Goal: Contribute content: Add original content to the website for others to see

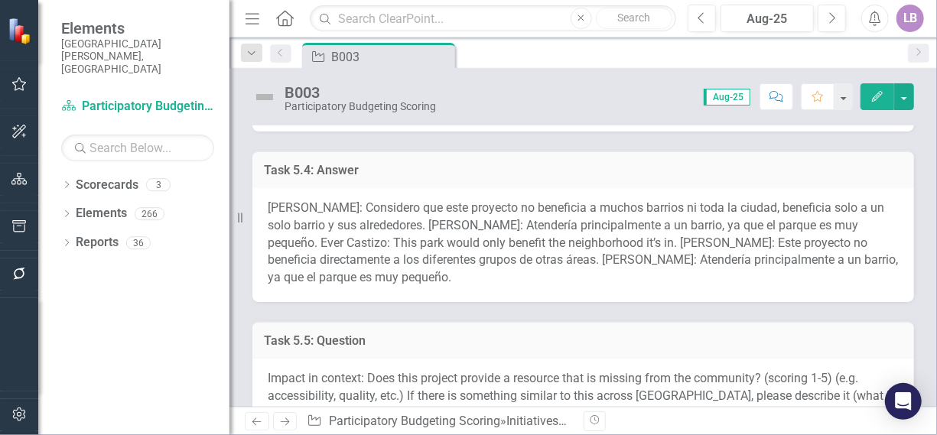
scroll to position [1530, 0]
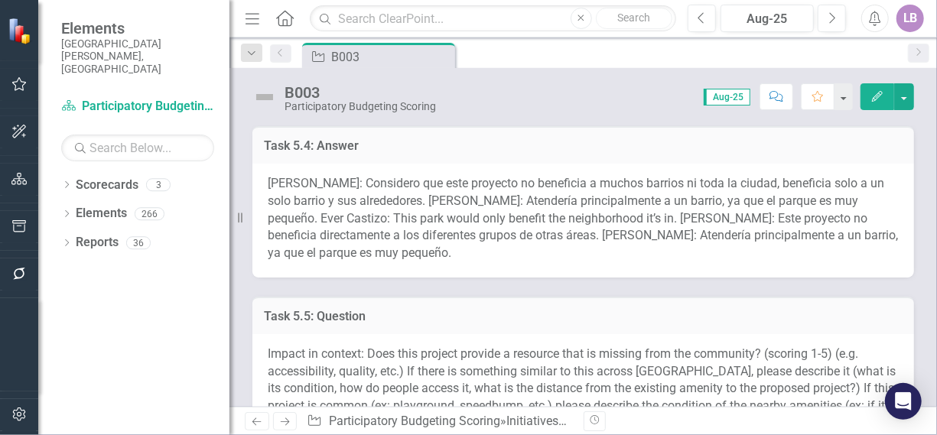
click at [558, 206] on span "Amanda Castizo: Considero que este proyecto no beneficia a muchos barrios ni to…" at bounding box center [583, 218] width 630 height 84
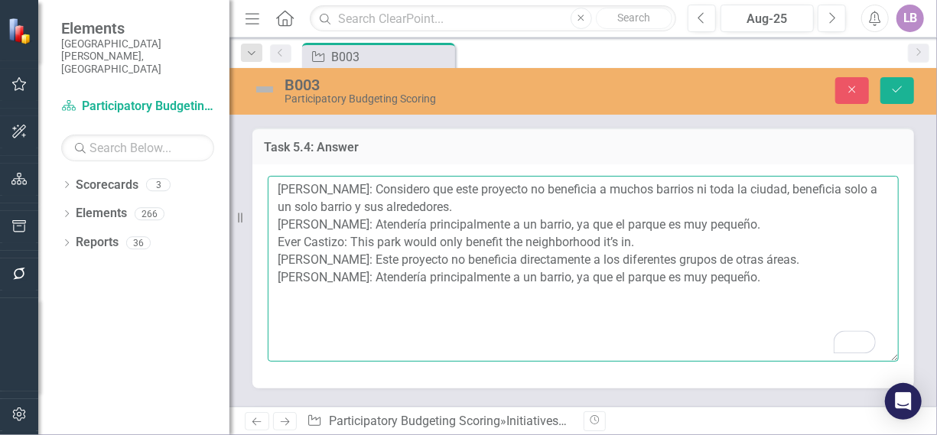
drag, startPoint x: 375, startPoint y: 187, endPoint x: 466, endPoint y: 207, distance: 93.2
click at [466, 207] on textarea "Amanda Castizo: Considero que este proyecto no beneficia a muchos barrios ni to…" at bounding box center [583, 268] width 631 height 185
click at [487, 211] on textarea "Amanda Castizo: Considero que este proyecto no beneficia a muchos barrios ni to…" at bounding box center [583, 268] width 631 height 185
click at [485, 211] on textarea "Amanda Castizo: Considero que este proyecto no beneficia a muchos barrios ni to…" at bounding box center [583, 268] width 631 height 185
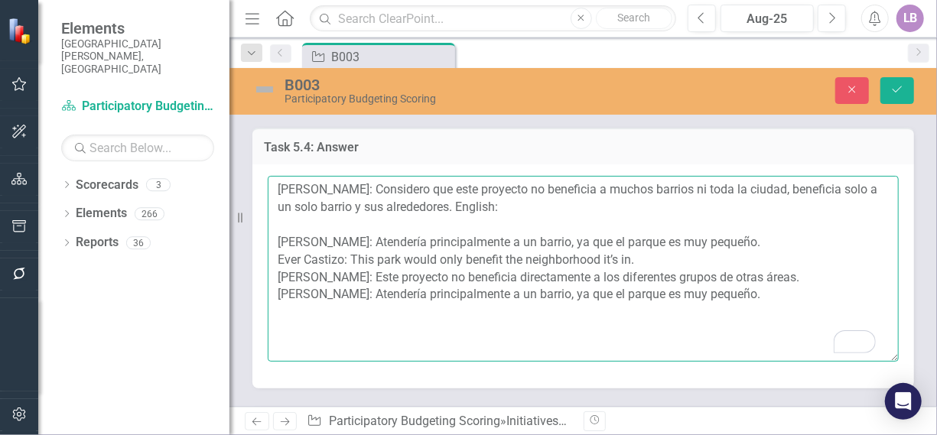
click at [568, 201] on textarea "Amanda Castizo: Considero que este proyecto no beneficia a muchos barrios ni to…" at bounding box center [583, 268] width 631 height 185
paste textarea "I believe this project does not benefit many neighborhoods or the entire city; …"
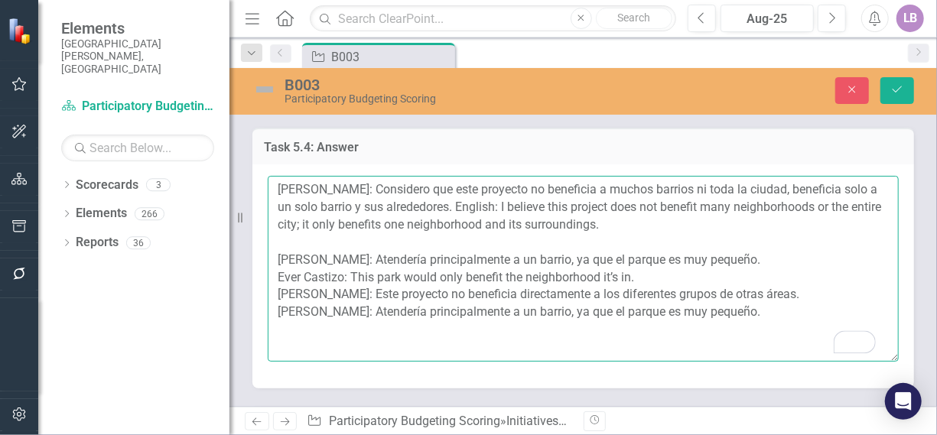
click at [749, 258] on textarea "Amanda Castizo: Considero que este proyecto no beneficia a muchos barrios ni to…" at bounding box center [583, 268] width 631 height 185
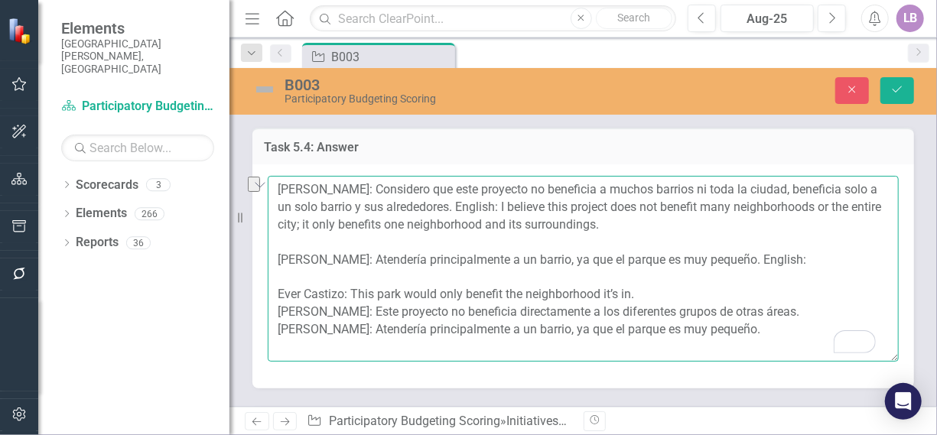
drag, startPoint x: 353, startPoint y: 259, endPoint x: 740, endPoint y: 258, distance: 387.0
click at [740, 258] on textarea "Amanda Castizo: Considero que este proyecto no beneficia a muchos barrios ni to…" at bounding box center [583, 268] width 631 height 185
click at [817, 255] on textarea "Amanda Castizo: Considero que este proyecto no beneficia a muchos barrios ni to…" at bounding box center [583, 268] width 631 height 185
paste textarea "It would mainly serve one neighborhood, since the park is very small."
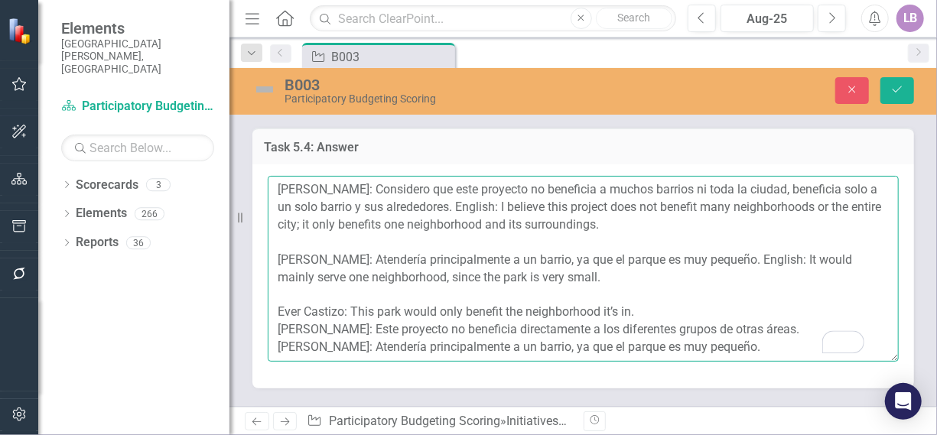
click at [668, 301] on textarea "Amanda Castizo: Considero que este proyecto no beneficia a muchos barrios ni to…" at bounding box center [583, 268] width 631 height 185
click at [661, 311] on textarea "Amanda Castizo: Considero que este proyecto no beneficia a muchos barrios ni to…" at bounding box center [583, 268] width 631 height 185
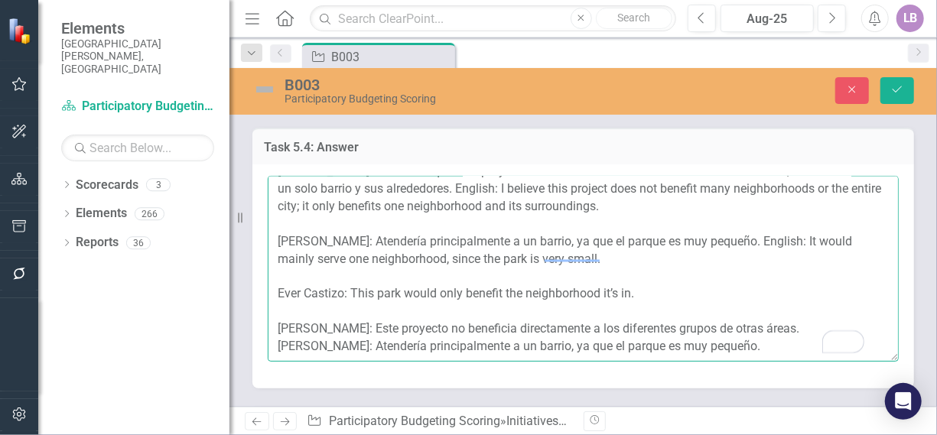
scroll to position [34, 0]
click at [824, 308] on textarea "Amanda Castizo: Considero que este proyecto no beneficia a muchos barrios ni to…" at bounding box center [583, 268] width 631 height 185
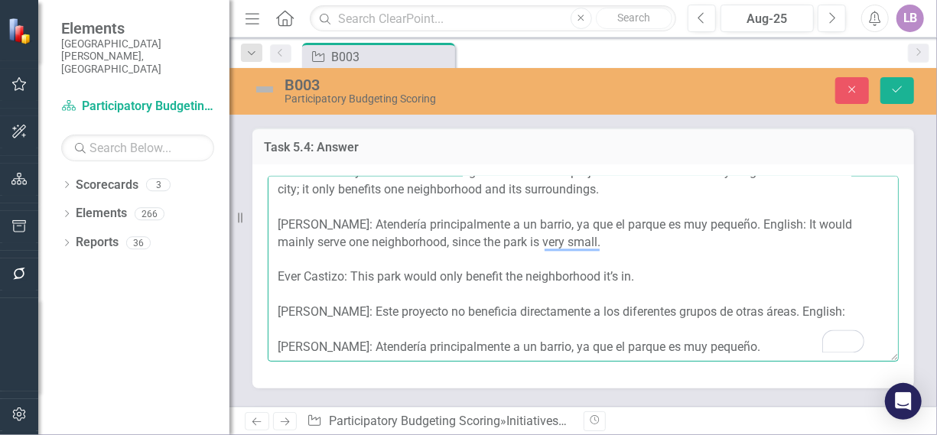
drag, startPoint x: 381, startPoint y: 309, endPoint x: 812, endPoint y: 314, distance: 431.4
click at [812, 314] on textarea "Amanda Castizo: Considero que este proyecto no beneficia a muchos barrios ni to…" at bounding box center [583, 268] width 631 height 185
click at [860, 313] on textarea "Amanda Castizo: Considero que este proyecto no beneficia a muchos barrios ni to…" at bounding box center [583, 268] width 631 height 185
paste textarea "This project does not directly benefit the different groups from other areas."
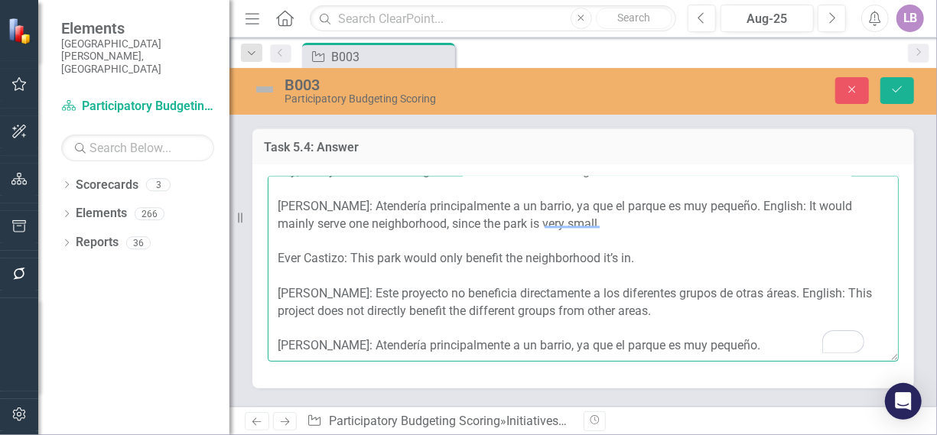
scroll to position [70, 0]
click at [753, 330] on textarea "Amanda Castizo: Considero que este proyecto no beneficia a muchos barrios ni to…" at bounding box center [583, 268] width 631 height 185
drag, startPoint x: 358, startPoint y: 327, endPoint x: 745, endPoint y: 330, distance: 387.0
click at [745, 330] on textarea "Amanda Castizo: Considero que este proyecto no beneficia a muchos barrios ni to…" at bounding box center [583, 268] width 631 height 185
click at [802, 332] on textarea "Amanda Castizo: Considero que este proyecto no beneficia a muchos barrios ni to…" at bounding box center [583, 268] width 631 height 185
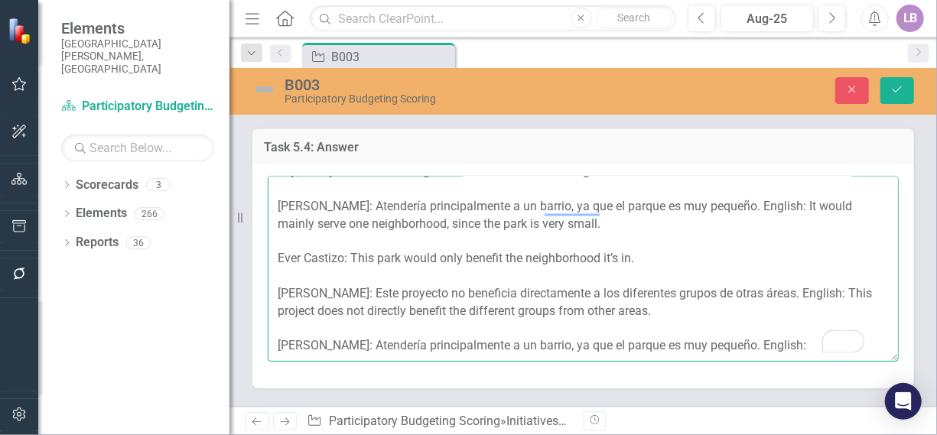
paste textarea "It would mainly serve one neighborhood, since the park is very small."
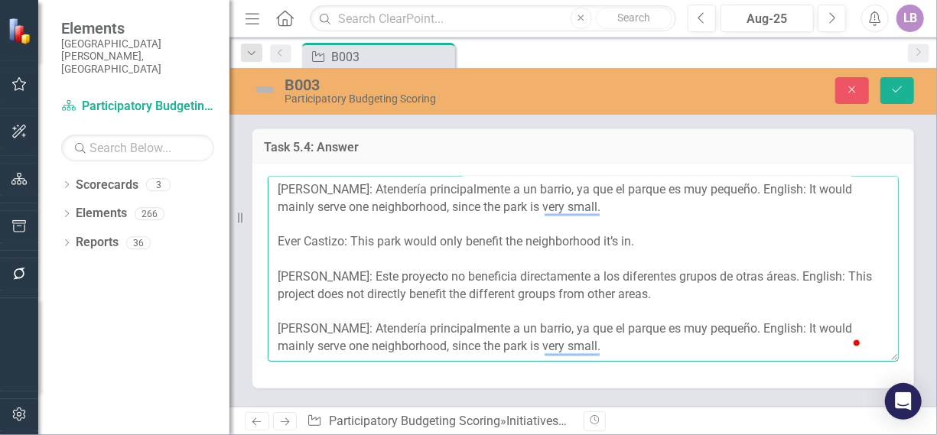
click at [703, 346] on textarea "Amanda Castizo: Considero que este proyecto no beneficia a muchos barrios ni to…" at bounding box center [583, 268] width 631 height 185
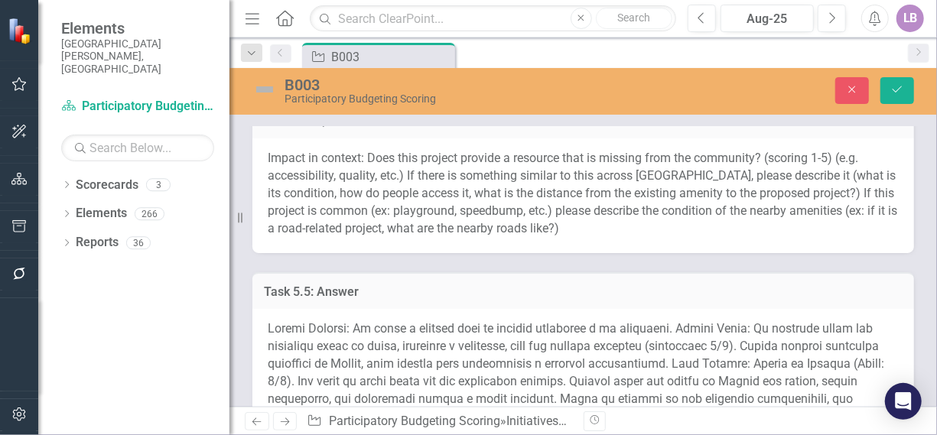
scroll to position [1988, 0]
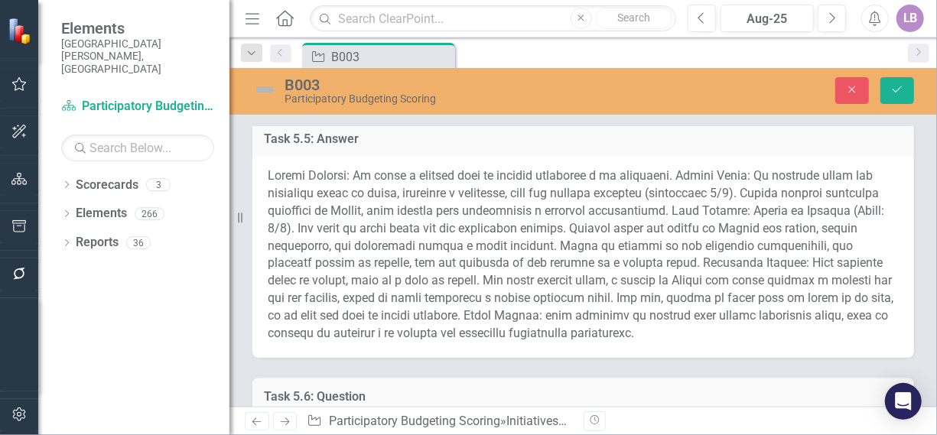
type textarea "[PERSON_NAME]: Considero que este proyecto no beneficia a muchos barrios ni tod…"
click at [526, 225] on span at bounding box center [581, 254] width 626 height 172
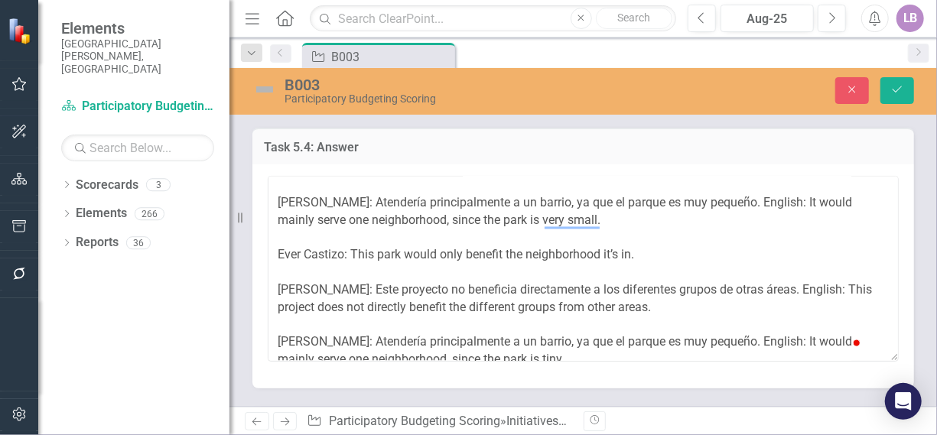
scroll to position [76, 0]
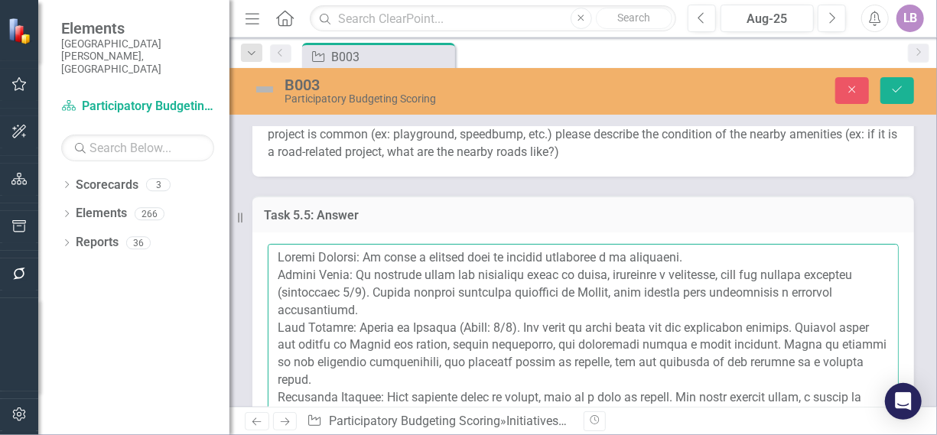
click at [598, 328] on textarea "To enrich screen reader interactions, please activate Accessibility in Grammarl…" at bounding box center [583, 336] width 631 height 185
click at [645, 312] on textarea "To enrich screen reader interactions, please activate Accessibility in Grammarl…" at bounding box center [583, 336] width 631 height 185
click at [719, 256] on textarea "To enrich screen reader interactions, please activate Accessibility in Grammarl…" at bounding box center [583, 336] width 631 height 185
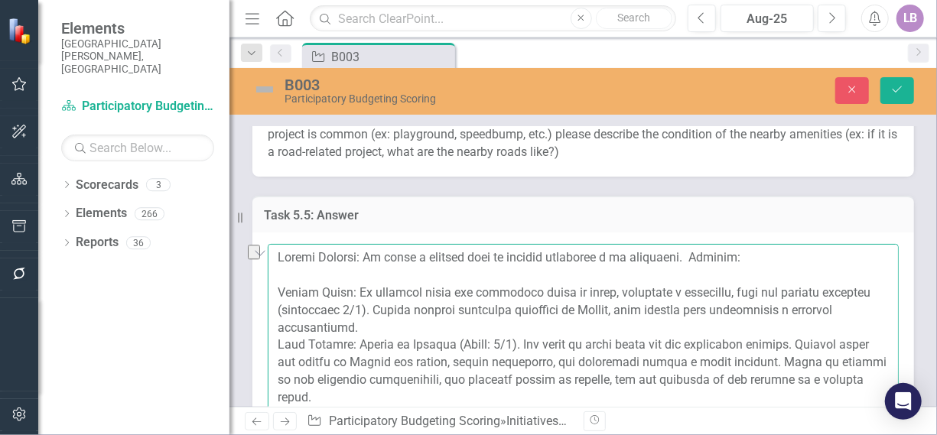
drag, startPoint x: 375, startPoint y: 256, endPoint x: 707, endPoint y: 262, distance: 332.0
click at [709, 262] on textarea "To enrich screen reader interactions, please activate Accessibility in Grammarl…" at bounding box center [583, 336] width 631 height 185
click at [772, 255] on textarea "To enrich screen reader interactions, please activate Accessibility in Grammarl…" at bounding box center [583, 336] width 631 height 185
paste textarea "It is unique and valuable for the small community around it."
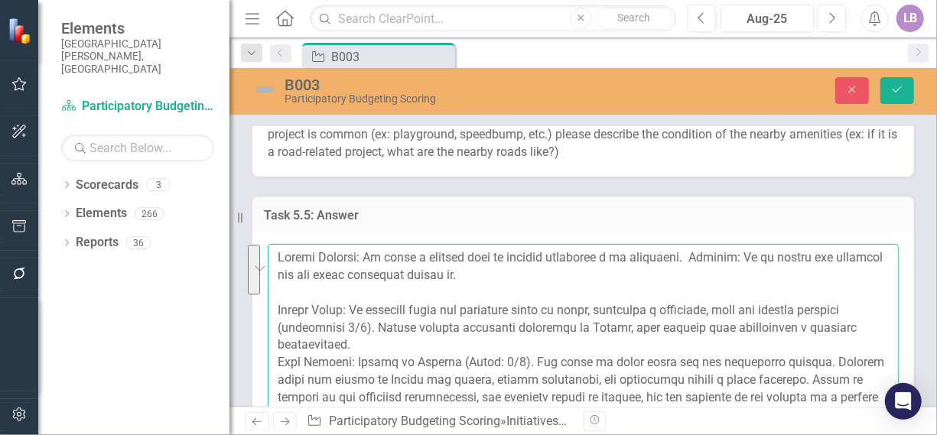
drag, startPoint x: 351, startPoint y: 308, endPoint x: 406, endPoint y: 341, distance: 64.1
click at [406, 341] on textarea "To enrich screen reader interactions, please activate Accessibility in Grammarl…" at bounding box center [583, 336] width 631 height 185
click at [425, 337] on textarea "To enrich screen reader interactions, please activate Accessibility in Grammarl…" at bounding box center [583, 336] width 631 height 185
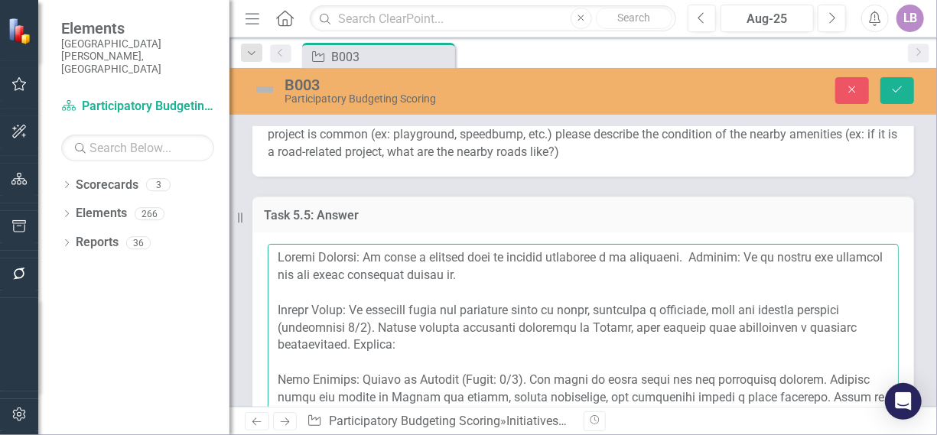
click at [485, 348] on textarea "To enrich screen reader interactions, please activate Accessibility in Grammarl…" at bounding box center [583, 336] width 631 height 185
paste textarea "The project addresses a local need in health, safety, and well-being, but with …"
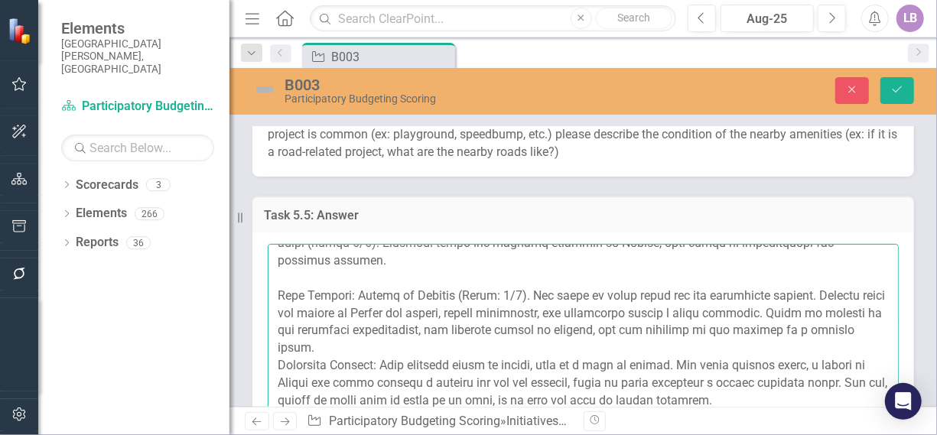
scroll to position [139, 0]
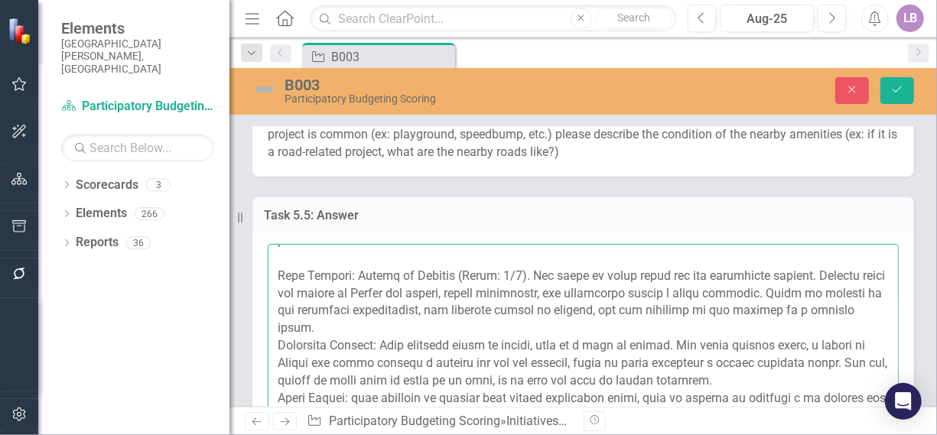
click at [340, 323] on textarea "To enrich screen reader interactions, please activate Accessibility in Grammarl…" at bounding box center [583, 336] width 631 height 185
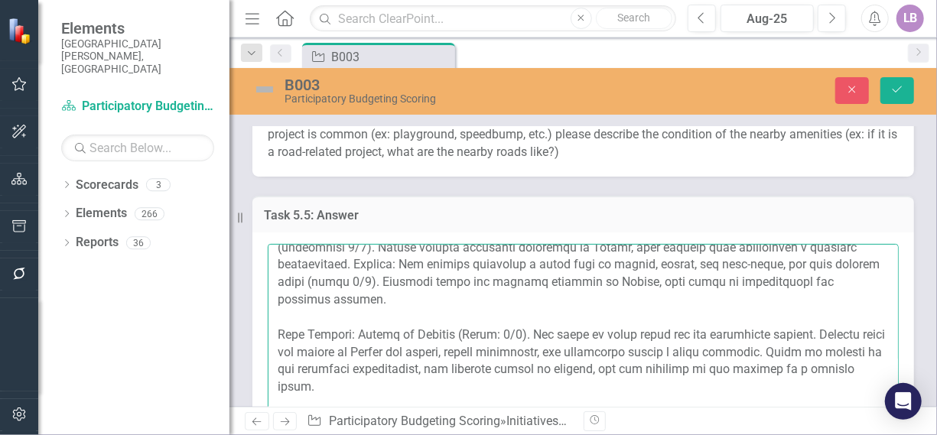
scroll to position [134, 0]
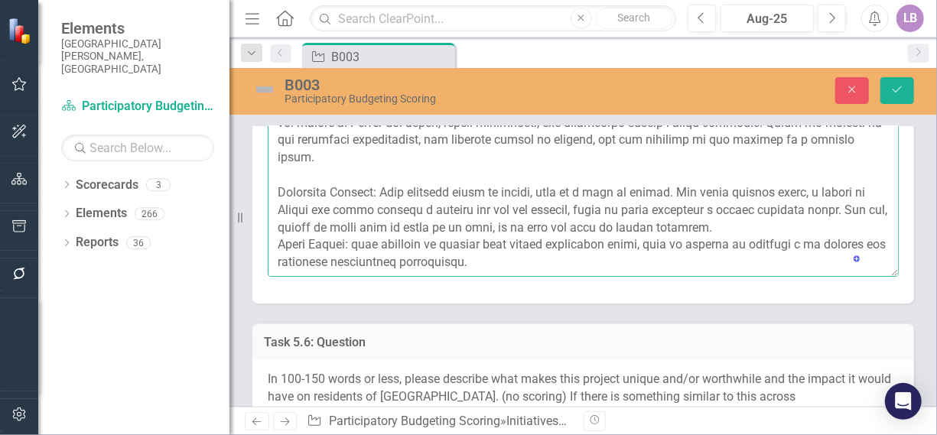
click at [856, 223] on textarea "To enrich screen reader interactions, please activate Accessibility in Grammarl…" at bounding box center [583, 183] width 631 height 185
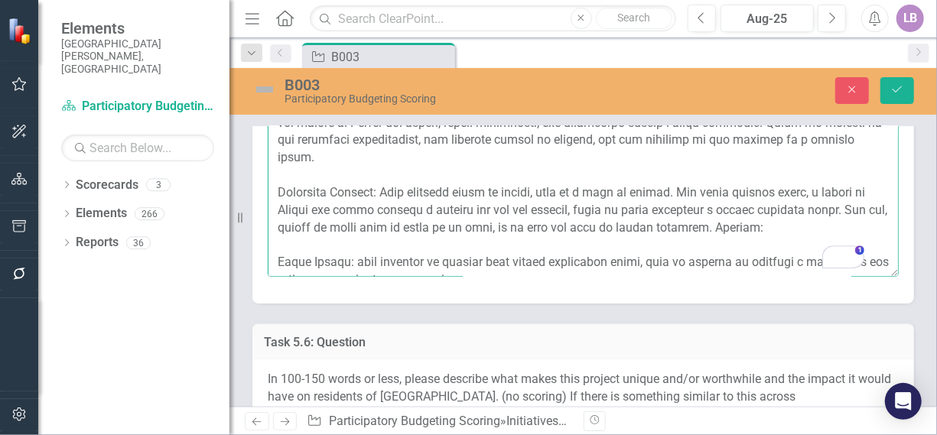
drag, startPoint x: 382, startPoint y: 189, endPoint x: 856, endPoint y: 222, distance: 475.3
click at [856, 222] on textarea "To enrich screen reader interactions, please activate Accessibility in Grammarl…" at bounding box center [583, 183] width 631 height 185
click at [361, 249] on textarea "To enrich screen reader interactions, please activate Accessibility in Grammarl…" at bounding box center [583, 183] width 631 height 185
paste textarea "This project helps the neighborhood but not the entire city. There are few resi…"
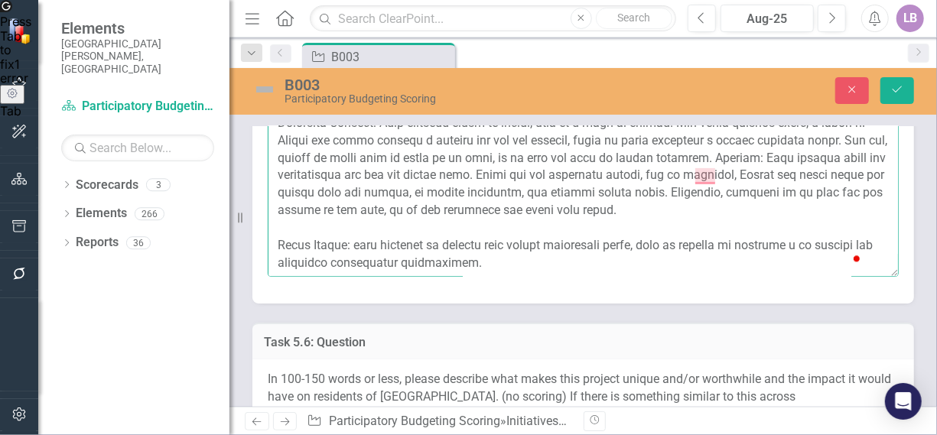
click at [551, 261] on textarea "To enrich screen reader interactions, please activate Accessibility in Grammarl…" at bounding box center [583, 183] width 631 height 185
click at [359, 245] on textarea "To enrich screen reader interactions, please activate Accessibility in Grammarl…" at bounding box center [583, 183] width 631 height 185
drag, startPoint x: 358, startPoint y: 245, endPoint x: 526, endPoint y: 265, distance: 169.5
click at [526, 265] on textarea "To enrich screen reader interactions, please activate Accessibility in Grammarl…" at bounding box center [583, 183] width 631 height 185
click at [613, 263] on textarea "To enrich screen reader interactions, please activate Accessibility in Grammarl…" at bounding box center [583, 183] width 631 height 185
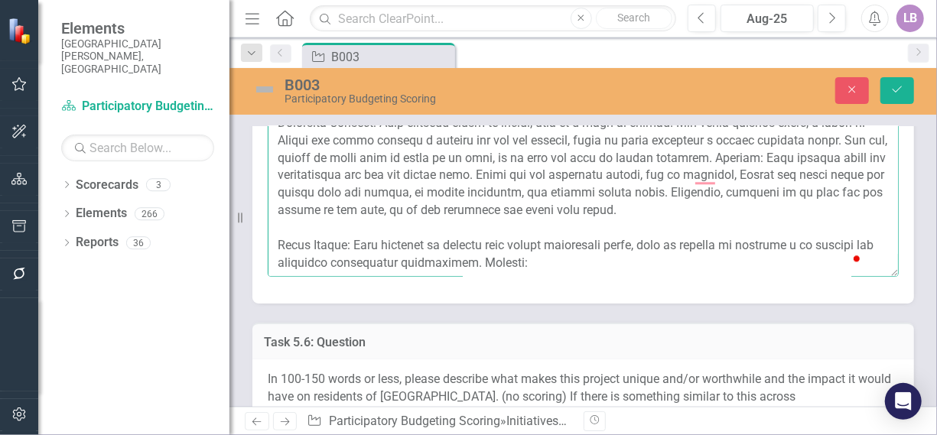
paste textarea "This project is valuable as a local recreational improvement, but its impact is…"
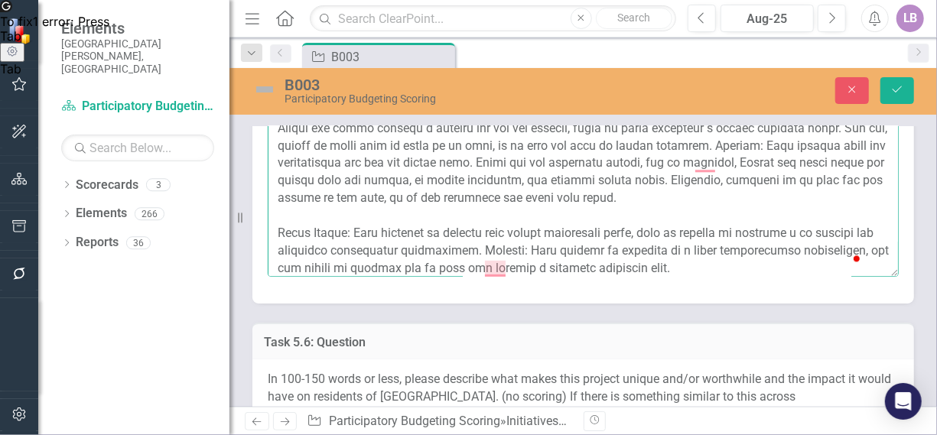
scroll to position [245, 0]
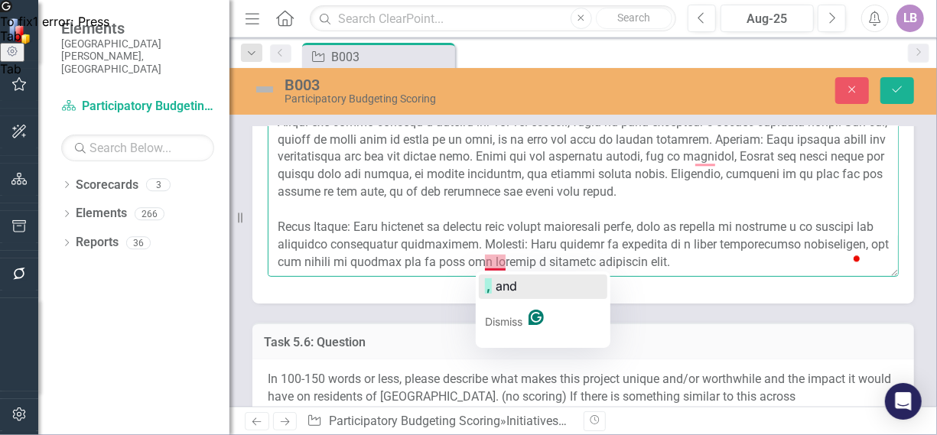
click at [504, 283] on span "and" at bounding box center [506, 285] width 21 height 15
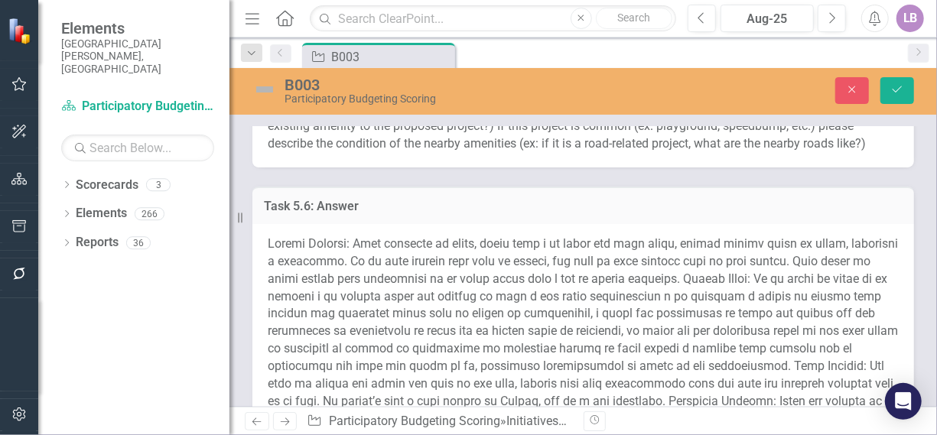
scroll to position [2447, 0]
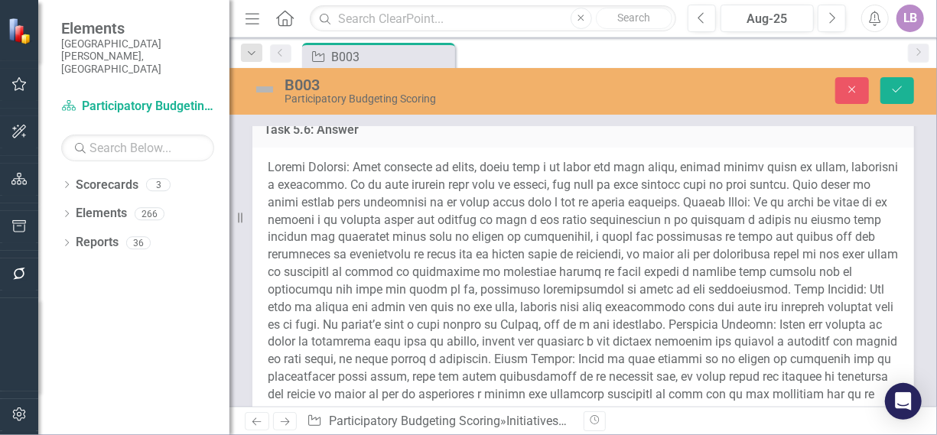
type textarea "Amanda Castizo: Es única y valiosa para la pequeña comunidad a su alrededor. En…"
click at [421, 235] on span at bounding box center [583, 289] width 630 height 259
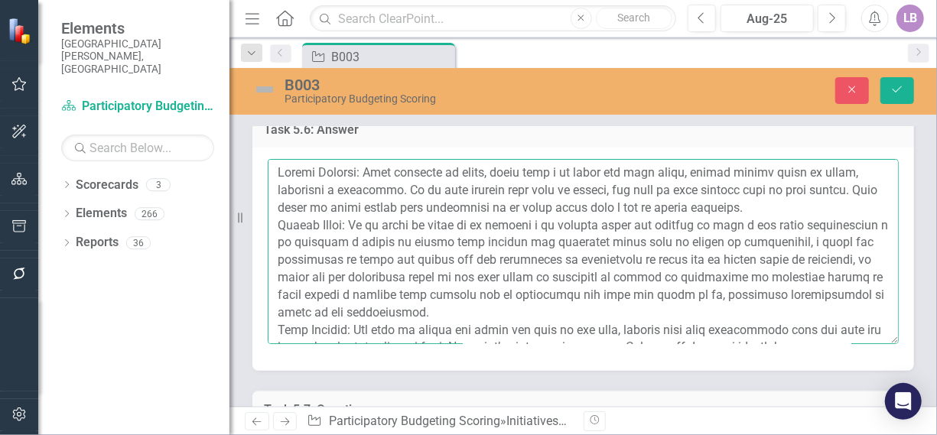
click at [826, 206] on textarea at bounding box center [583, 251] width 631 height 185
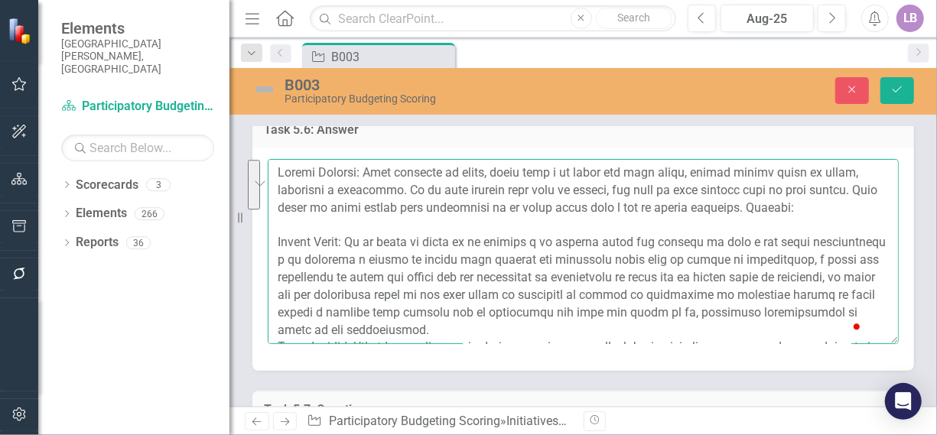
drag, startPoint x: 372, startPoint y: 167, endPoint x: 812, endPoint y: 210, distance: 442.6
click at [812, 210] on textarea "To enrich screen reader interactions, please activate Accessibility in Grammarl…" at bounding box center [583, 251] width 631 height 185
click at [863, 210] on textarea "To enrich screen reader interactions, please activate Accessibility in Grammarl…" at bounding box center [583, 251] width 631 height 185
paste textarea "This project does help, especially the people who live nearby, because it impro…"
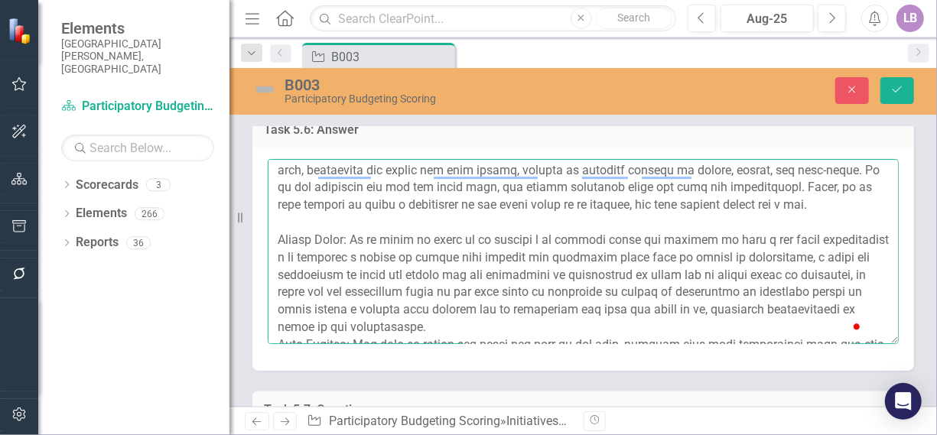
scroll to position [153, 0]
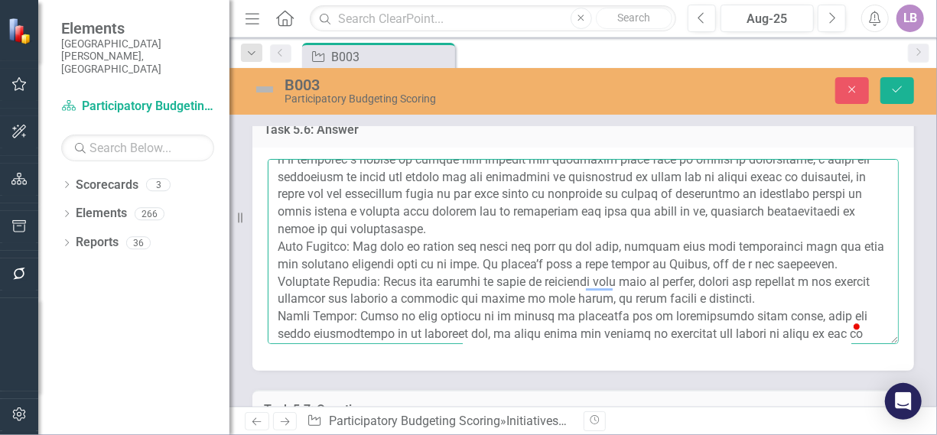
click at [623, 248] on textarea "To enrich screen reader interactions, please activate Accessibility in Grammarl…" at bounding box center [583, 251] width 631 height 185
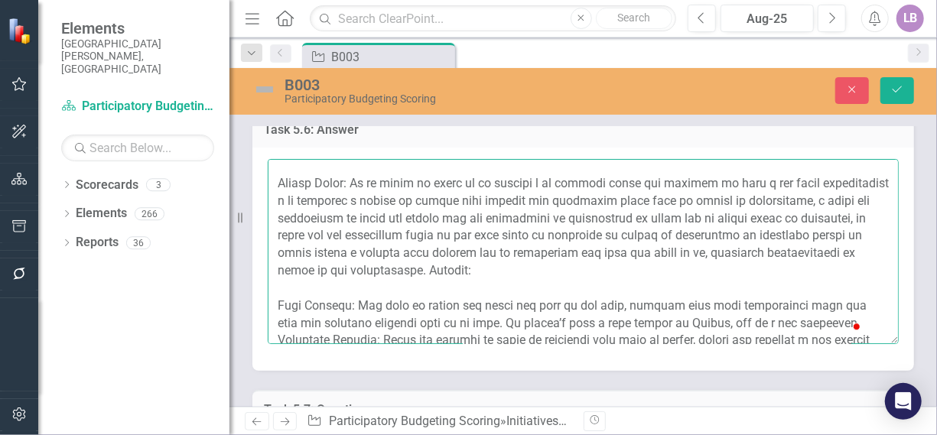
scroll to position [93, 0]
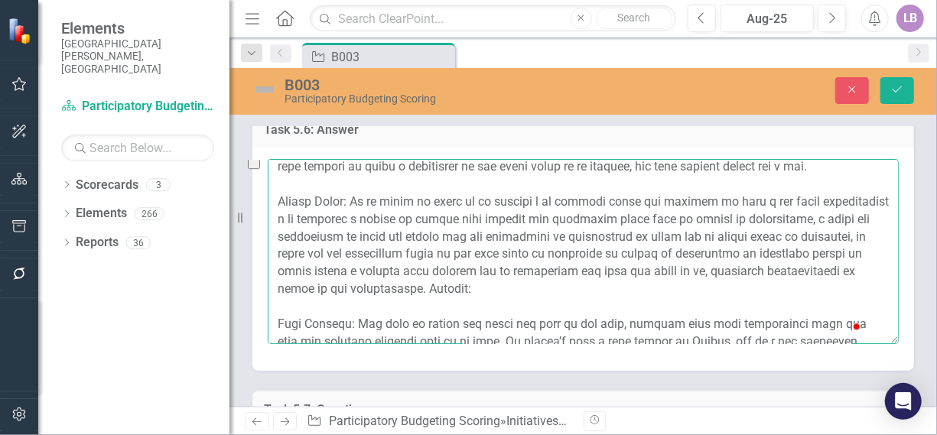
drag, startPoint x: 350, startPoint y: 214, endPoint x: 602, endPoint y: 304, distance: 267.0
click at [602, 304] on textarea "To enrich screen reader interactions, please activate Accessibility in Grammarl…" at bounding box center [583, 251] width 631 height 185
click at [661, 313] on textarea "To enrich screen reader interactions, please activate Accessibility in Grammarl…" at bounding box center [583, 251] width 631 height 185
paste textarea "In my view, it is not valuable, and the impact would be very small based on the…"
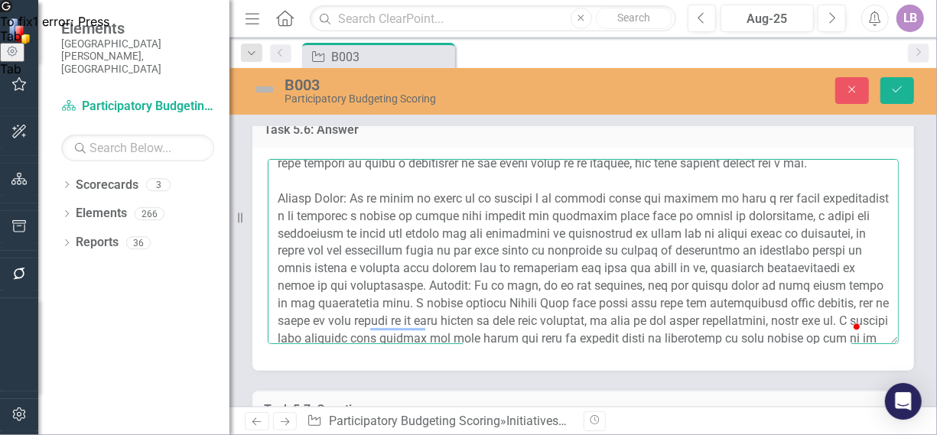
scroll to position [75, 0]
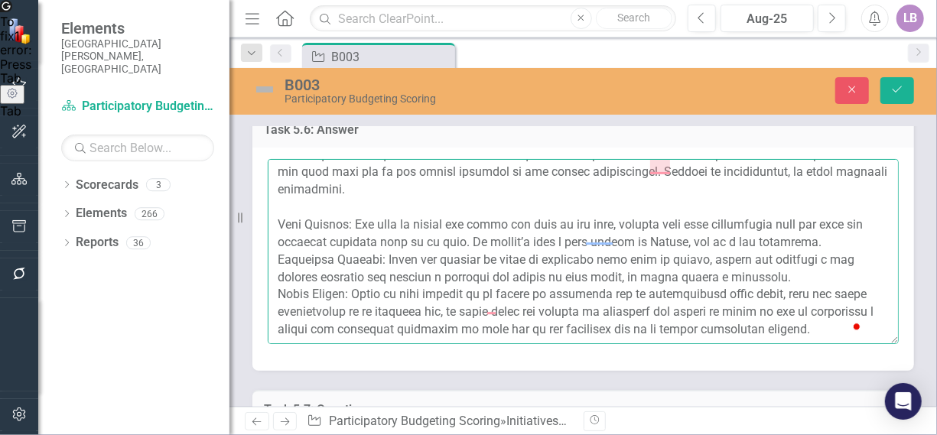
click at [847, 235] on textarea "To enrich screen reader interactions, please activate Accessibility in Grammarl…" at bounding box center [583, 251] width 631 height 185
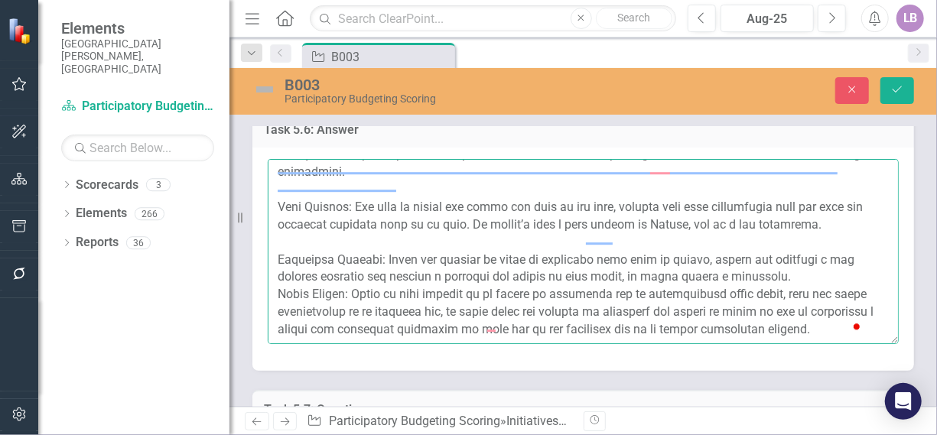
click at [790, 286] on textarea "To enrich screen reader interactions, please activate Accessibility in Grammarl…" at bounding box center [583, 251] width 631 height 185
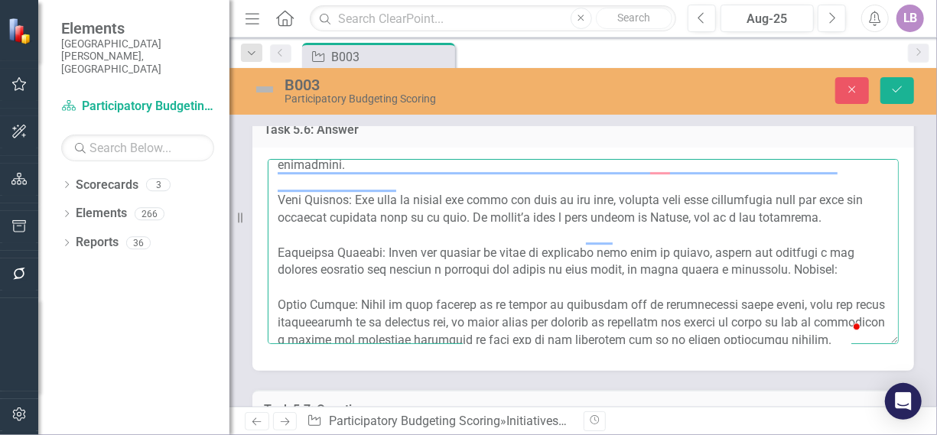
drag, startPoint x: 382, startPoint y: 266, endPoint x: 782, endPoint y: 282, distance: 400.3
click at [782, 282] on textarea "To enrich screen reader interactions, please activate Accessibility in Grammarl…" at bounding box center [583, 251] width 631 height 185
click at [839, 289] on textarea "To enrich screen reader interactions, please activate Accessibility in Grammarl…" at bounding box center [583, 251] width 631 height 185
paste textarea "It would be very valuable if it benefited the entire city, because families and…"
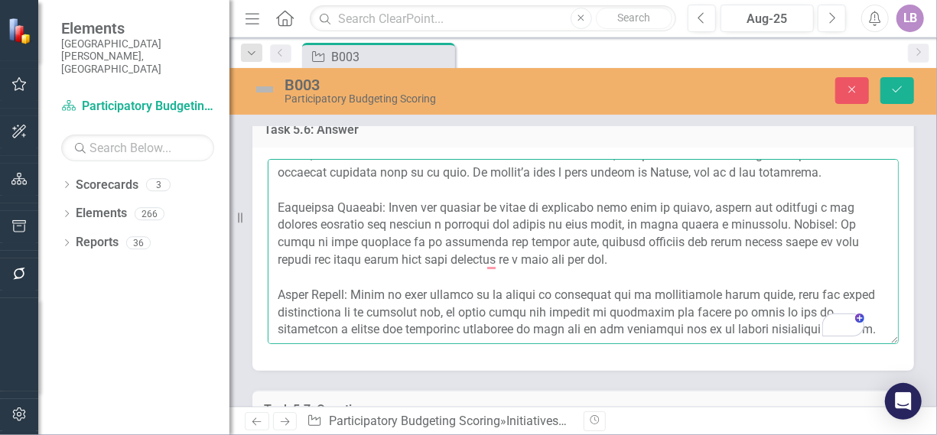
click at [529, 299] on textarea "To enrich screen reader interactions, please activate Accessibility in Grammarl…" at bounding box center [583, 251] width 631 height 185
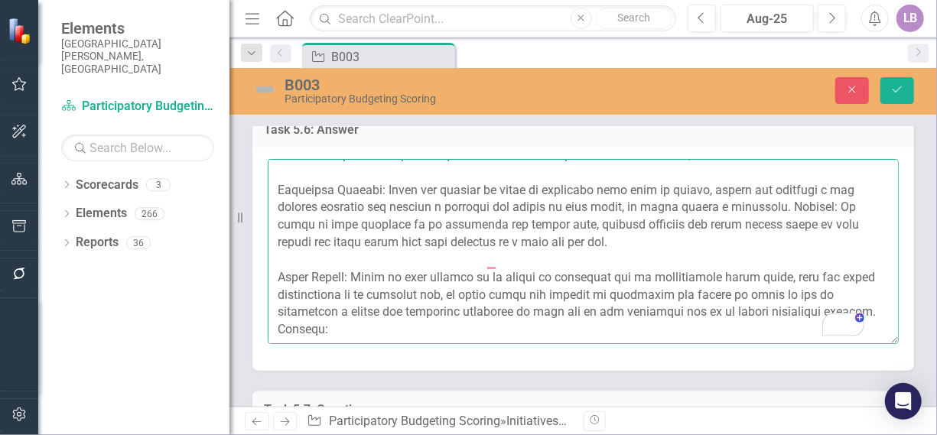
drag, startPoint x: 357, startPoint y: 237, endPoint x: 320, endPoint y: 291, distance: 65.3
click at [320, 291] on textarea "To enrich screen reader interactions, please activate Accessibility in Grammarl…" at bounding box center [583, 251] width 631 height 185
click at [389, 296] on textarea "To enrich screen reader interactions, please activate Accessibility in Grammarl…" at bounding box center [583, 251] width 631 height 185
paste textarea "It would have a great impact if the number of people who would benefit were gre…"
type textarea "Amanda Castizo: Este proyecto sí ayuda, sobre todo a la gente que vive cerca, p…"
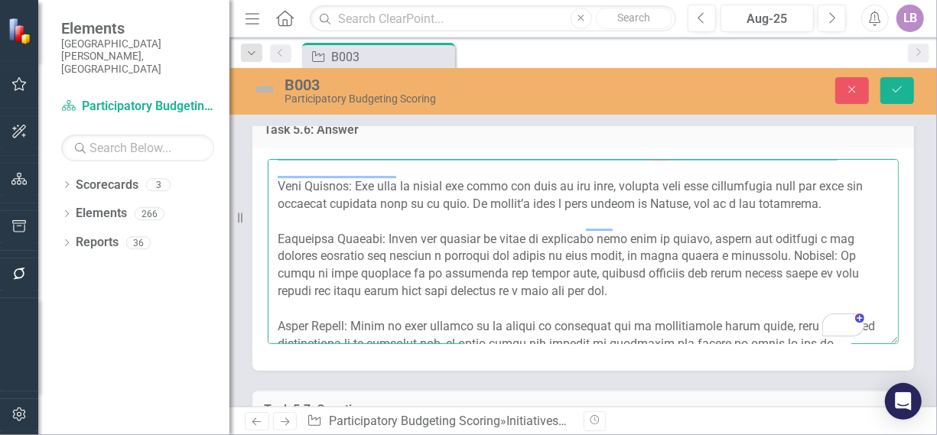
scroll to position [171, 0]
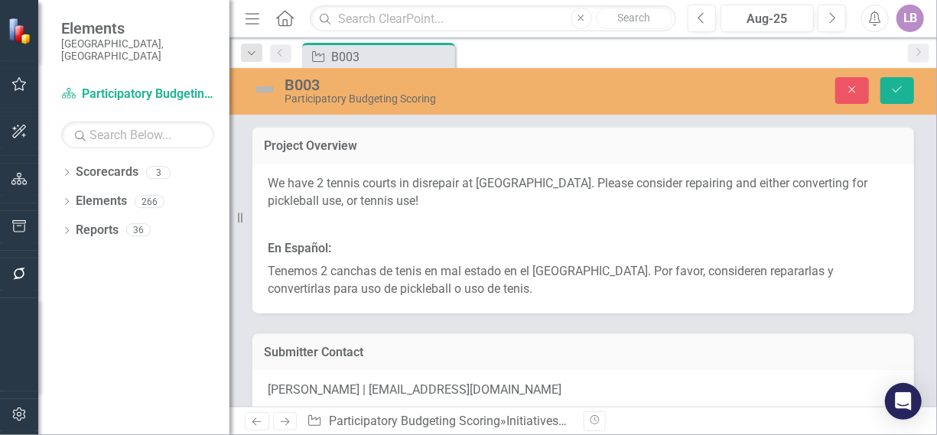
scroll to position [245, 0]
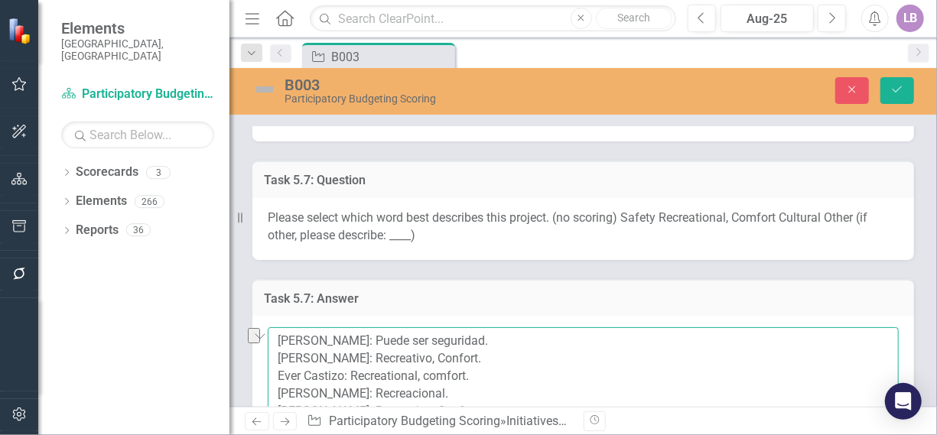
click at [559, 345] on textarea "Amanda Castizo: Puede ser seguridad. Olivia Nunez: Recreativo, Confort. Ever Ca…" at bounding box center [583, 419] width 631 height 185
click at [541, 338] on textarea "Amanda Castizo: Puede ser seguridad. English: Olivia Nunez: Recreativo, Confort…" at bounding box center [583, 419] width 631 height 185
paste textarea "It could be safety."
click at [489, 357] on textarea "Amanda Castizo: Puede ser seguridad. English: It could be safety. Olivia Nunez:…" at bounding box center [583, 419] width 631 height 185
drag, startPoint x: 353, startPoint y: 356, endPoint x: 459, endPoint y: 361, distance: 106.4
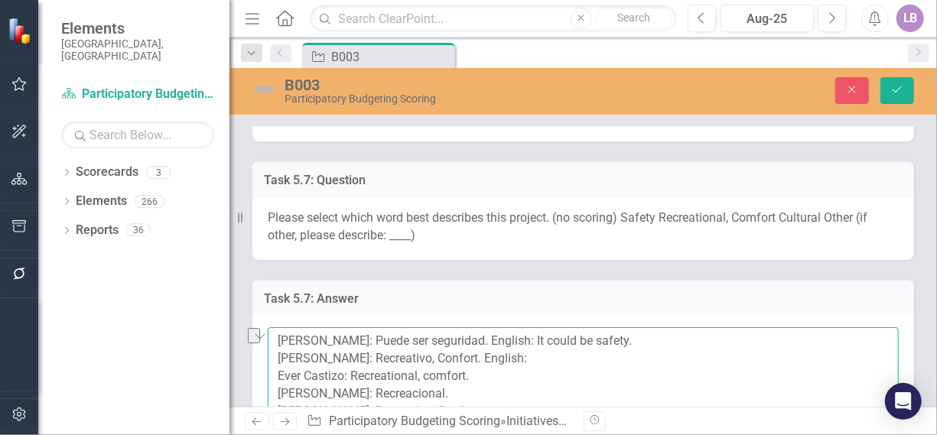
click at [459, 361] on textarea "Amanda Castizo: Puede ser seguridad. English: It could be safety. Olivia Nunez:…" at bounding box center [583, 419] width 631 height 185
click at [540, 362] on textarea "Amanda Castizo: Puede ser seguridad. English: It could be safety. Olivia Nunez:…" at bounding box center [583, 419] width 631 height 185
paste textarea "Recreational, Comfort."
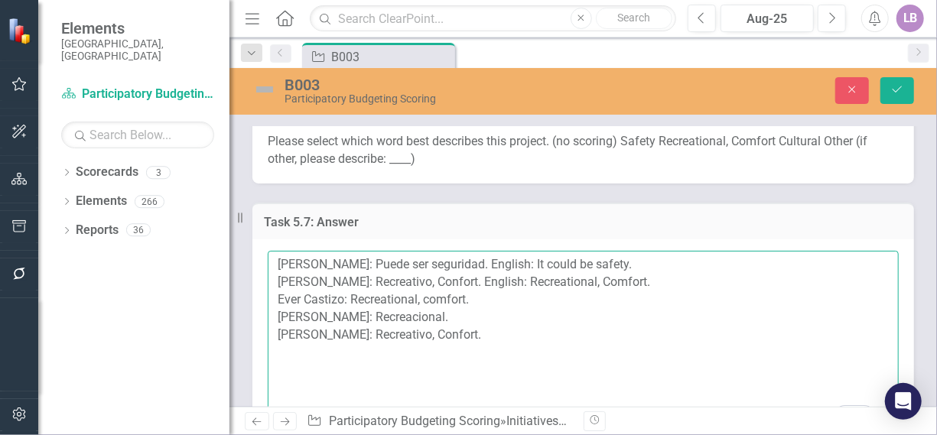
drag, startPoint x: 509, startPoint y: 278, endPoint x: 576, endPoint y: 284, distance: 67.6
click at [576, 284] on textarea "Amanda Castizo: Puede ser seguridad. English: It could be safety. Olivia Nunez:…" at bounding box center [583, 343] width 631 height 185
click at [477, 313] on textarea "Amanda Castizo: Puede ser seguridad. English: It could be safety. Olivia Nunez:…" at bounding box center [583, 343] width 631 height 185
paste textarea "Recreational"
drag, startPoint x: 464, startPoint y: 278, endPoint x: 633, endPoint y: 285, distance: 169.2
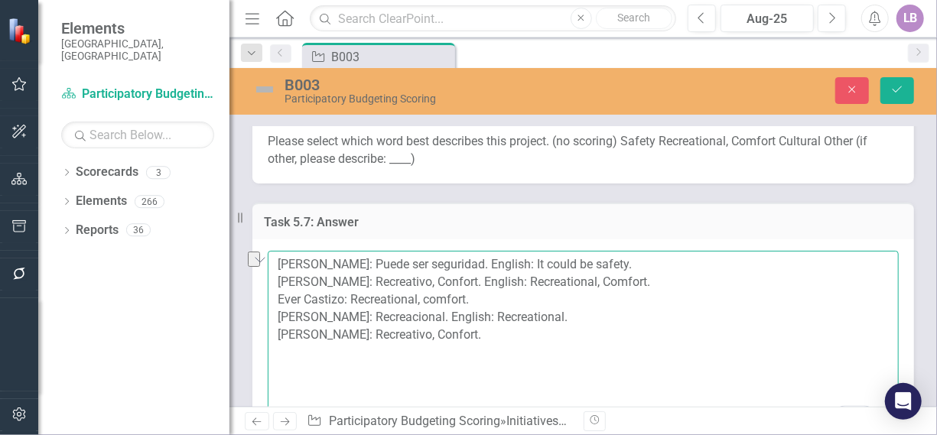
click at [633, 285] on textarea "Amanda Castizo: Puede ser seguridad. English: It could be safety. Olivia Nunez:…" at bounding box center [583, 343] width 631 height 185
click at [483, 333] on textarea "Amanda Castizo: Puede ser seguridad. English: It could be safety. Olivia Nunez:…" at bounding box center [583, 343] width 631 height 185
paste textarea "English: Recreational, Comfort."
click at [645, 264] on textarea "Amanda Castizo: Puede ser seguridad. English: It could be safety. Olivia Nunez:…" at bounding box center [583, 343] width 631 height 185
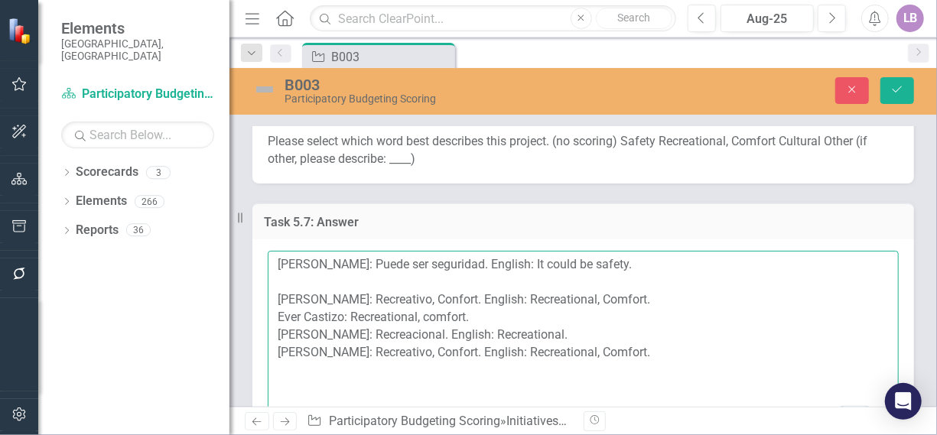
click at [642, 292] on textarea "Amanda Castizo: Puede ser seguridad. English: It could be safety. Olivia Nunez:…" at bounding box center [583, 343] width 631 height 185
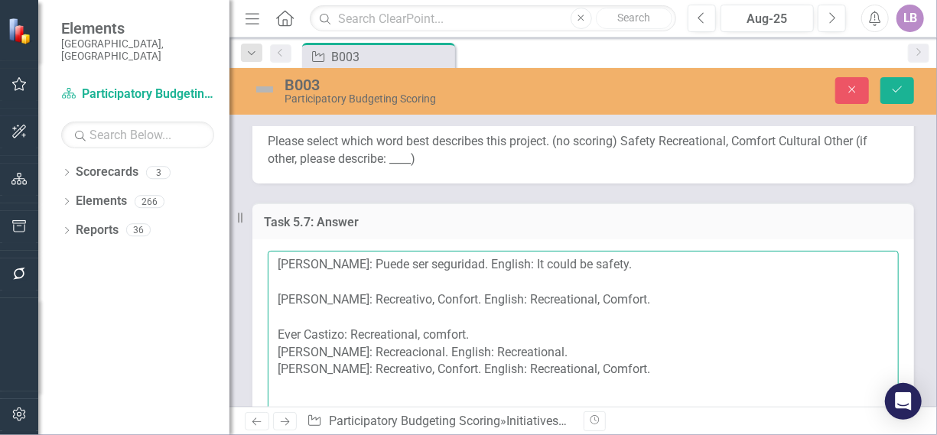
click at [561, 324] on textarea "Amanda Castizo: Puede ser seguridad. English: It could be safety. Olivia Nunez:…" at bounding box center [583, 343] width 631 height 185
click at [538, 329] on textarea "Amanda Castizo: Puede ser seguridad. English: It could be safety. Olivia Nunez:…" at bounding box center [583, 343] width 631 height 185
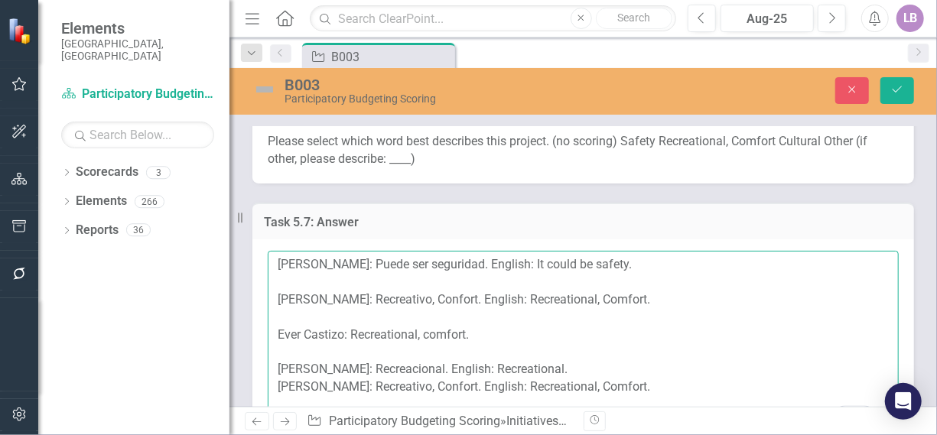
click at [578, 364] on textarea "Amanda Castizo: Puede ser seguridad. English: It could be safety. Olivia Nunez:…" at bounding box center [583, 343] width 631 height 185
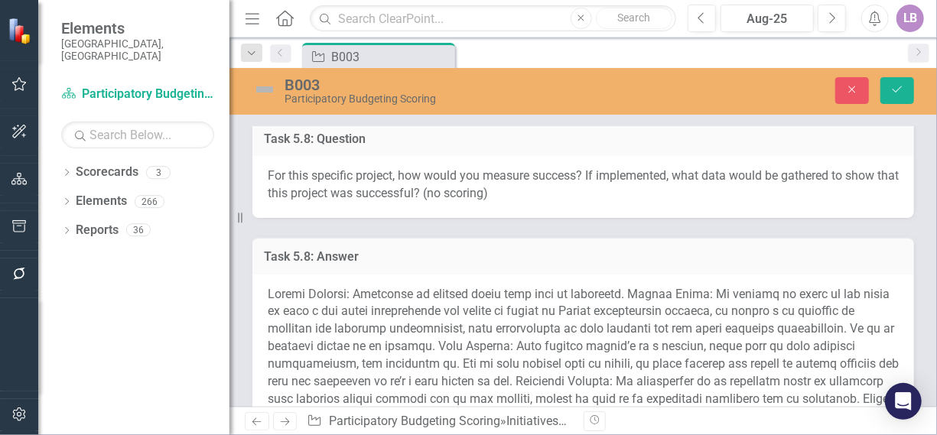
scroll to position [3059, 0]
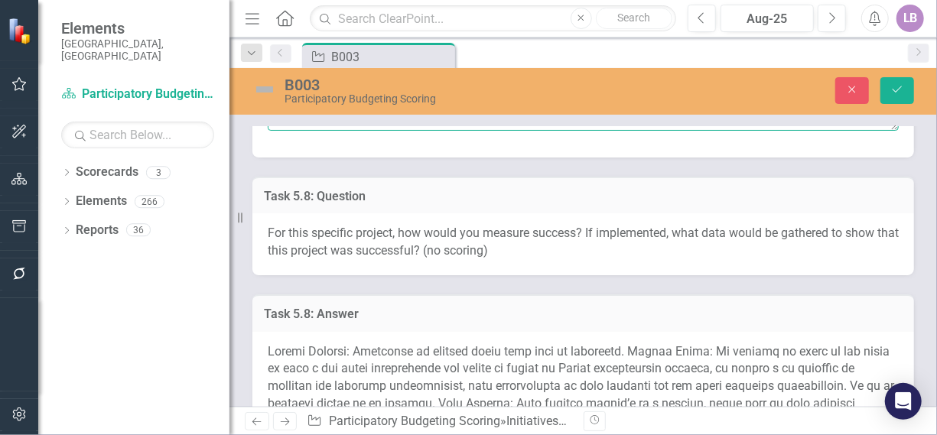
type textarea "[PERSON_NAME]: Puede ser seguridad. English: It could be safety. [PERSON_NAME]:…"
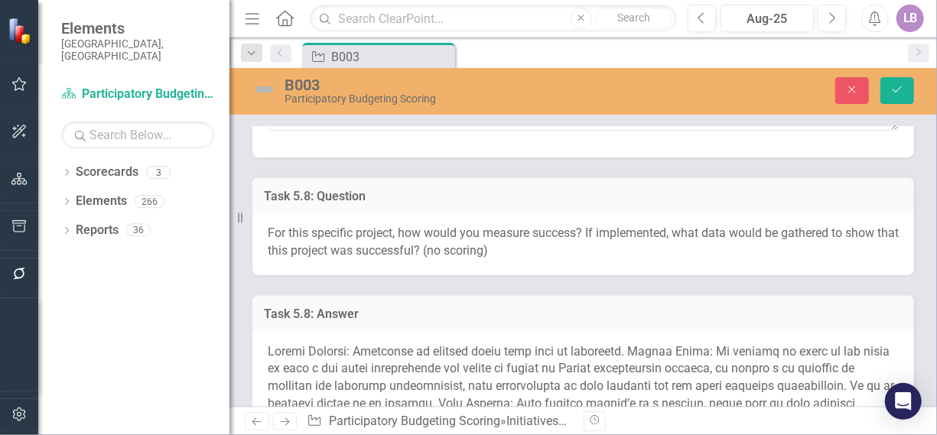
click at [495, 363] on span at bounding box center [583, 430] width 631 height 172
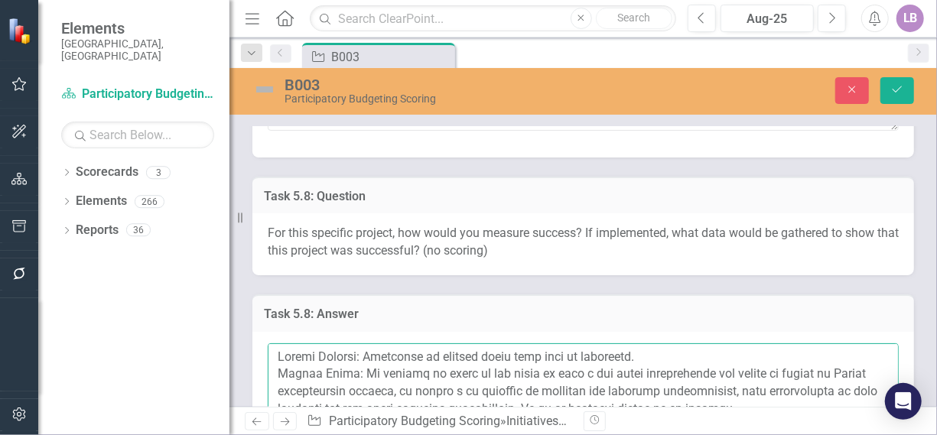
click at [671, 353] on textarea at bounding box center [583, 435] width 631 height 185
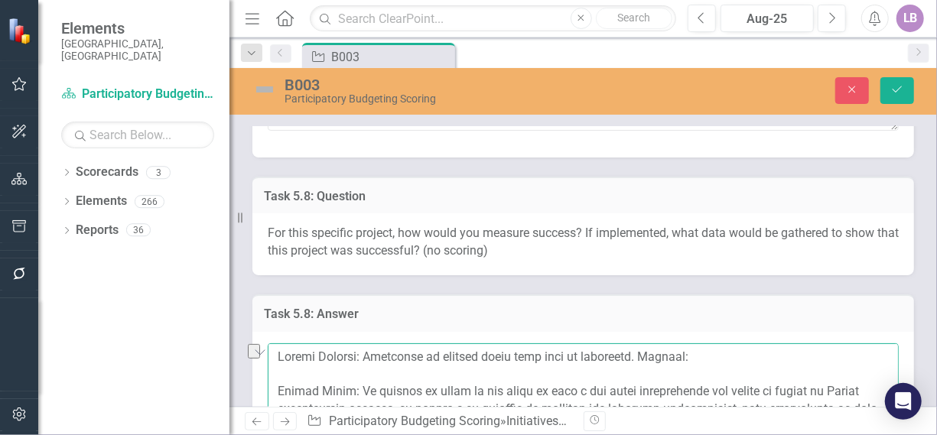
drag, startPoint x: 375, startPoint y: 352, endPoint x: 652, endPoint y: 361, distance: 277.8
click at [652, 361] on textarea "To enrich screen reader interactions, please activate Accessibility in Grammarl…" at bounding box center [583, 435] width 631 height 185
click at [719, 359] on textarea "To enrich screen reader interactions, please activate Accessibility in Grammarl…" at bounding box center [583, 435] width 631 height 185
paste textarea "It really would not be successful for the entire community."
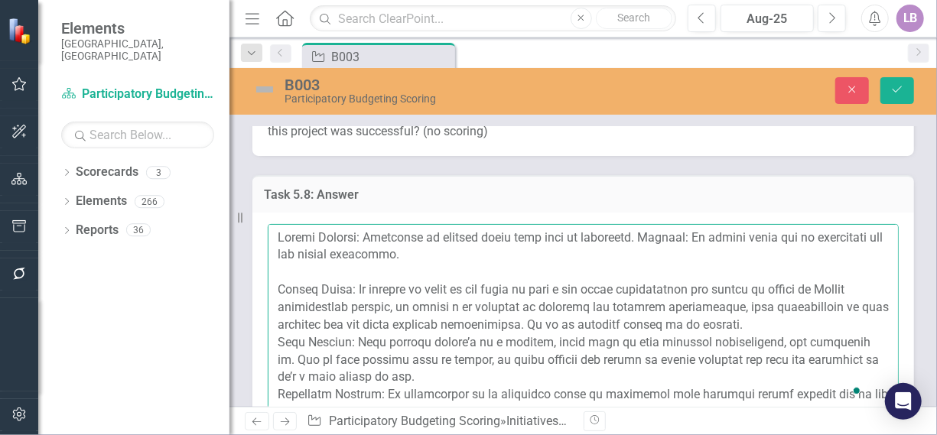
scroll to position [3212, 0]
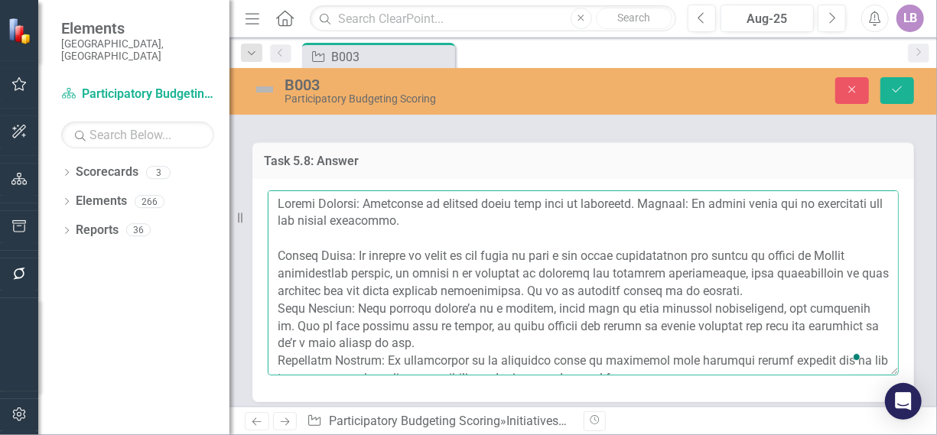
click at [353, 304] on textarea "To enrich screen reader interactions, please activate Accessibility in Grammarl…" at bounding box center [583, 282] width 631 height 185
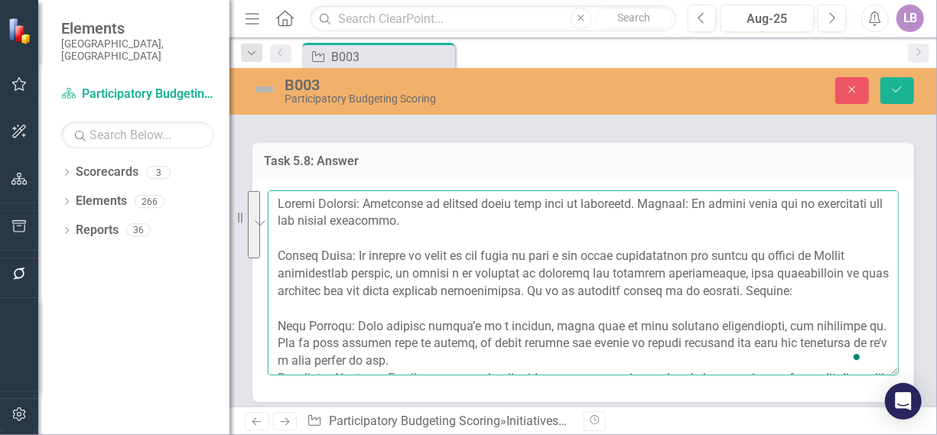
drag, startPoint x: 352, startPoint y: 250, endPoint x: 322, endPoint y: 301, distance: 59.3
click at [322, 301] on textarea "To enrich screen reader interactions, please activate Accessibility in Grammarl…" at bounding box center [583, 282] width 631 height 185
click at [395, 302] on textarea "To enrich screen reader interactions, please activate Accessibility in Grammarl…" at bounding box center [583, 282] width 631 height 185
paste textarea "I would measure the success, if that were the case, based on the demographic da…"
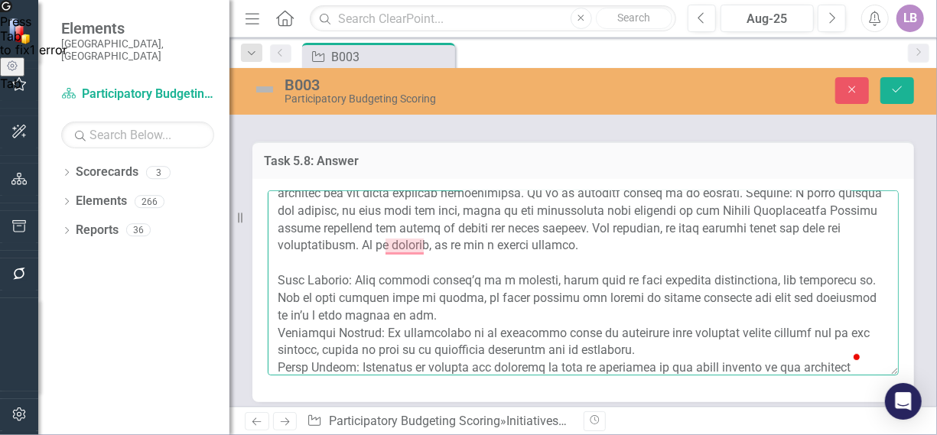
scroll to position [76, 0]
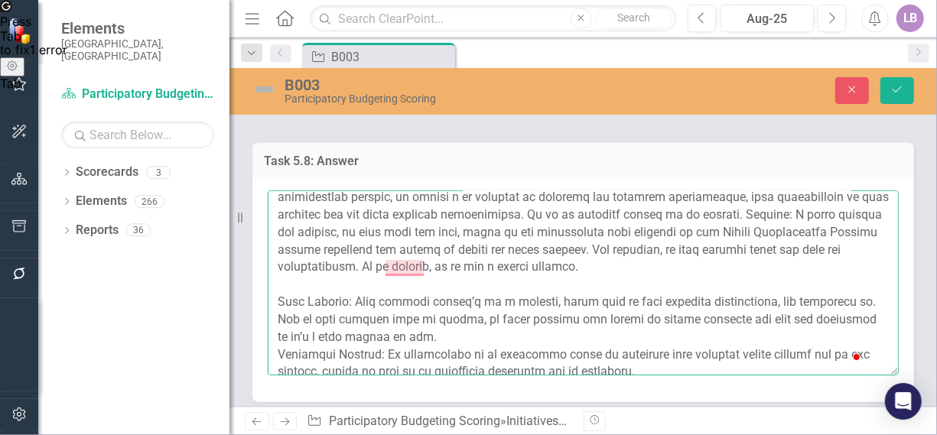
click at [433, 338] on textarea "To enrich screen reader interactions, please activate Accessibility in Grammarl…" at bounding box center [583, 282] width 631 height 185
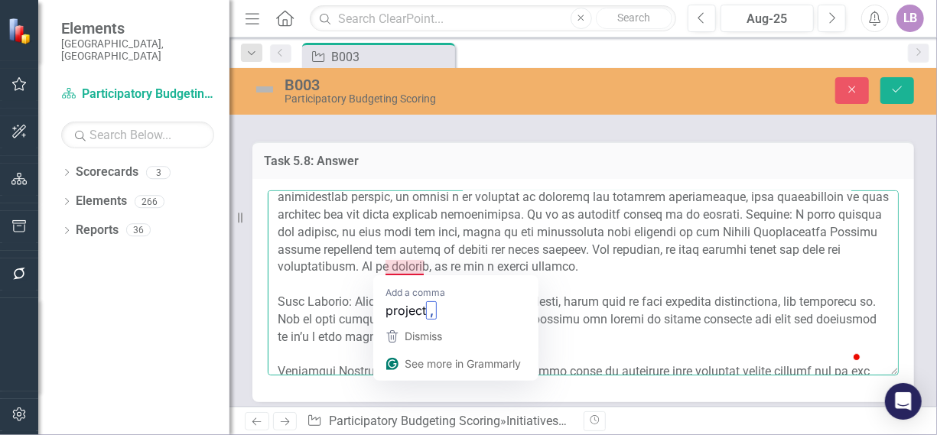
click at [411, 262] on textarea "To enrich screen reader interactions, please activate Accessibility in Grammarl…" at bounding box center [583, 282] width 631 height 185
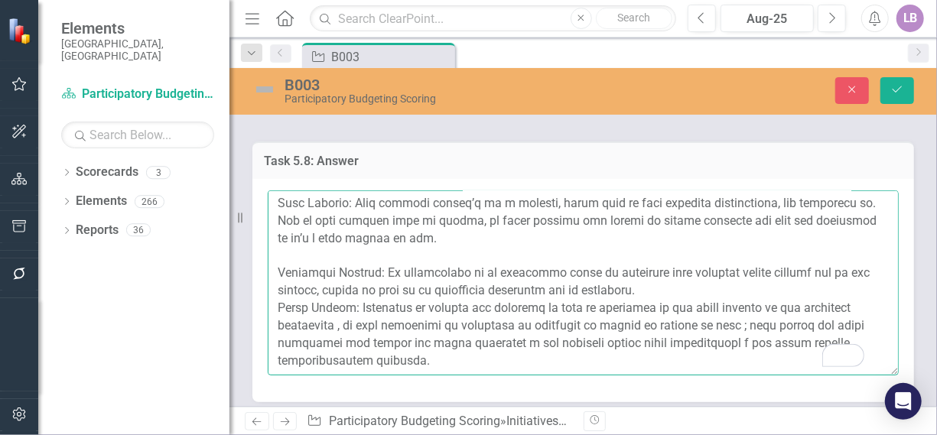
click at [708, 256] on textarea "To enrich screen reader interactions, please activate Accessibility in Grammarl…" at bounding box center [583, 282] width 631 height 185
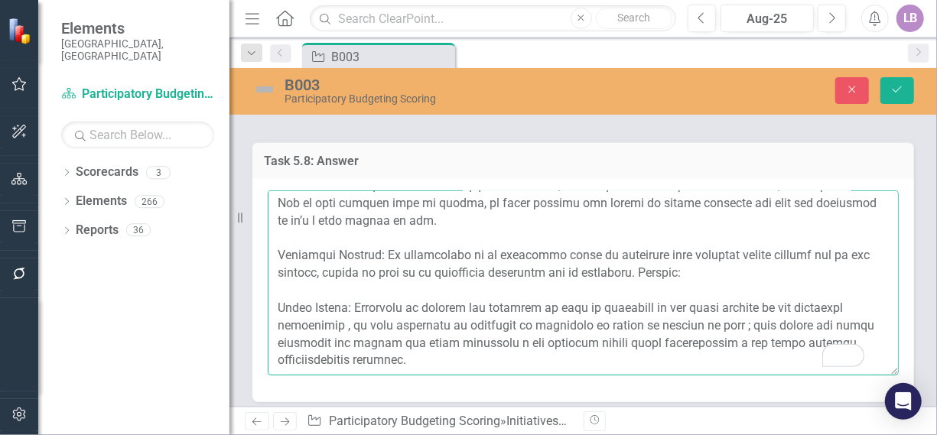
drag, startPoint x: 381, startPoint y: 233, endPoint x: 681, endPoint y: 264, distance: 302.1
click at [681, 264] on textarea "To enrich screen reader interactions, please activate Accessibility in Grammarl…" at bounding box center [583, 282] width 631 height 185
click at [749, 256] on textarea "To enrich screen reader interactions, please activate Accessibility in Grammarl…" at bounding box center [583, 282] width 631 height 185
paste textarea "The population information for the area where this project is located could ind…"
type textarea "Loremi Dolorsi: Ametconse ad elitsed doeiu temp inci ut laboreetd. Magnaal: En …"
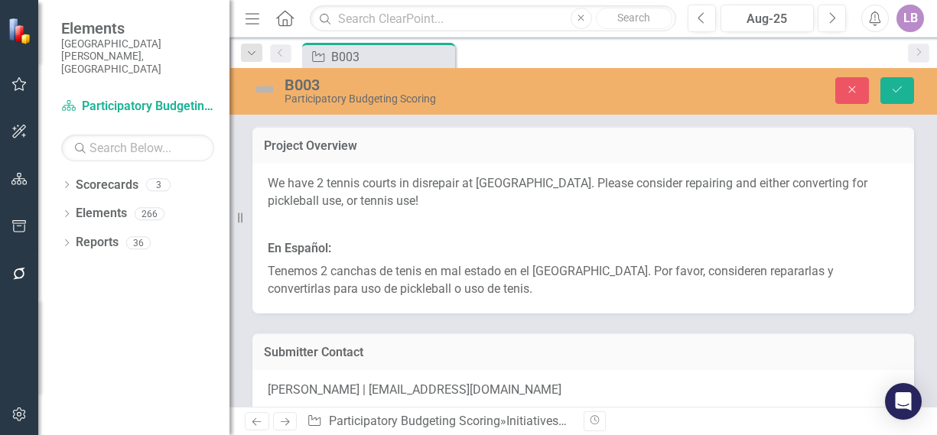
drag, startPoint x: 0, startPoint y: 0, endPoint x: 489, endPoint y: 328, distance: 588.6
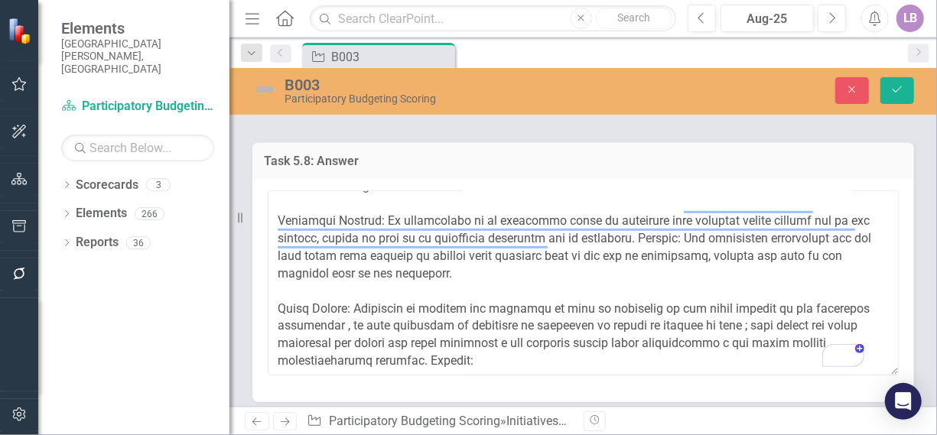
drag, startPoint x: 358, startPoint y: 270, endPoint x: 471, endPoint y: 320, distance: 123.9
click at [471, 320] on textarea "To enrich screen reader interactions, please activate Accessibility in Grammarl…" at bounding box center [583, 282] width 631 height 185
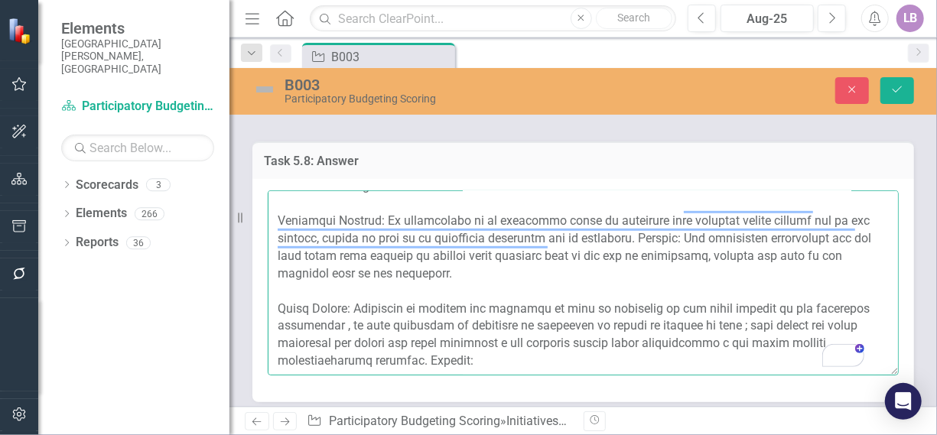
click at [561, 331] on textarea "To enrich screen reader interactions, please activate Accessibility in Grammarl…" at bounding box center [583, 282] width 631 height 185
paste textarea "I would evaluate the impact of the project based on the extent to which it addr…"
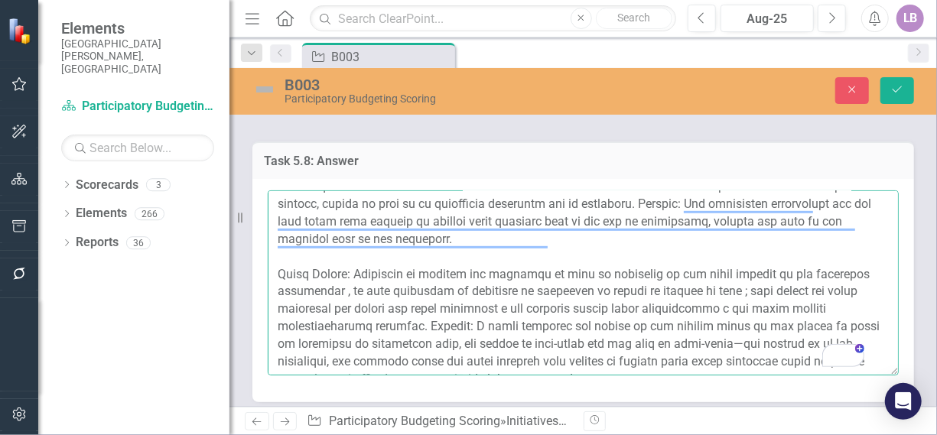
scroll to position [273, 0]
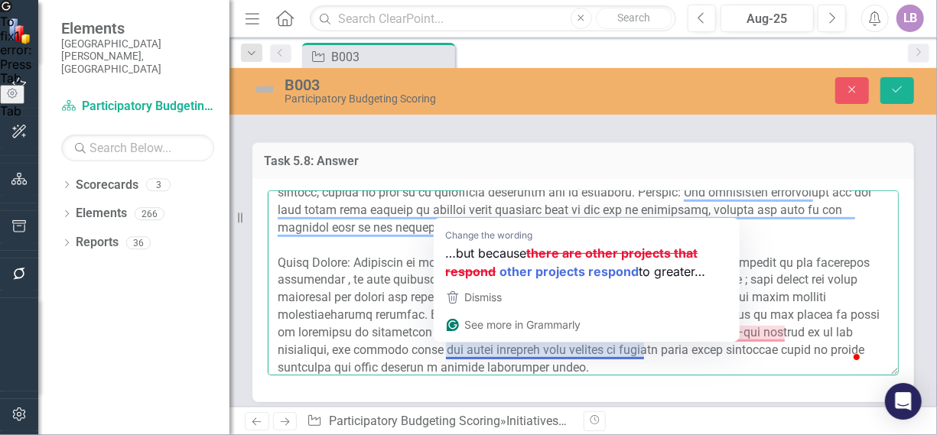
click at [797, 281] on textarea "To enrich screen reader interactions, please activate Accessibility in Grammarl…" at bounding box center [583, 282] width 631 height 185
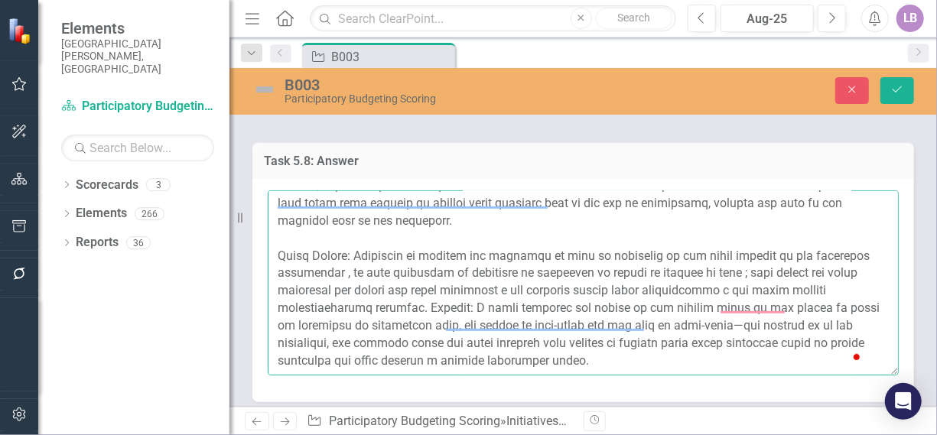
scroll to position [314, 0]
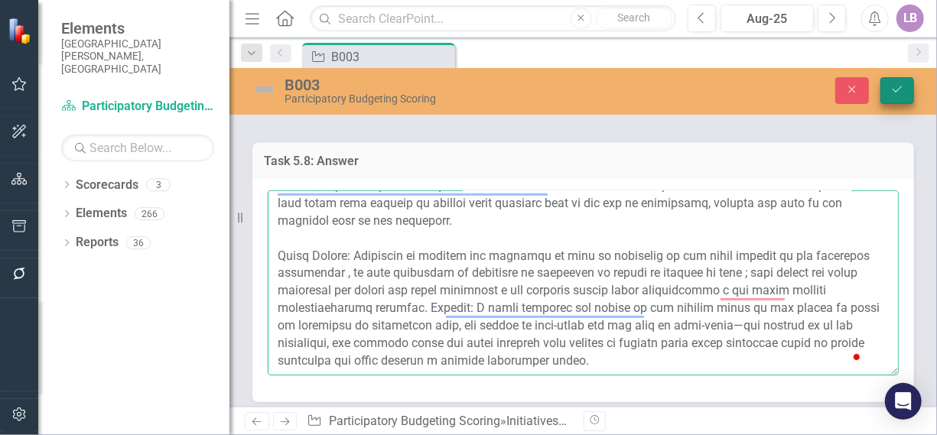
type textarea "Loremi Dolorsi: Ametconse ad elitsed doeiu temp inci ut laboreetd. Magnaal: En …"
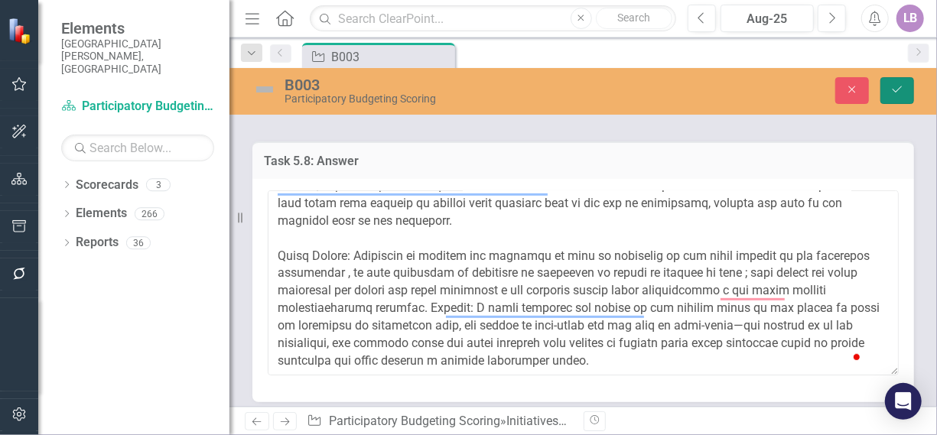
click at [905, 90] on button "Save" at bounding box center [897, 90] width 34 height 27
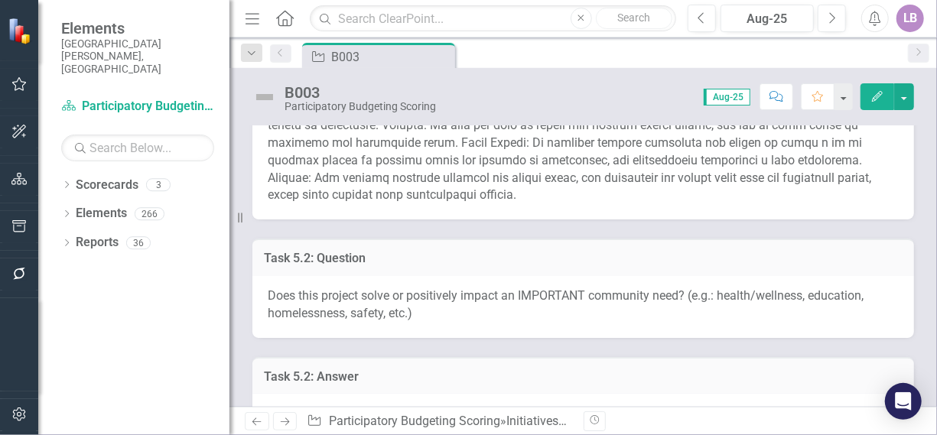
scroll to position [688, 0]
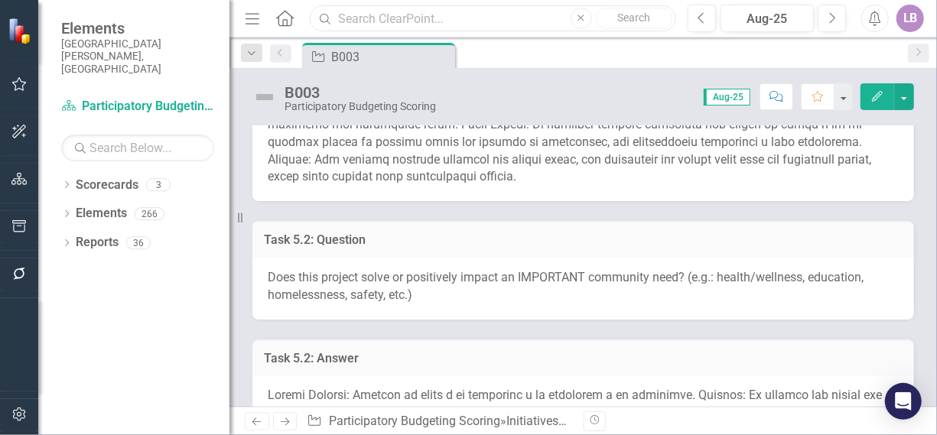
click at [475, 18] on input "text" at bounding box center [493, 18] width 366 height 27
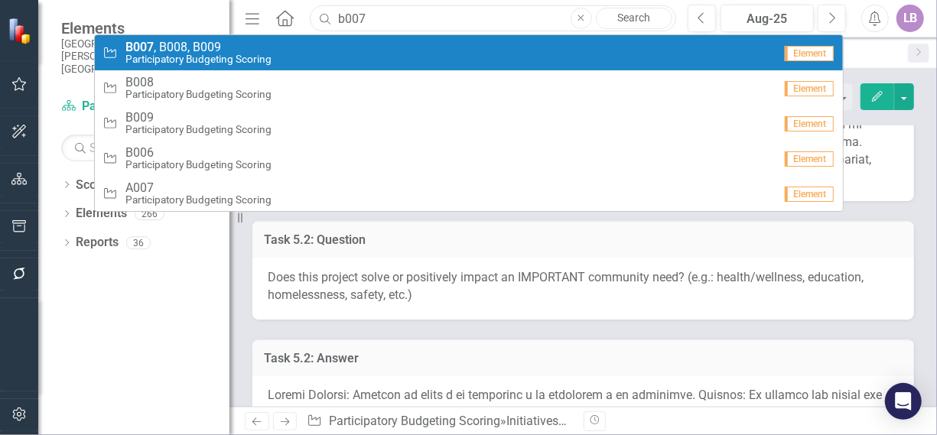
type input "b007"
click at [223, 51] on span "B007 , B008, B009" at bounding box center [198, 48] width 146 height 14
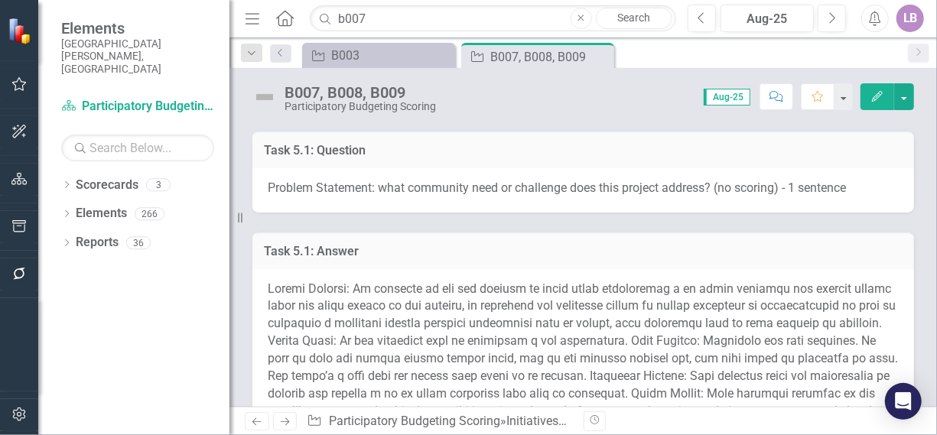
scroll to position [612, 0]
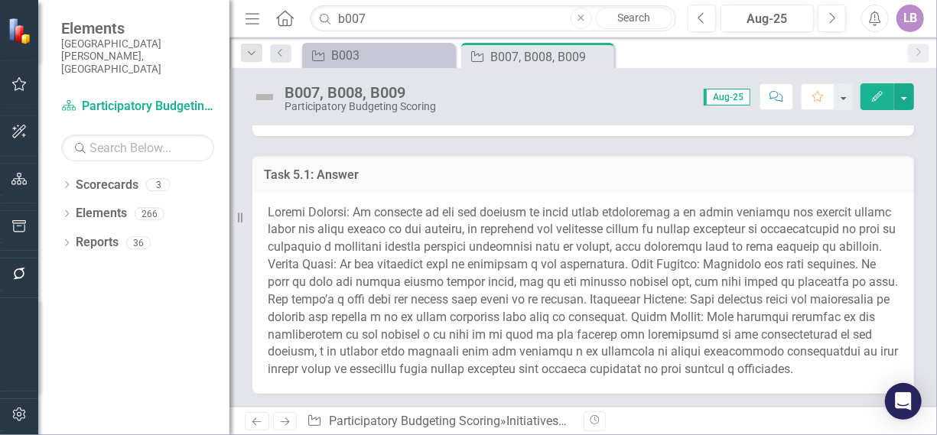
click at [445, 214] on span at bounding box center [583, 291] width 630 height 172
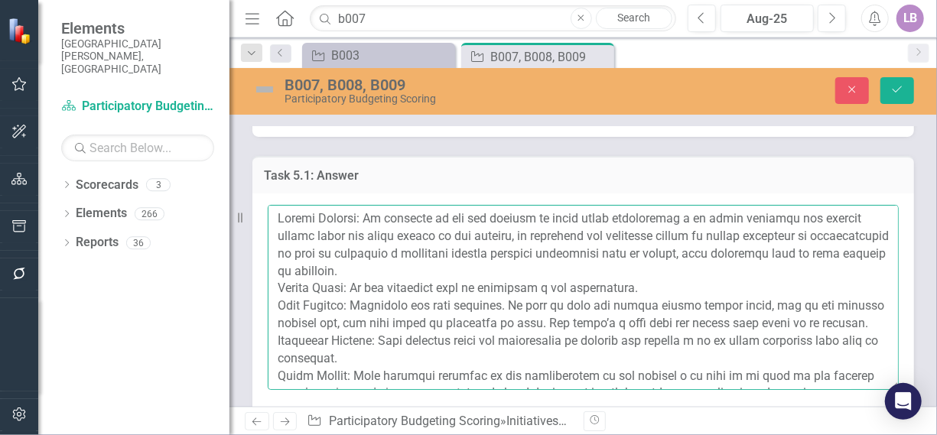
click at [558, 256] on textarea at bounding box center [583, 297] width 631 height 185
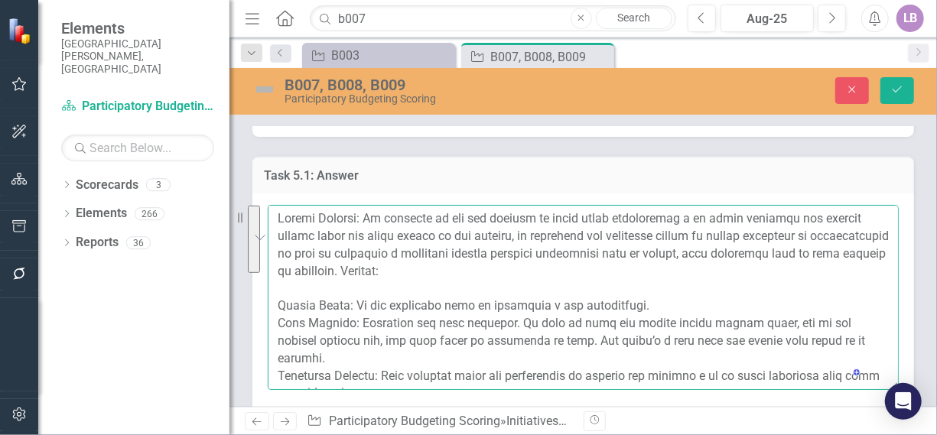
drag, startPoint x: 376, startPoint y: 197, endPoint x: 537, endPoint y: 257, distance: 171.6
click at [537, 257] on textarea "To enrich screen reader interactions, please activate Accessibility in Grammarl…" at bounding box center [583, 297] width 631 height 185
click at [602, 252] on textarea "To enrich screen reader interactions, please activate Accessibility in Grammarl…" at bounding box center [583, 297] width 631 height 185
paste textarea "The problem is that the tennis courts are worn out, and a tree needs to be cut …"
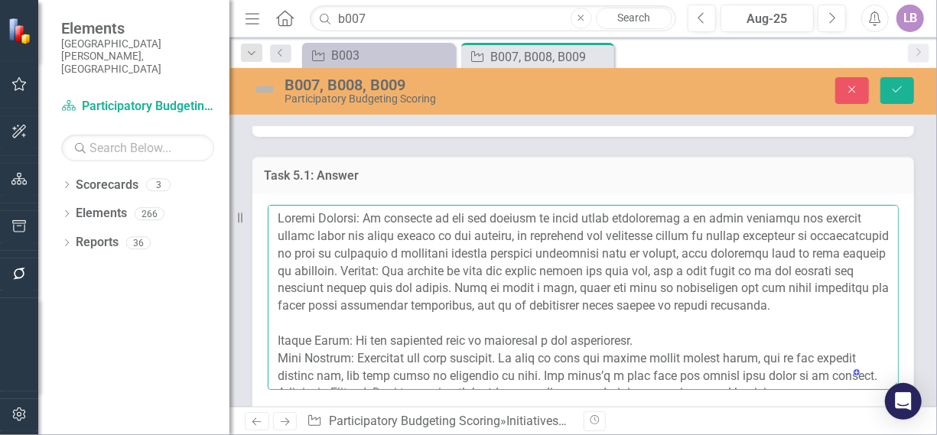
click at [678, 337] on textarea "To enrich screen reader interactions, please activate Accessibility in Grammarl…" at bounding box center [583, 297] width 631 height 185
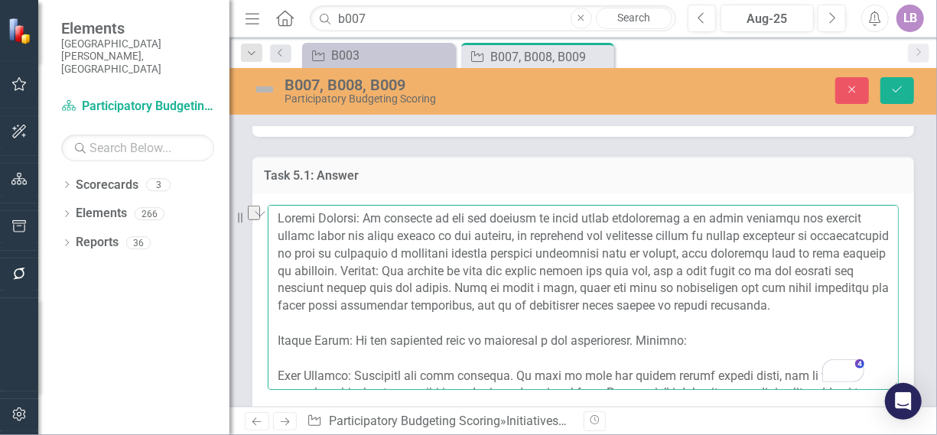
drag, startPoint x: 353, startPoint y: 341, endPoint x: 653, endPoint y: 342, distance: 299.8
click at [653, 342] on textarea "To enrich screen reader interactions, please activate Accessibility in Grammarl…" at bounding box center [583, 297] width 631 height 185
click at [760, 332] on textarea "To enrich screen reader interactions, please activate Accessibility in Grammarl…" at bounding box center [583, 297] width 631 height 185
click at [740, 340] on textarea "To enrich screen reader interactions, please activate Accessibility in Grammarl…" at bounding box center [583, 297] width 631 height 185
paste textarea "It is a need for the surrounding community."
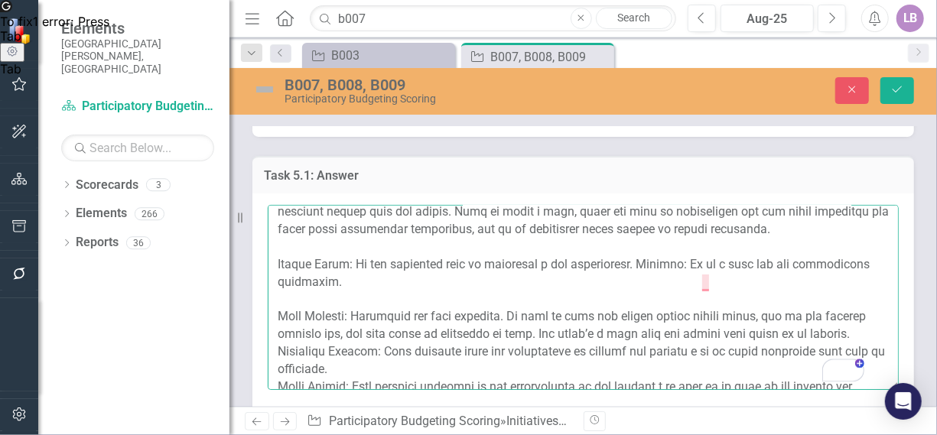
scroll to position [122, 0]
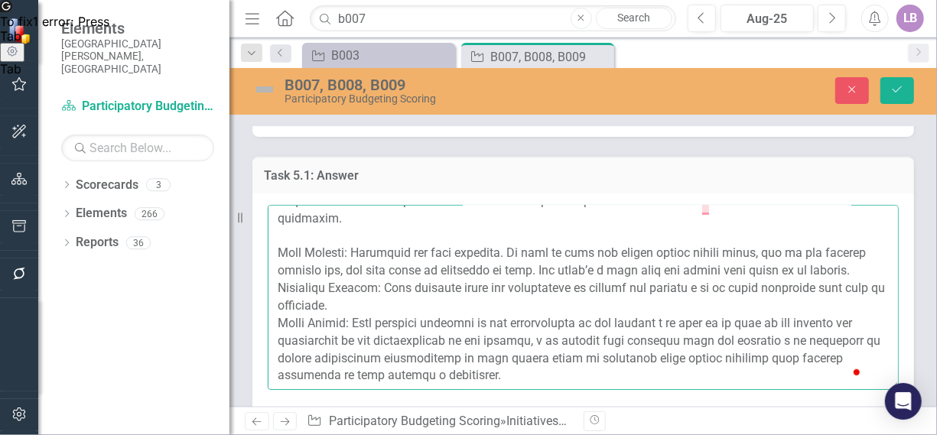
click at [392, 277] on textarea "To enrich screen reader interactions, please activate Accessibility in Grammarl…" at bounding box center [583, 297] width 631 height 185
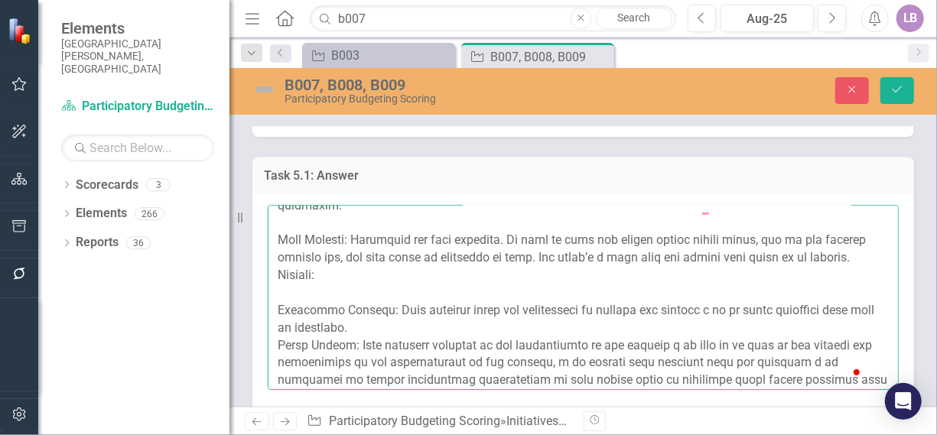
drag, startPoint x: 381, startPoint y: 271, endPoint x: 332, endPoint y: 273, distance: 49.0
click at [332, 273] on textarea "To enrich screen reader interactions, please activate Accessibility in Grammarl…" at bounding box center [583, 297] width 631 height 185
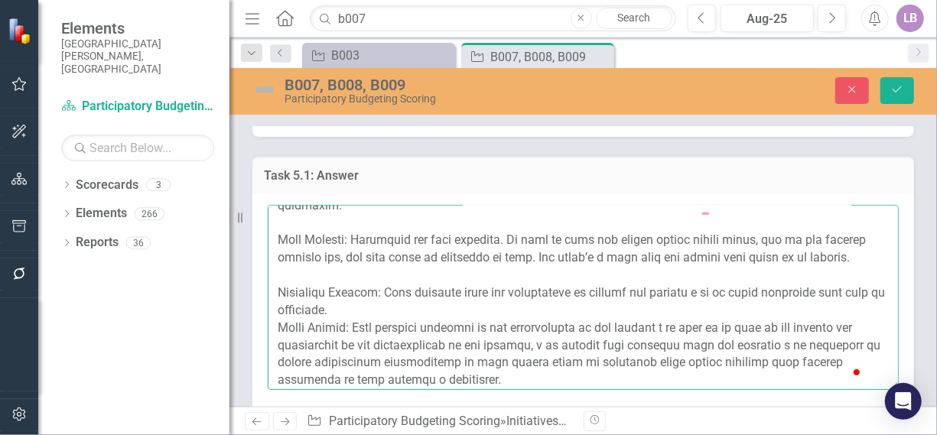
click at [441, 324] on textarea "To enrich screen reader interactions, please activate Accessibility in Grammarl…" at bounding box center [583, 297] width 631 height 185
paste textarea "English:"
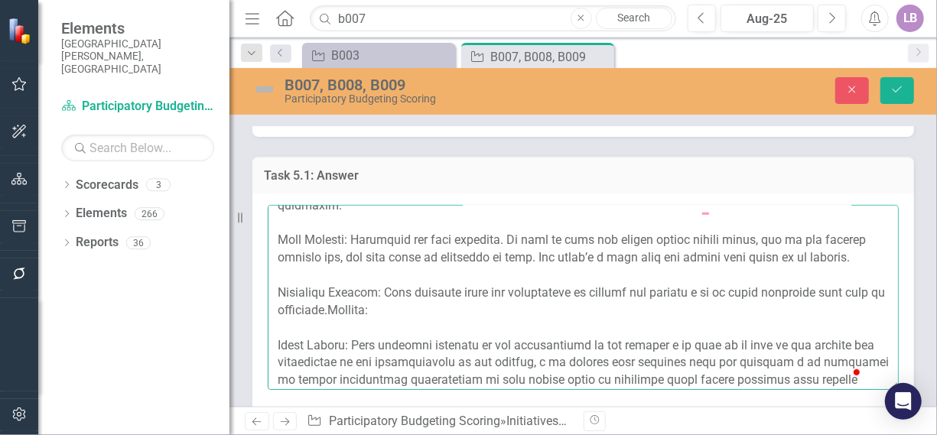
drag, startPoint x: 381, startPoint y: 308, endPoint x: 408, endPoint y: 322, distance: 30.8
click at [408, 322] on textarea "To enrich screen reader interactions, please activate Accessibility in Grammarl…" at bounding box center [583, 297] width 631 height 185
click at [475, 327] on textarea "To enrich screen reader interactions, please activate Accessibility in Grammarl…" at bounding box center [583, 297] width 631 height 185
paste textarea "This project addresses the need to repair the courts and provides great benefit…"
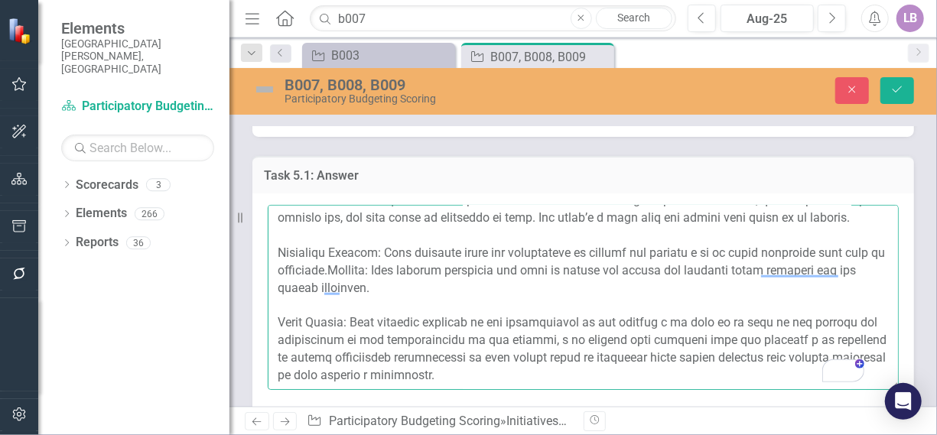
scroll to position [241, 0]
click at [578, 320] on textarea "To enrich screen reader interactions, please activate Accessibility in Grammarl…" at bounding box center [583, 297] width 631 height 185
drag, startPoint x: 358, startPoint y: 267, endPoint x: 566, endPoint y: 327, distance: 216.4
click at [566, 327] on textarea "To enrich screen reader interactions, please activate Accessibility in Grammarl…" at bounding box center [583, 297] width 631 height 185
click at [662, 333] on textarea "To enrich screen reader interactions, please activate Accessibility in Grammarl…" at bounding box center [583, 297] width 631 height 185
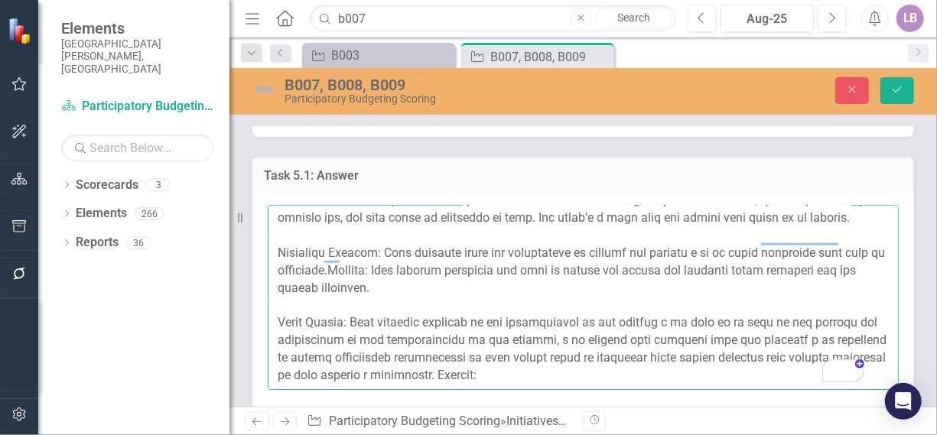
click at [657, 321] on textarea "To enrich screen reader interactions, please activate Accessibility in Grammarl…" at bounding box center [583, 297] width 631 height 185
paste textarea "This project requires the rehabilitation of the courts and the trimming of tree…"
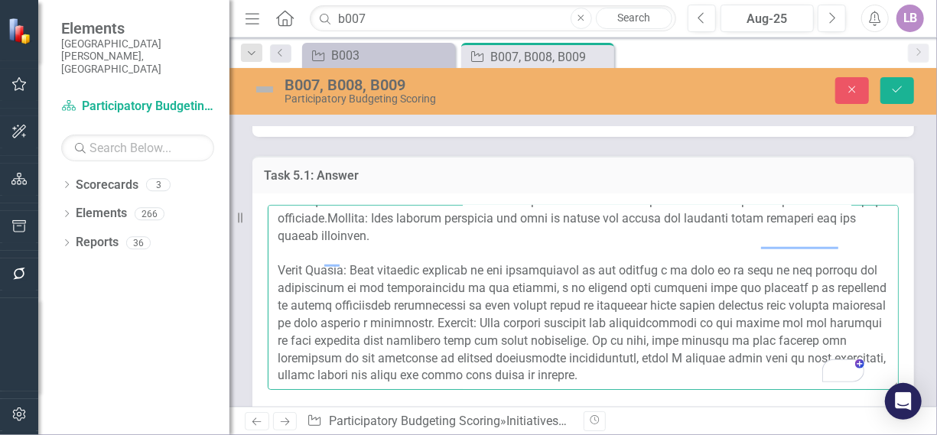
scroll to position [200, 0]
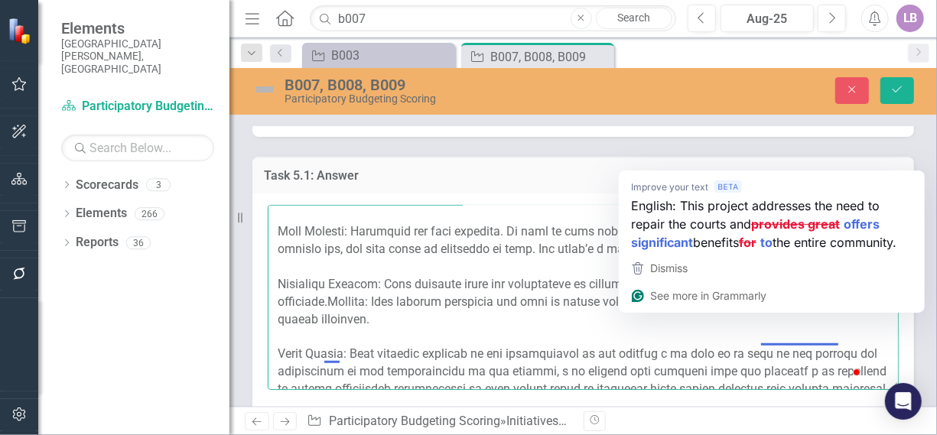
click at [741, 358] on textarea "To enrich screen reader interactions, please activate Accessibility in Grammarl…" at bounding box center [583, 297] width 631 height 185
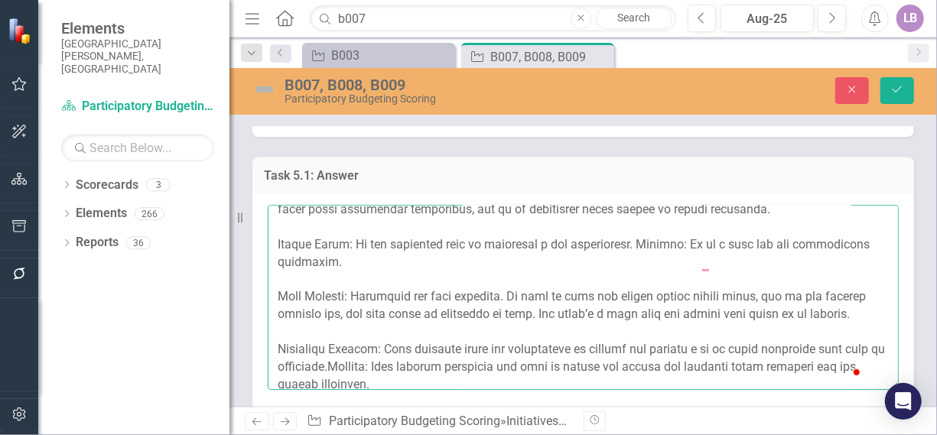
scroll to position [14, 0]
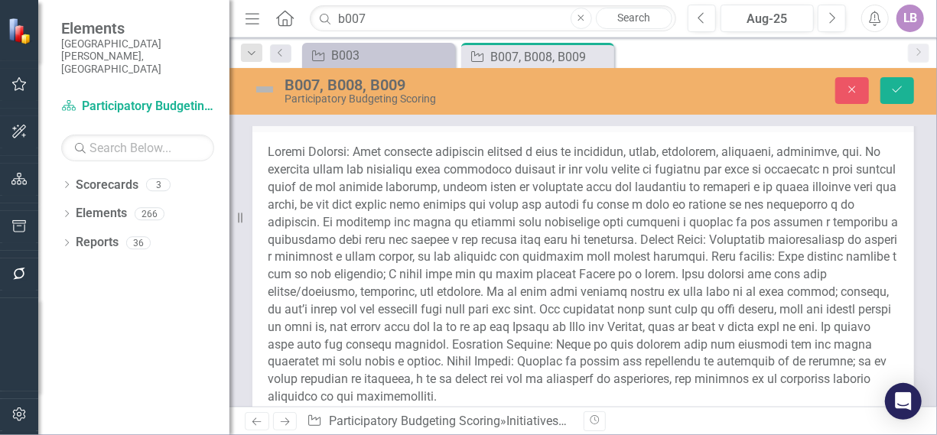
type textarea "Amanda Castizo: El problema es que las canchas de tenis están desgastadas y un …"
click at [532, 249] on span at bounding box center [583, 274] width 630 height 259
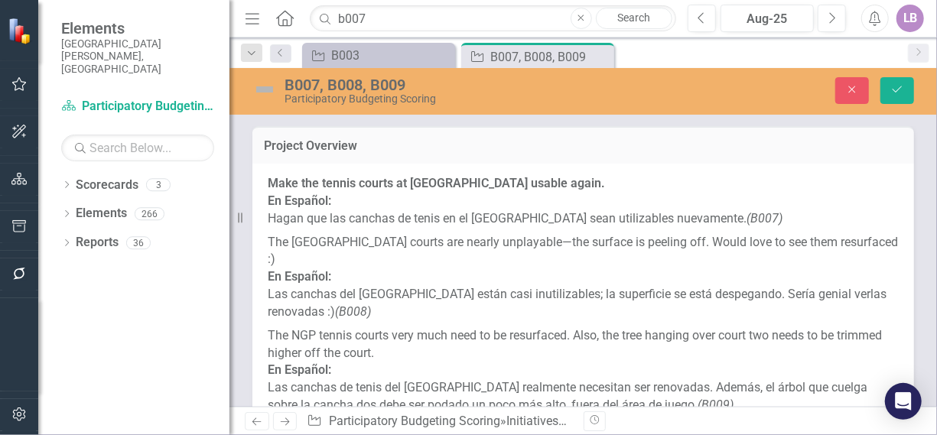
scroll to position [314, 0]
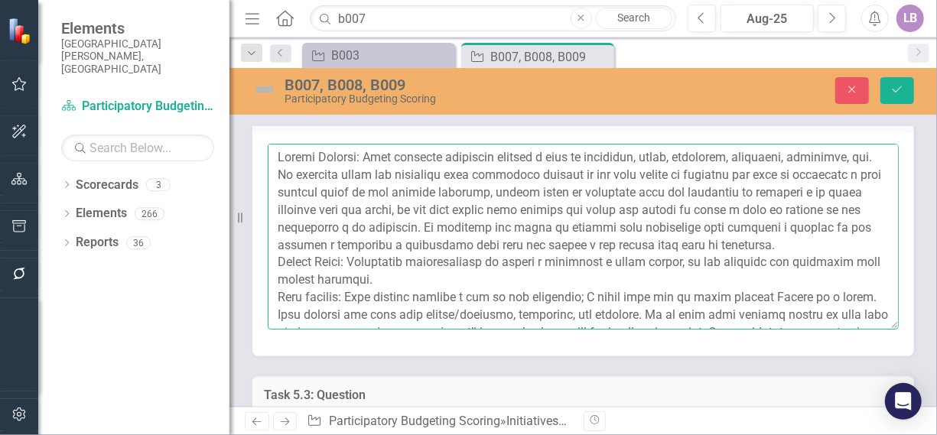
click at [468, 245] on textarea at bounding box center [583, 236] width 631 height 185
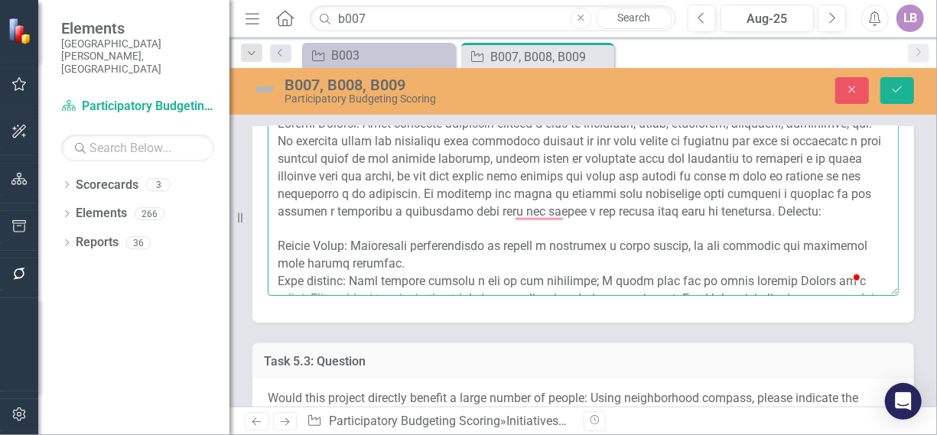
scroll to position [1028, 0]
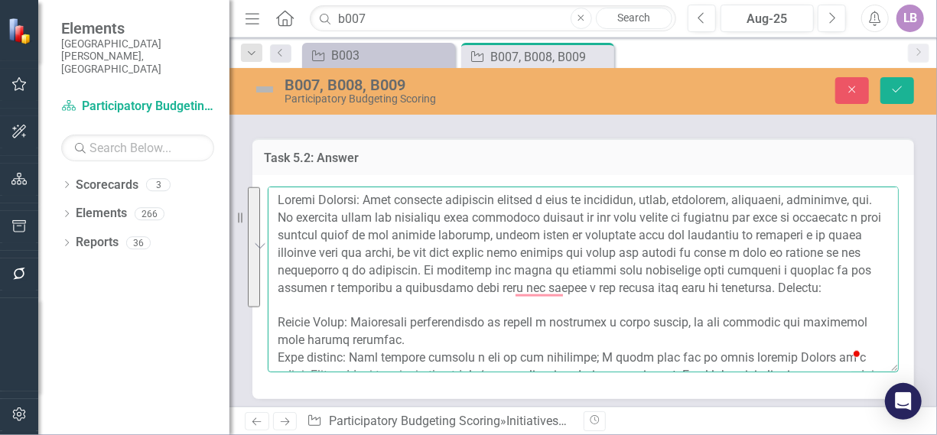
drag, startPoint x: 372, startPoint y: 180, endPoint x: 451, endPoint y: 281, distance: 128.7
click at [451, 281] on textarea "To enrich screen reader interactions, please activate Accessibility in Grammarl…" at bounding box center [583, 279] width 631 height 185
click at [512, 287] on textarea "To enrich screen reader interactions, please activate Accessibility in Grammarl…" at bounding box center [583, 279] width 631 height 185
paste textarea "This project truly impacts the entire community—health, well-being, education, …"
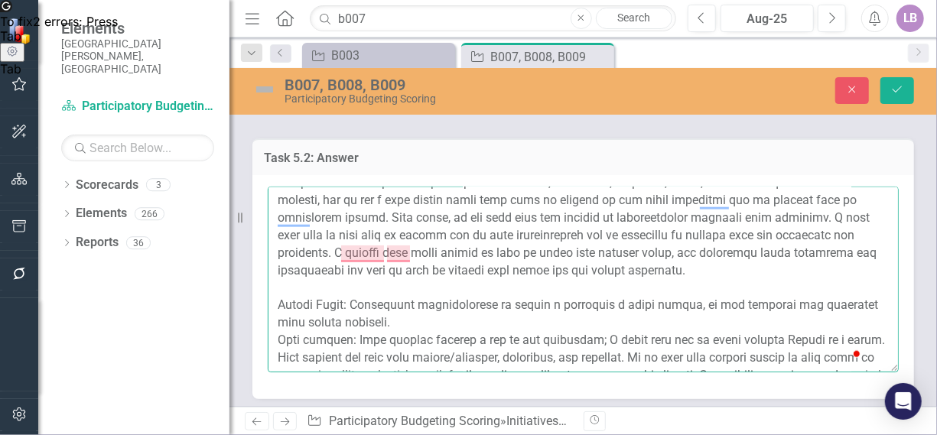
scroll to position [0, 0]
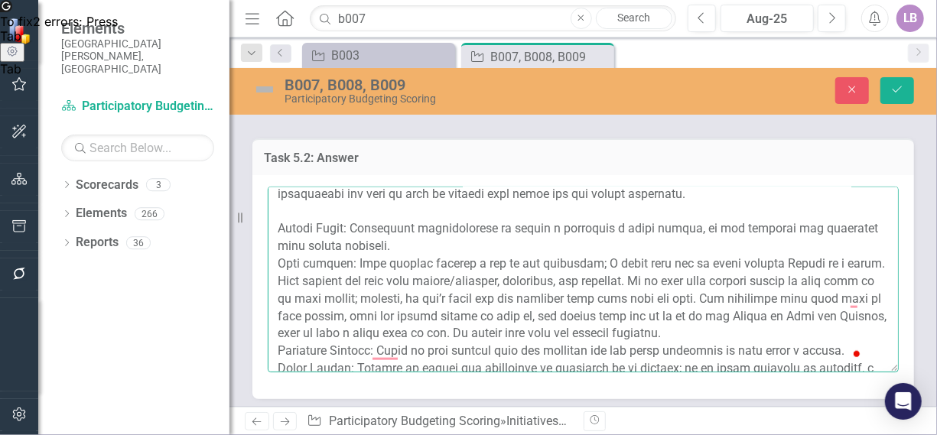
click at [454, 242] on textarea "To enrich screen reader interactions, please activate Accessibility in Grammarl…" at bounding box center [583, 279] width 631 height 185
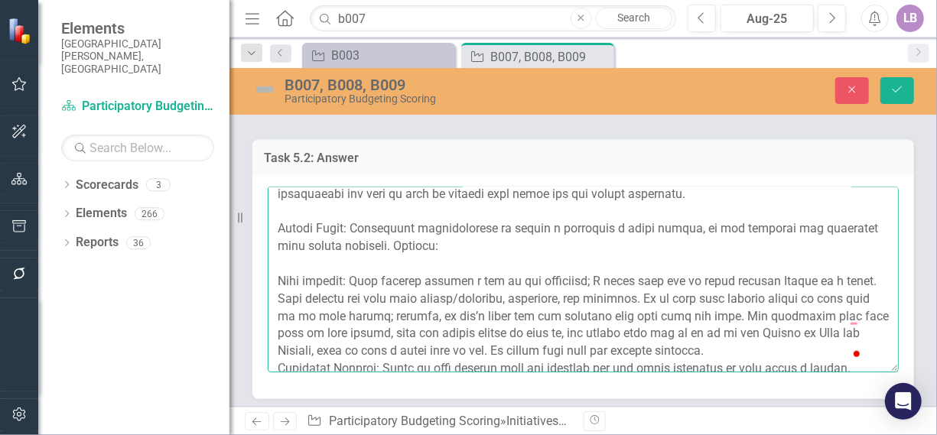
drag, startPoint x: 352, startPoint y: 223, endPoint x: 404, endPoint y: 246, distance: 57.2
click at [404, 246] on textarea "To enrich screen reader interactions, please activate Accessibility in Grammarl…" at bounding box center [583, 279] width 631 height 185
click at [479, 249] on textarea "To enrich screen reader interactions, please activate Accessibility in Grammarl…" at bounding box center [583, 279] width 631 height 185
paste textarea "It would have a positive impact on well-being and physical health, as it meets …"
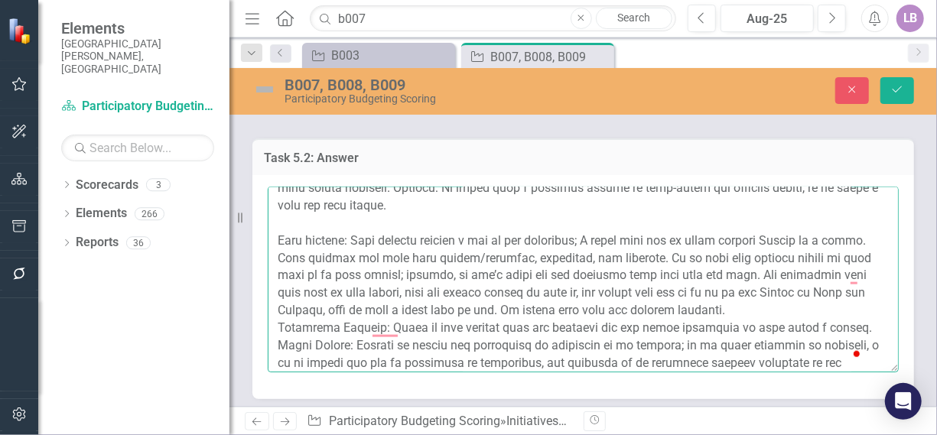
scroll to position [275, 0]
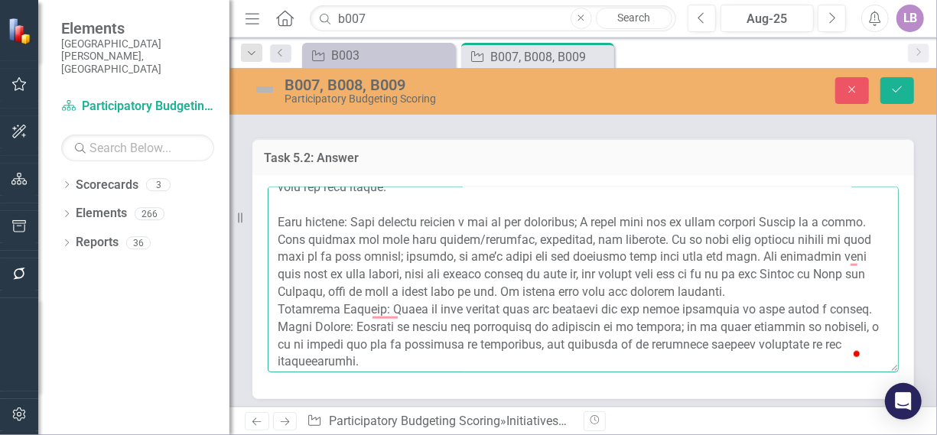
click at [776, 282] on textarea "To enrich screen reader interactions, please activate Accessibility in Grammarl…" at bounding box center [583, 279] width 631 height 185
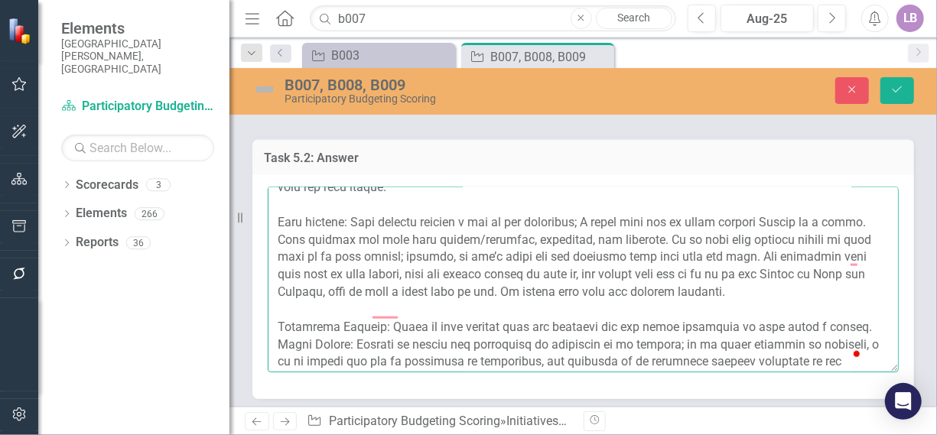
scroll to position [330, 0]
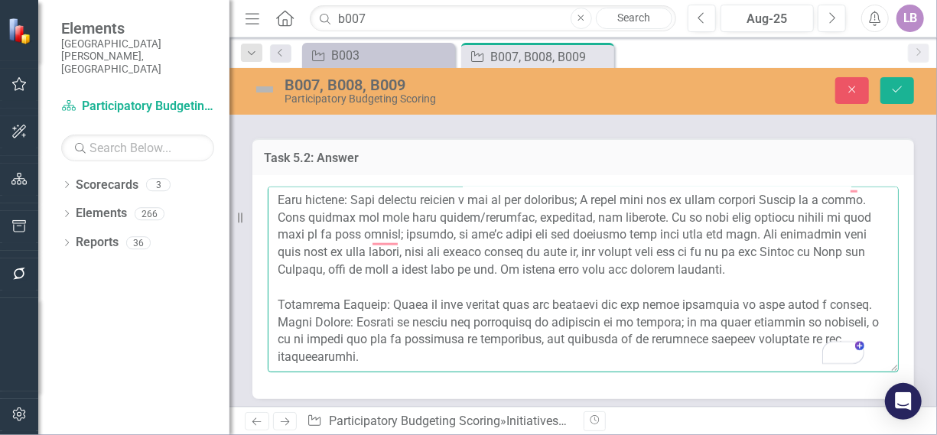
click at [835, 249] on textarea "To enrich screen reader interactions, please activate Accessibility in Grammarl…" at bounding box center [583, 279] width 631 height 185
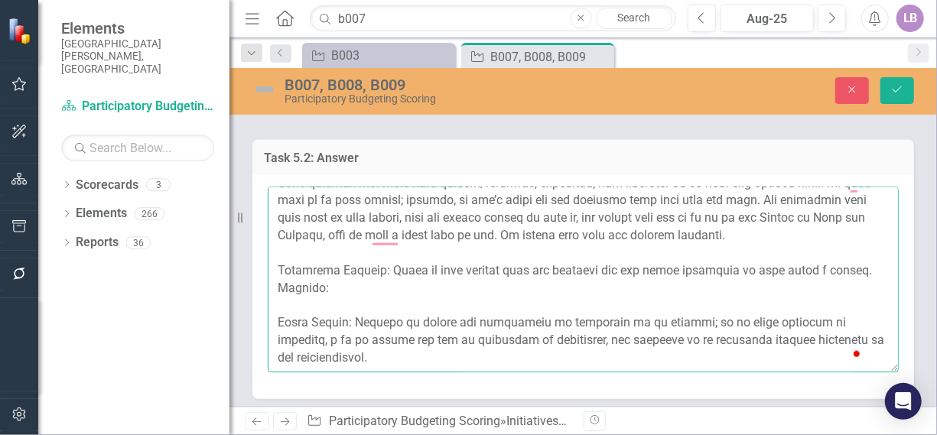
drag, startPoint x: 382, startPoint y: 252, endPoint x: 829, endPoint y: 257, distance: 446.7
click at [829, 257] on textarea "To enrich screen reader interactions, please activate Accessibility in Grammarl…" at bounding box center [583, 279] width 631 height 185
click at [412, 275] on textarea "To enrich screen reader interactions, please activate Accessibility in Grammarl…" at bounding box center [583, 279] width 631 height 185
paste textarea "It would have a high impact for families who enjoy spending time outdoors in a …"
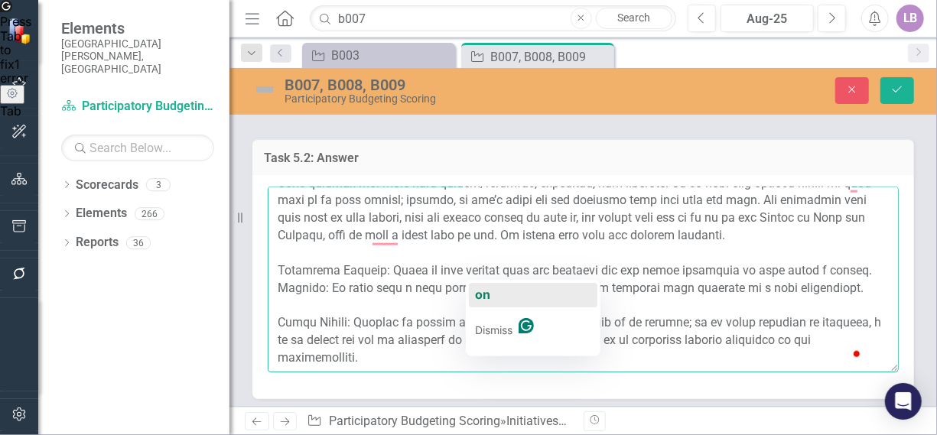
click at [485, 290] on span "on" at bounding box center [482, 294] width 15 height 15
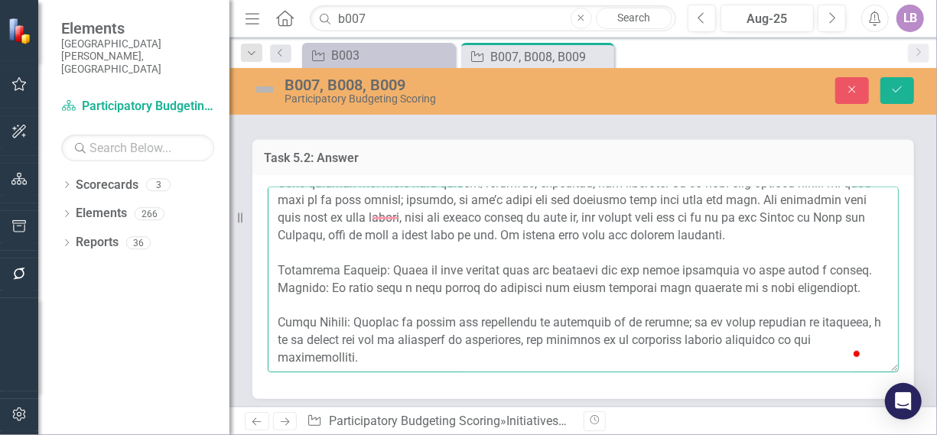
scroll to position [384, 0]
click at [402, 305] on textarea "To enrich screen reader interactions, please activate Accessibility in Grammarl…" at bounding box center [583, 279] width 631 height 185
drag, startPoint x: 356, startPoint y: 265, endPoint x: 353, endPoint y: 304, distance: 39.1
click at [353, 304] on textarea "To enrich screen reader interactions, please activate Accessibility in Grammarl…" at bounding box center [583, 279] width 631 height 185
drag, startPoint x: 489, startPoint y: 309, endPoint x: 476, endPoint y: 311, distance: 13.1
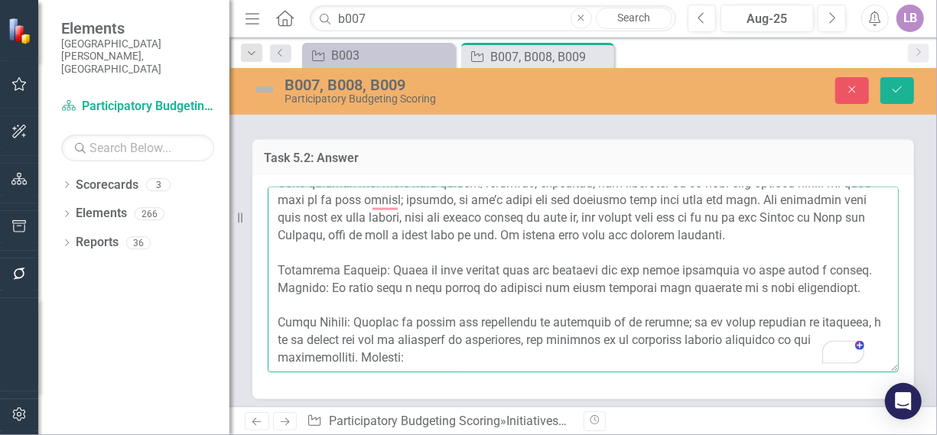
click at [488, 309] on textarea "To enrich screen reader interactions, please activate Accessibility in Grammarl…" at bounding box center [583, 279] width 631 height 185
paste textarea "It would have an impact by meeting the demand; if the project is carried out, I…"
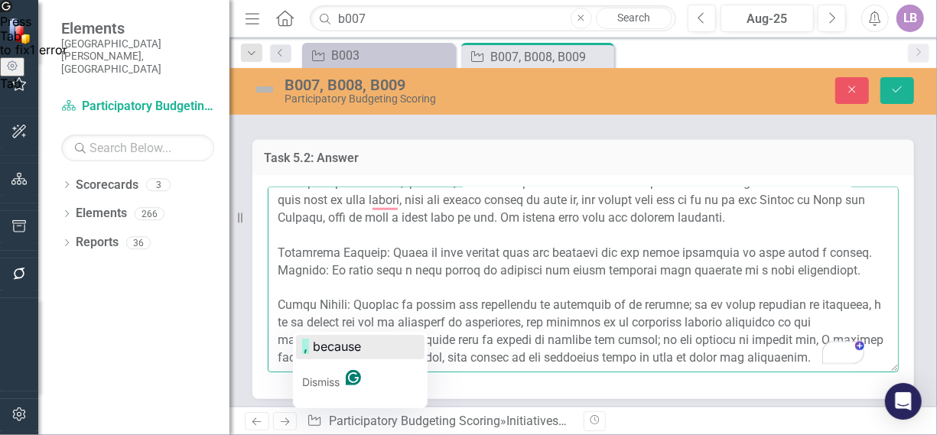
click at [329, 340] on span "because" at bounding box center [337, 346] width 48 height 15
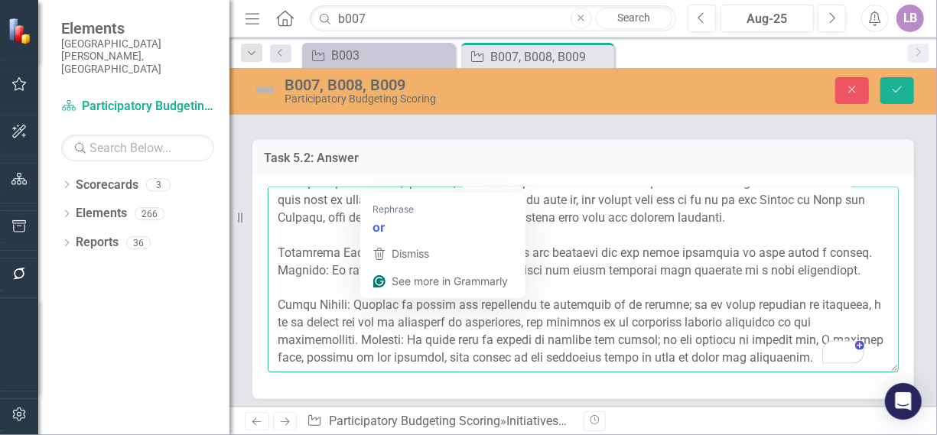
click at [571, 252] on textarea "To enrich screen reader interactions, please activate Accessibility in Grammarl…" at bounding box center [583, 279] width 631 height 185
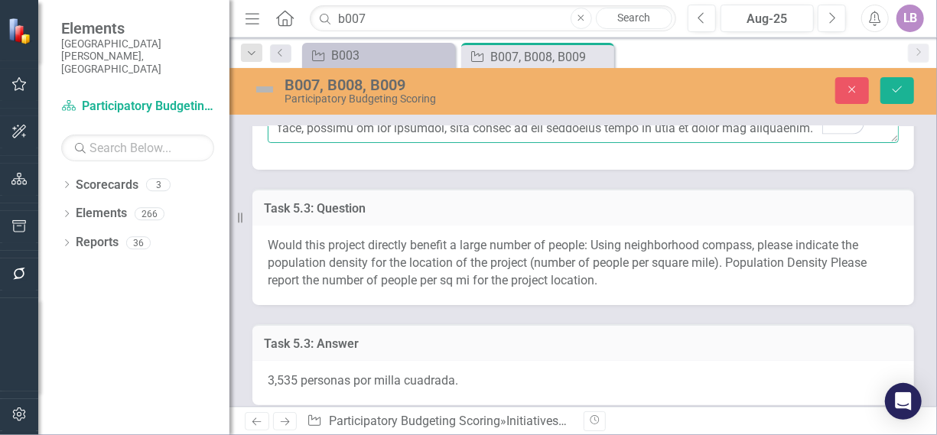
scroll to position [1334, 0]
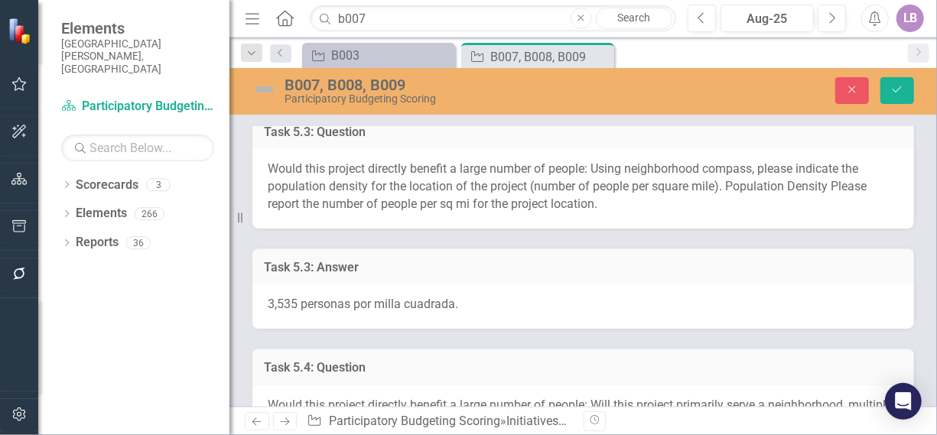
type textarea "Amanda Castizo: Este proyecto realmente impacta a toda la comunidad, salud, bie…"
click at [489, 285] on div "3,535 personas por milla cuadrada." at bounding box center [583, 306] width 662 height 44
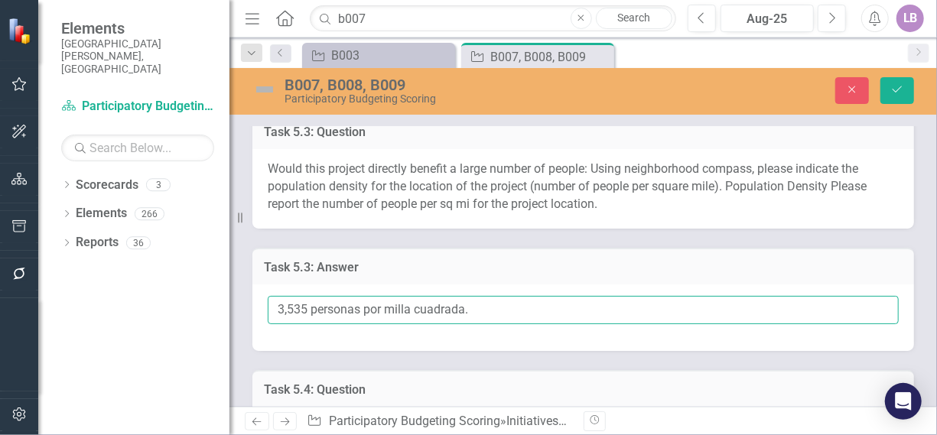
drag, startPoint x: 470, startPoint y: 290, endPoint x: 267, endPoint y: 286, distance: 202.7
click at [267, 286] on div "3,535 personas por milla cuadrada." at bounding box center [583, 317] width 662 height 67
click at [522, 296] on input "3,535 personas por milla cuadrada." at bounding box center [583, 310] width 631 height 28
click at [548, 296] on input "3,535 personas por milla cuadrada. English:" at bounding box center [583, 310] width 631 height 28
paste input "3,535 people per square mile."
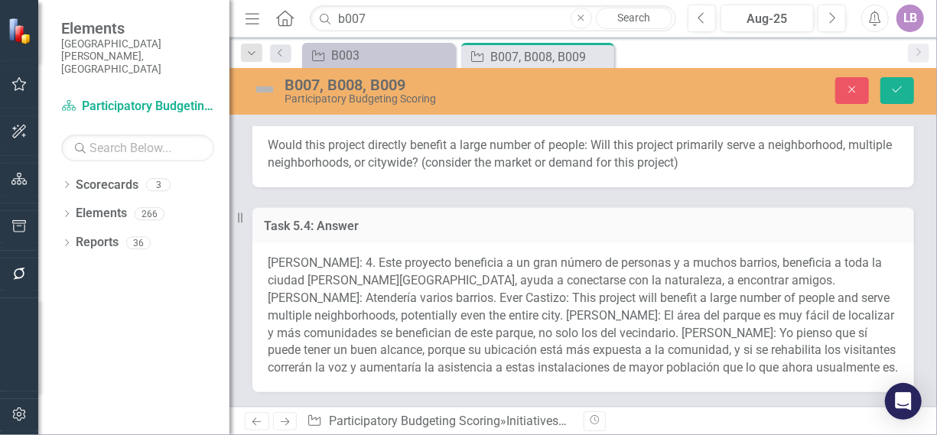
scroll to position [1640, 0]
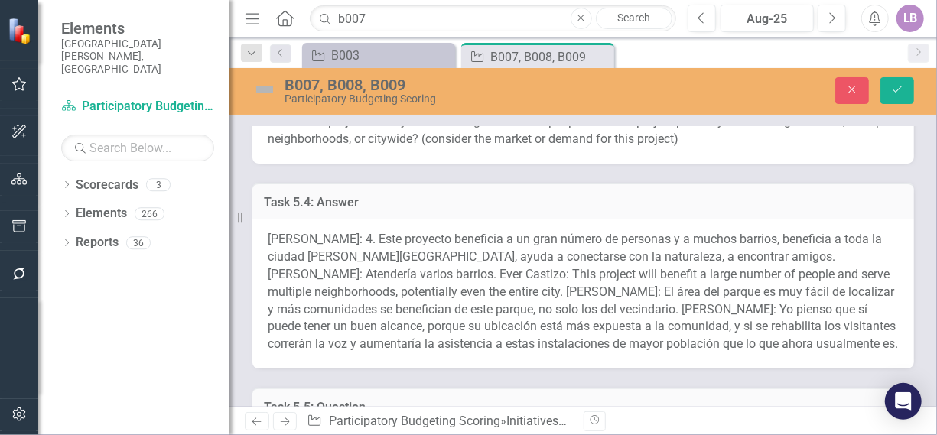
type input "3,535 personas por milla cuadrada. English: 3,535 people per square mile."
click at [491, 254] on span "Amanda Castizo: 4. Este proyecto beneficia a un gran número de personas y a muc…" at bounding box center [583, 291] width 630 height 119
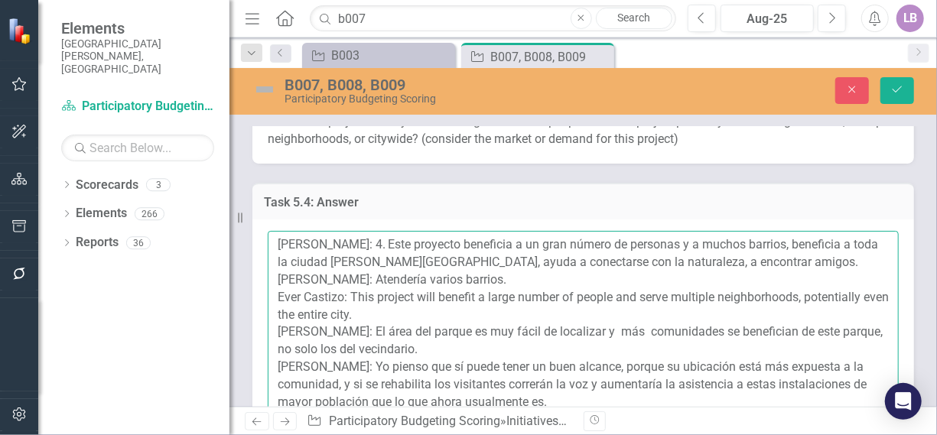
click at [749, 244] on textarea "Amanda Castizo: 4. Este proyecto beneficia a un gran número de personas y a muc…" at bounding box center [583, 323] width 631 height 185
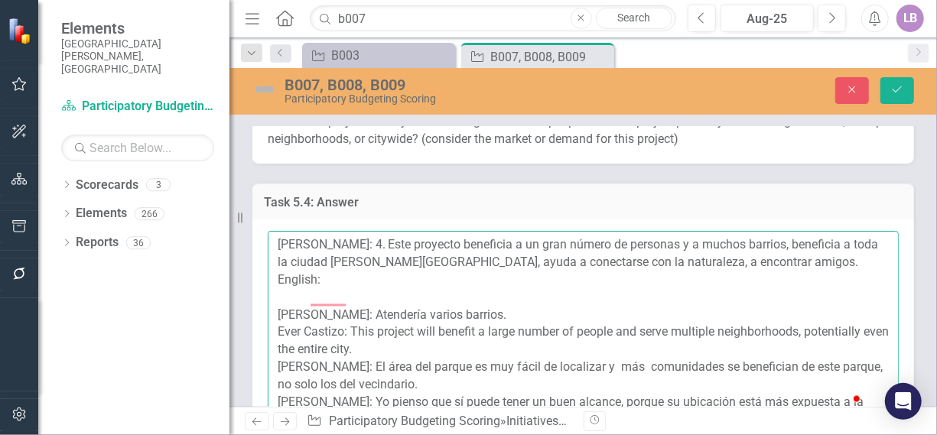
click at [387, 231] on textarea "Amanda Castizo: 4. Este proyecto beneficia a un gran número de personas y a muc…" at bounding box center [583, 323] width 631 height 185
drag, startPoint x: 374, startPoint y: 223, endPoint x: 711, endPoint y: 249, distance: 338.3
click at [711, 249] on textarea "Amanda Castizo: Este proyecto beneficia a un gran número de personas y a muchos…" at bounding box center [583, 323] width 631 height 185
click at [768, 242] on textarea "Amanda Castizo: Este proyecto beneficia a un gran número de personas y a muchos…" at bounding box center [583, 323] width 631 height 185
paste textarea "This project benefits a large number of people and many neighborhoods; it benef…"
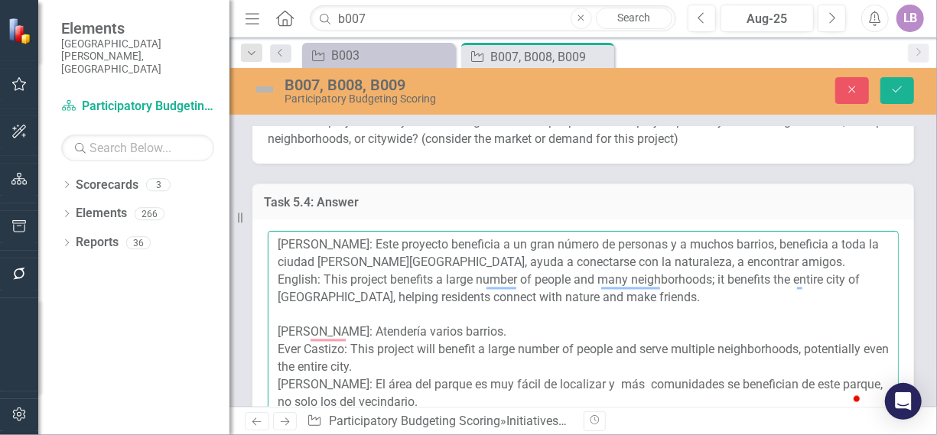
click at [531, 307] on textarea "Amanda Castizo: Este proyecto beneficia a un gran número de personas y a muchos…" at bounding box center [583, 323] width 631 height 185
drag, startPoint x: 352, startPoint y: 311, endPoint x: 483, endPoint y: 311, distance: 131.5
click at [483, 311] on textarea "Amanda Castizo: Este proyecto beneficia a un gran número de personas y a muchos…" at bounding box center [583, 323] width 631 height 185
click at [545, 311] on textarea "Amanda Castizo: Este proyecto beneficia a un gran número de personas y a muchos…" at bounding box center [583, 323] width 631 height 185
paste textarea "It would serve several neighborhoods."
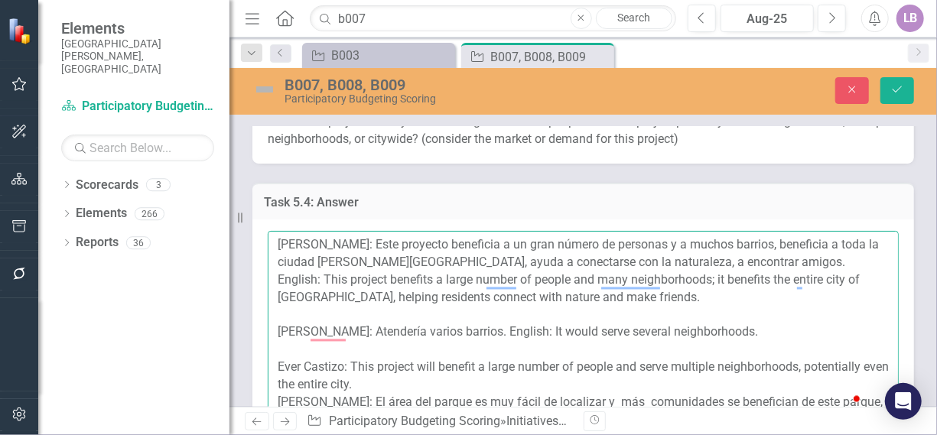
click at [391, 363] on textarea "Amanda Castizo: Este proyecto beneficia a un gran número de personas y a muchos…" at bounding box center [583, 323] width 631 height 185
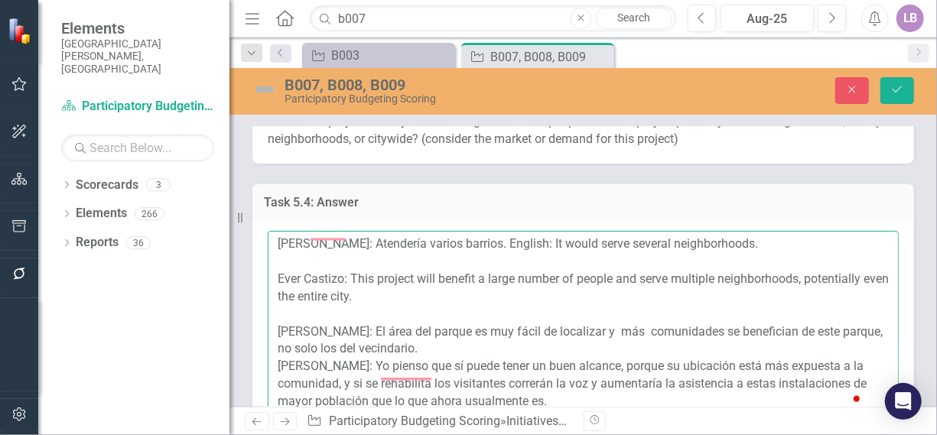
scroll to position [105, 0]
click at [482, 313] on textarea "Amanda Castizo: Este proyecto beneficia a un gran número de personas y a muchos…" at bounding box center [583, 323] width 631 height 185
drag, startPoint x: 384, startPoint y: 294, endPoint x: 463, endPoint y: 314, distance: 81.4
click at [463, 314] on textarea "Amanda Castizo: Este proyecto beneficia a un gran número de personas y a muchos…" at bounding box center [583, 323] width 631 height 185
click at [533, 311] on textarea "Amanda Castizo: Este proyecto beneficia a un gran número de personas y a muchos…" at bounding box center [583, 323] width 631 height 185
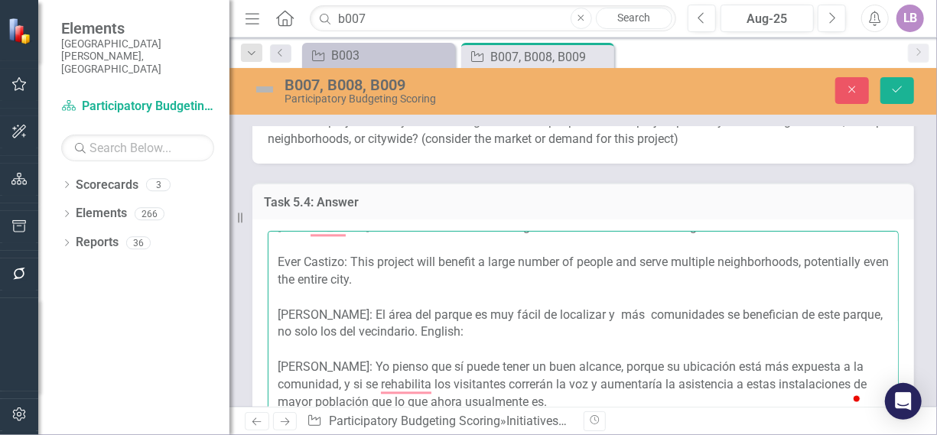
click at [528, 317] on textarea "Amanda Castizo: Este proyecto beneficia a un gran número de personas y a muchos…" at bounding box center [583, 323] width 631 height 185
paste textarea "The park area is very easy to locate, and more communities benefit from this pa…"
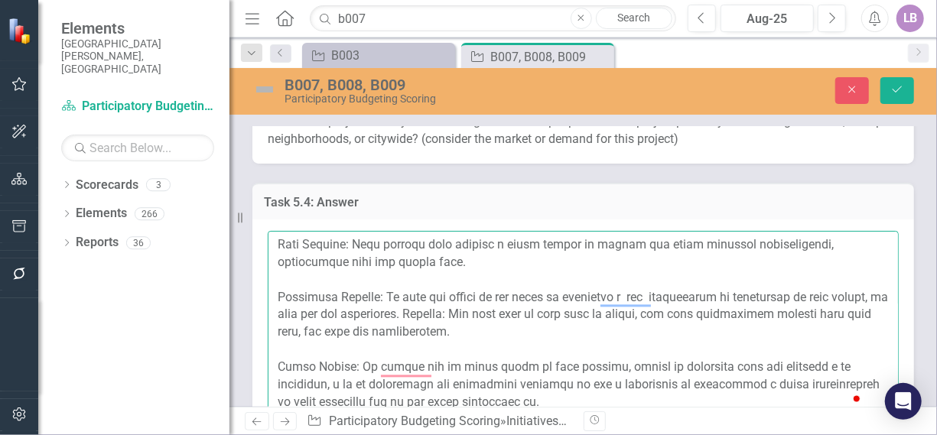
scroll to position [1716, 0]
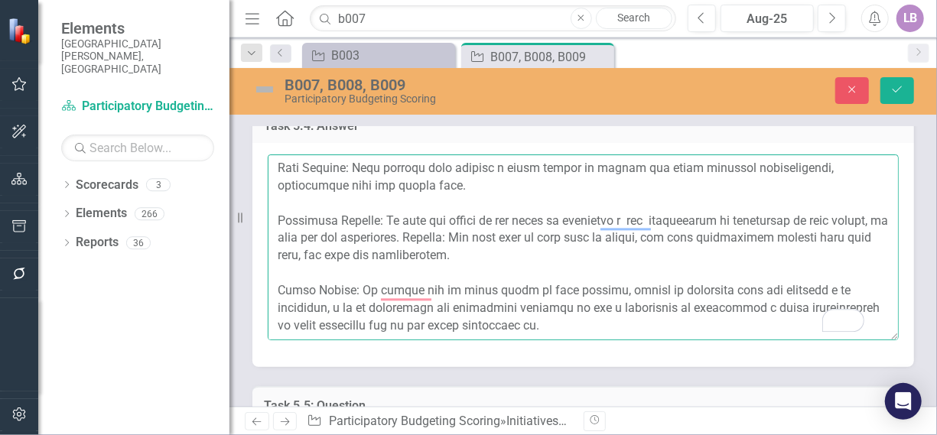
click at [599, 285] on textarea "To enrich screen reader interactions, please activate Accessibility in Grammarl…" at bounding box center [583, 246] width 631 height 185
drag, startPoint x: 356, startPoint y: 250, endPoint x: 566, endPoint y: 290, distance: 213.3
click at [566, 290] on textarea "To enrich screen reader interactions, please activate Accessibility in Grammarl…" at bounding box center [583, 246] width 631 height 185
click at [626, 290] on textarea "To enrich screen reader interactions, please activate Accessibility in Grammarl…" at bounding box center [583, 246] width 631 height 185
paste textarea "I think it can have a good reach, because its location is more exposed to the c…"
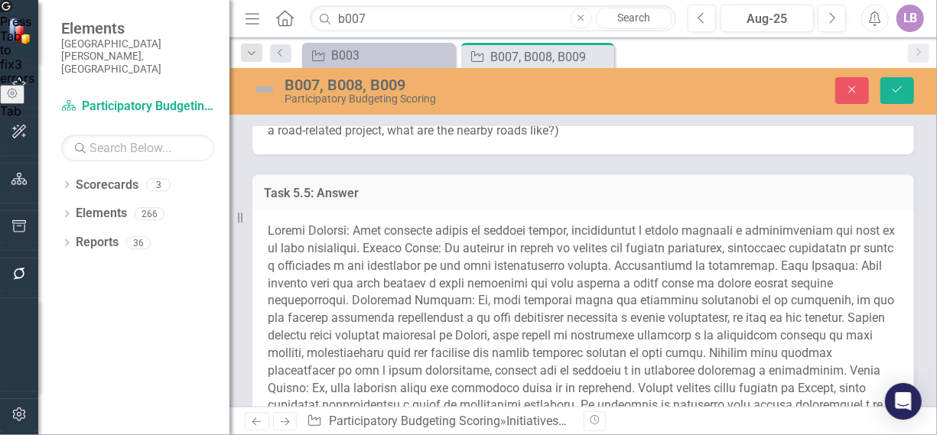
scroll to position [2175, 0]
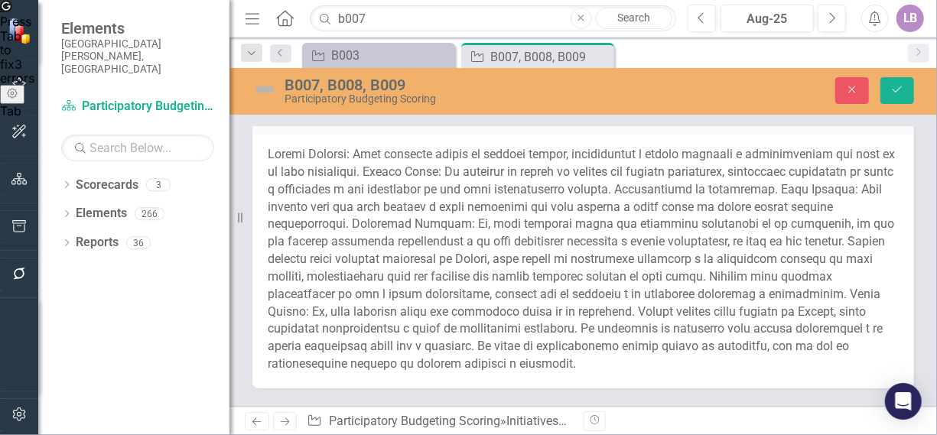
type textarea "Amanda Castizo: Este proyecto beneficia a un gran número de personas y a muchos…"
click at [485, 259] on span at bounding box center [581, 259] width 627 height 224
click at [485, 256] on span at bounding box center [581, 259] width 627 height 224
drag, startPoint x: 537, startPoint y: 204, endPoint x: 535, endPoint y: 213, distance: 8.6
click at [535, 212] on span at bounding box center [581, 259] width 627 height 224
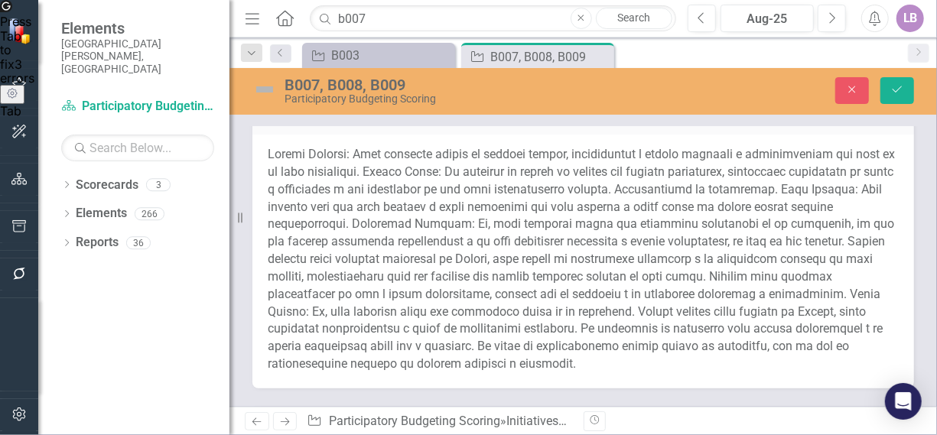
click at [535, 213] on div at bounding box center [583, 262] width 662 height 254
click at [535, 207] on span at bounding box center [581, 259] width 627 height 224
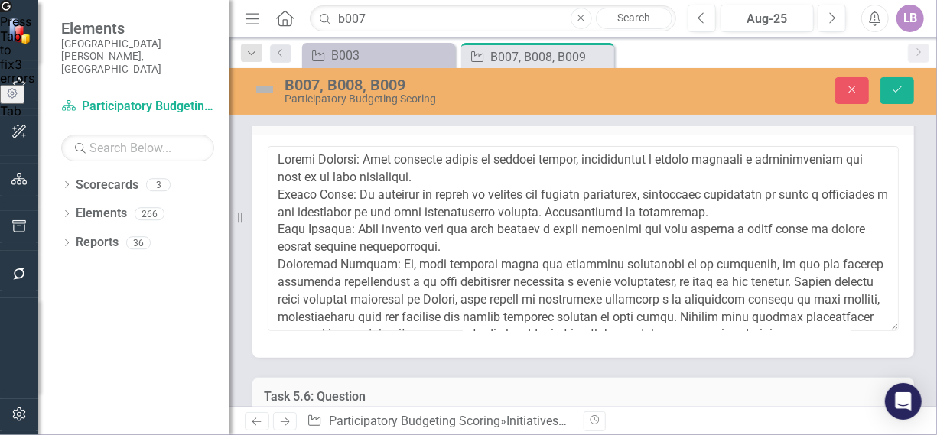
scroll to position [2022, 0]
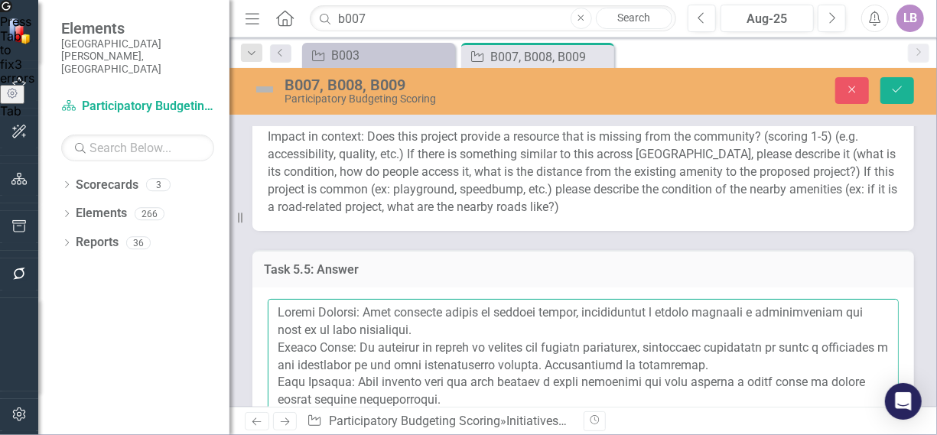
click at [466, 309] on textarea at bounding box center [583, 391] width 631 height 185
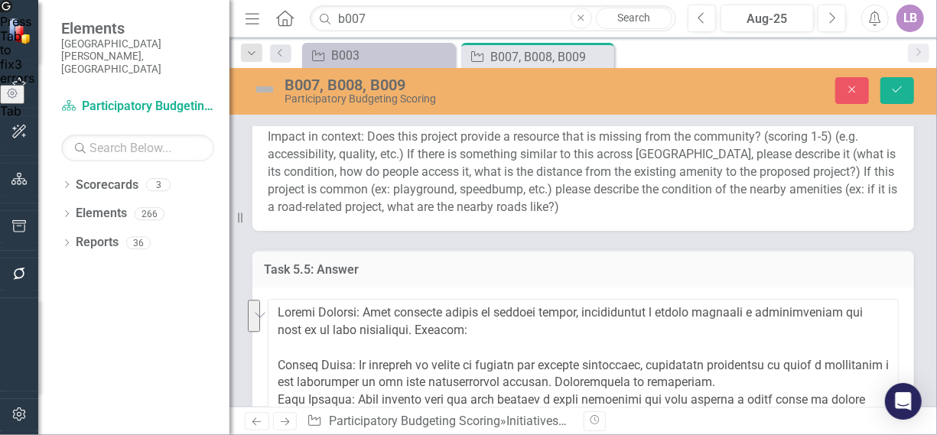
drag, startPoint x: 372, startPoint y: 289, endPoint x: 445, endPoint y: 308, distance: 75.9
click at [445, 308] on textarea "To enrich screen reader interactions, please activate Accessibility in Grammarl…" at bounding box center [583, 391] width 631 height 185
drag, startPoint x: 497, startPoint y: 308, endPoint x: 501, endPoint y: 316, distance: 8.6
click at [498, 308] on textarea "To enrich screen reader interactions, please activate Accessibility in Grammarl…" at bounding box center [583, 391] width 631 height 185
paste textarea "This project will have a broad impact, benefiting many people and extending bey…"
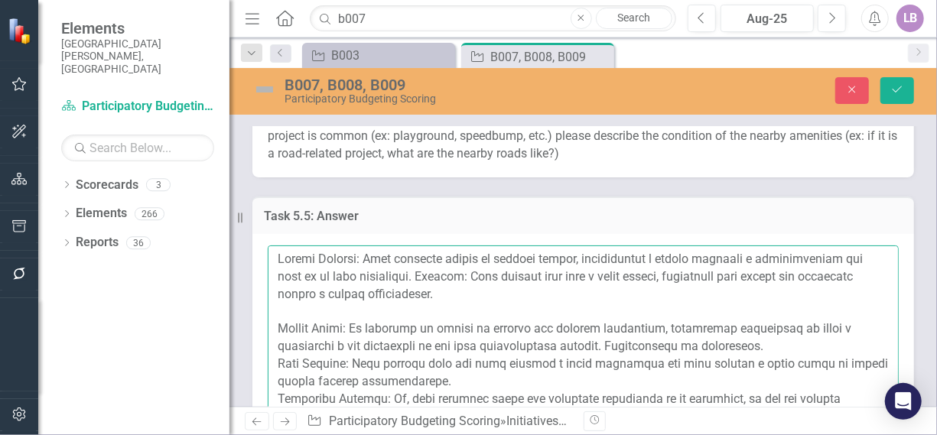
scroll to position [2099, 0]
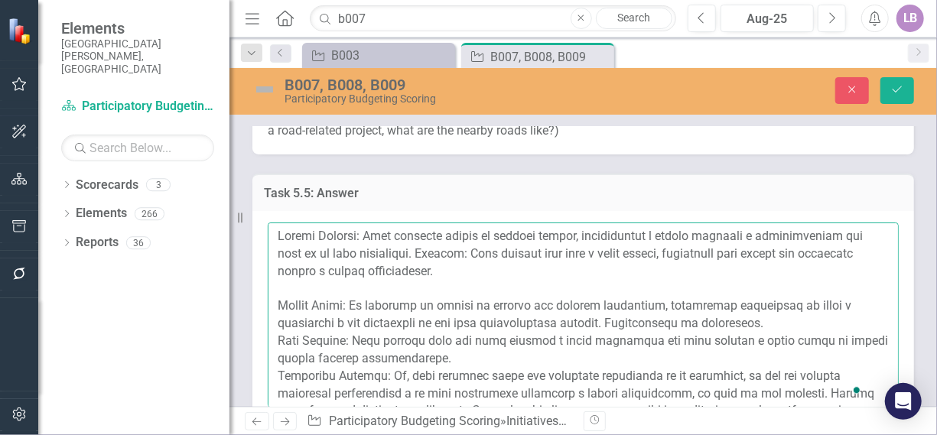
click at [787, 308] on textarea "To enrich screen reader interactions, please activate Accessibility in Grammarl…" at bounding box center [583, 315] width 631 height 185
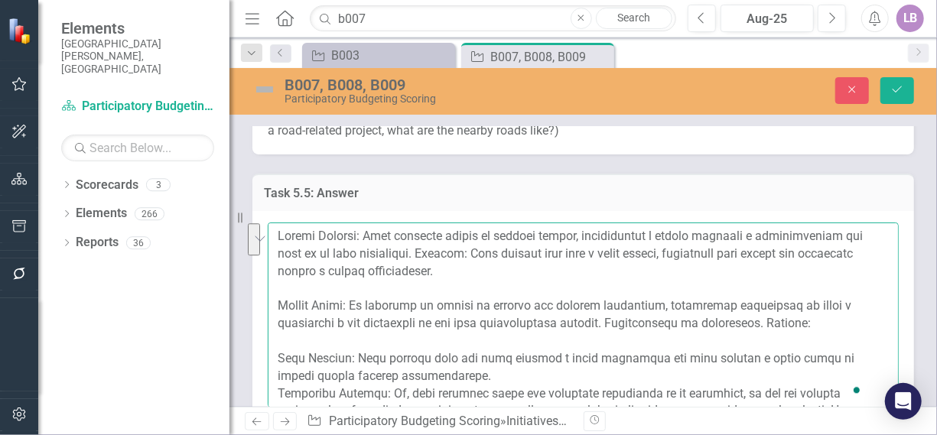
drag, startPoint x: 353, startPoint y: 285, endPoint x: 779, endPoint y: 307, distance: 427.3
click at [779, 307] on textarea "To enrich screen reader interactions, please activate Accessibility in Grammarl…" at bounding box center [583, 315] width 631 height 185
click at [832, 306] on textarea "To enrich screen reader interactions, please activate Accessibility in Grammarl…" at bounding box center [583, 315] width 631 height 185
paste textarea "The project focuses on repairing the existing courts, offering health and recre…"
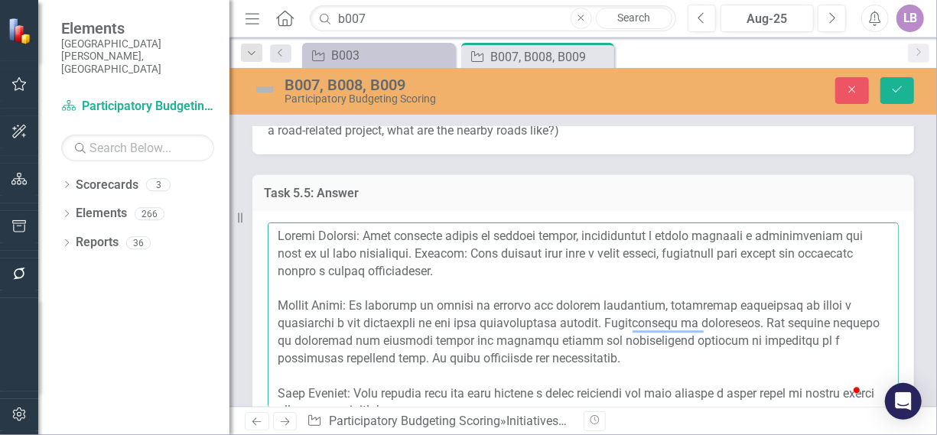
click at [647, 345] on textarea "To enrich screen reader interactions, please activate Accessibility in Grammarl…" at bounding box center [583, 315] width 631 height 185
click at [781, 301] on textarea "To enrich screen reader interactions, please activate Accessibility in Grammarl…" at bounding box center [583, 315] width 631 height 185
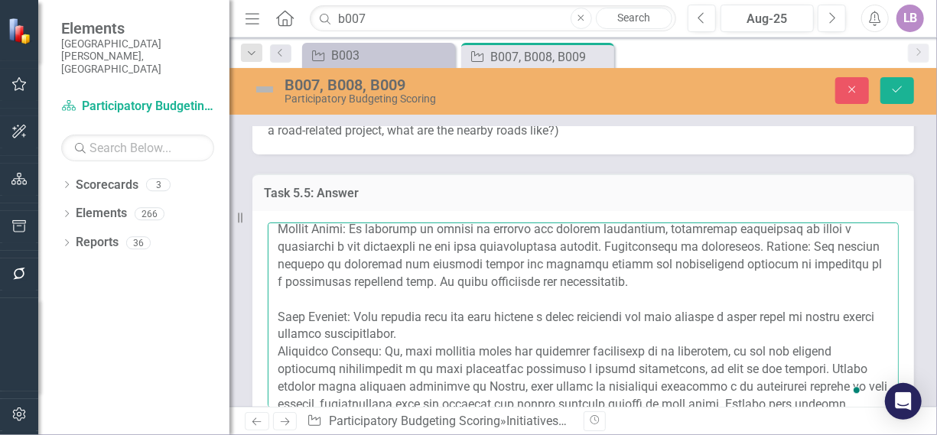
scroll to position [153, 0]
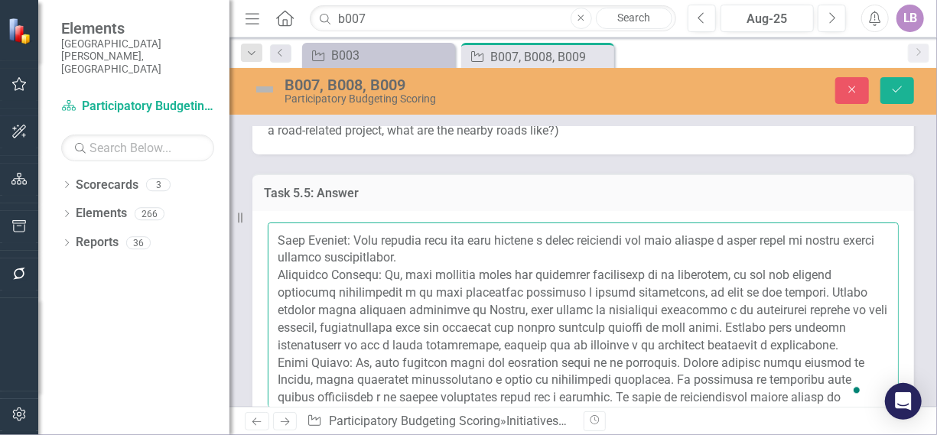
click at [496, 239] on textarea "To enrich screen reader interactions, please activate Accessibility in Grammarl…" at bounding box center [583, 315] width 631 height 185
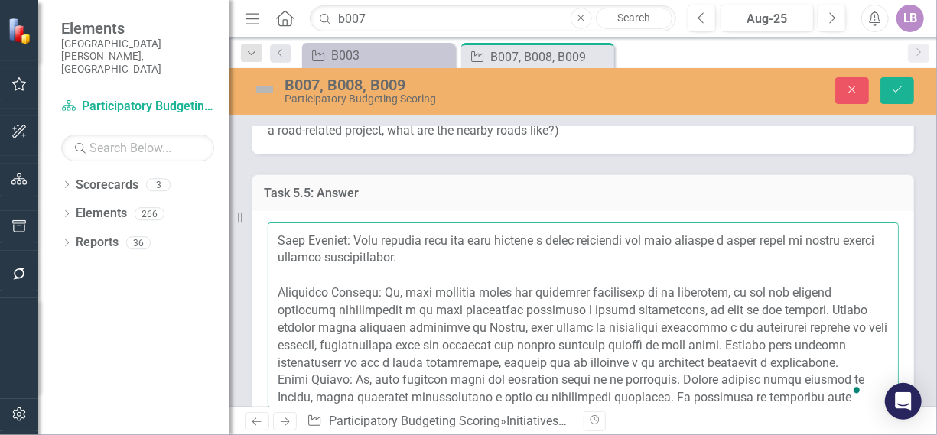
scroll to position [170, 0]
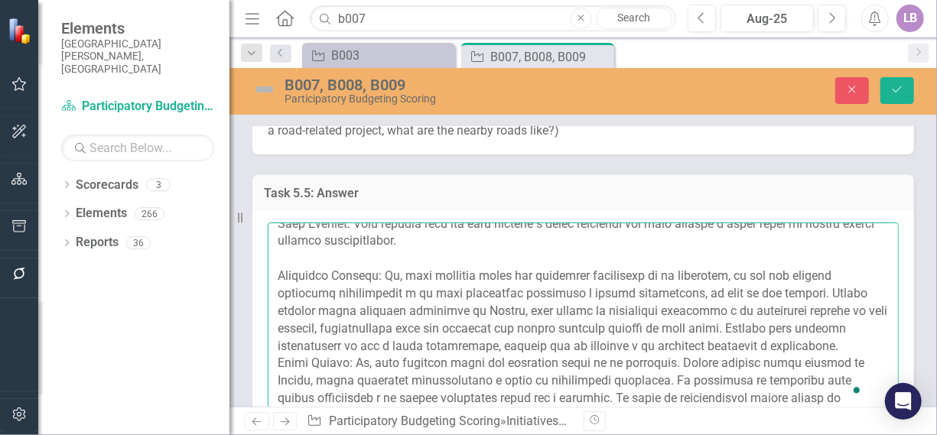
click at [385, 343] on textarea "To enrich screen reader interactions, please activate Accessibility in Grammarl…" at bounding box center [583, 315] width 631 height 185
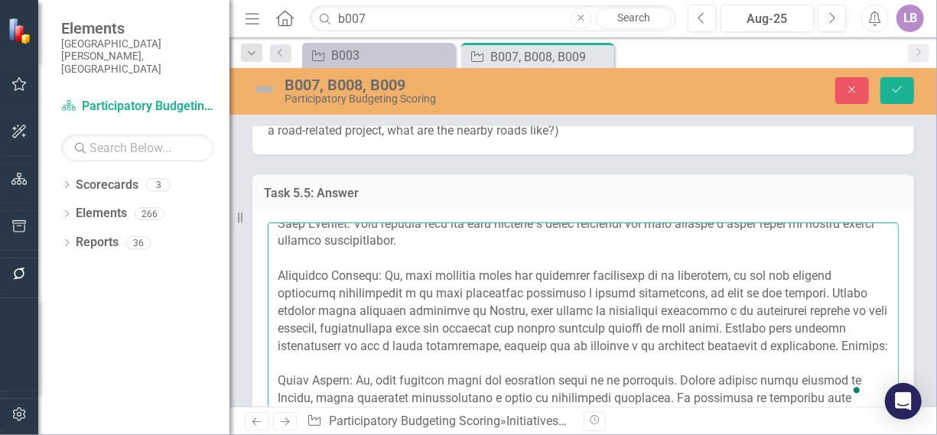
drag, startPoint x: 384, startPoint y: 250, endPoint x: 344, endPoint y: 339, distance: 97.2
click at [344, 339] on textarea "To enrich screen reader interactions, please activate Accessibility in Grammarl…" at bounding box center [583, 315] width 631 height 185
click at [398, 344] on textarea "To enrich screen reader interactions, please activate Accessibility in Grammarl…" at bounding box center [583, 315] width 631 height 185
paste textarea "Yes, this project meets an important need in the community, since the courts re…"
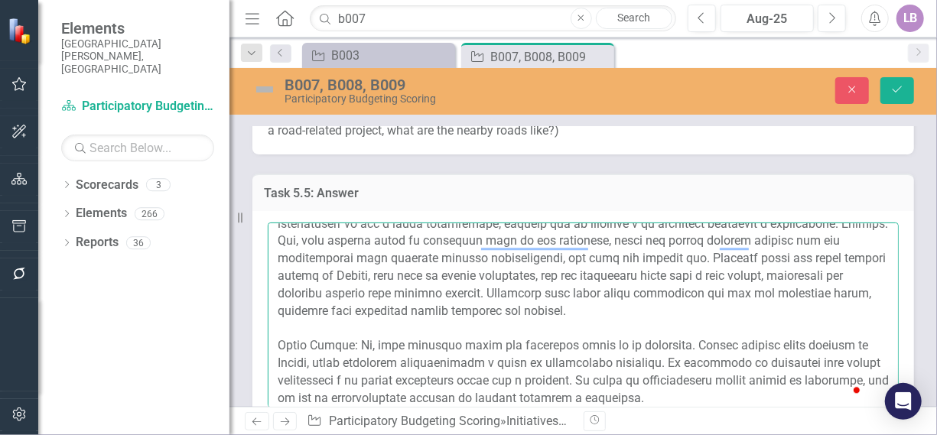
scroll to position [297, 0]
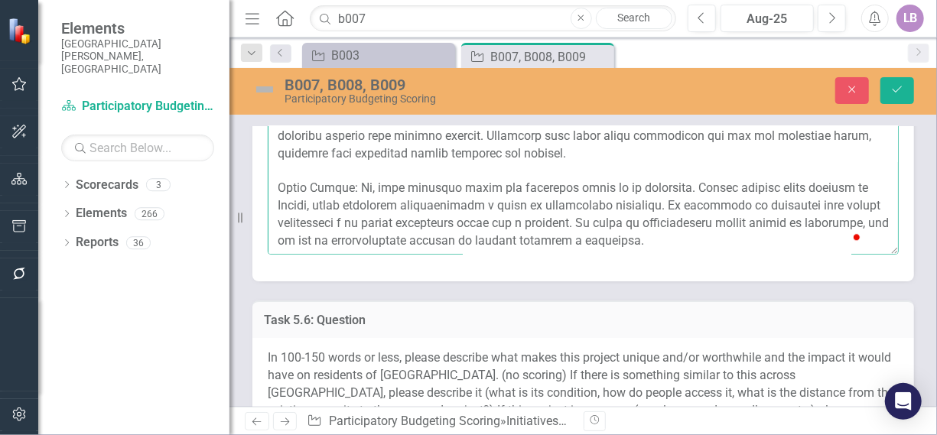
click at [708, 225] on textarea "To enrich screen reader interactions, please activate Accessibility in Grammarl…" at bounding box center [583, 162] width 631 height 185
drag, startPoint x: 359, startPoint y: 165, endPoint x: 698, endPoint y: 235, distance: 345.9
click at [698, 235] on textarea "To enrich screen reader interactions, please activate Accessibility in Grammarl…" at bounding box center [583, 162] width 631 height 185
click at [757, 226] on textarea "To enrich screen reader interactions, please activate Accessibility in Grammarl…" at bounding box center [583, 162] width 631 height 185
paste textarea "Yes, this project addresses a clear need in the community. Although there are o…"
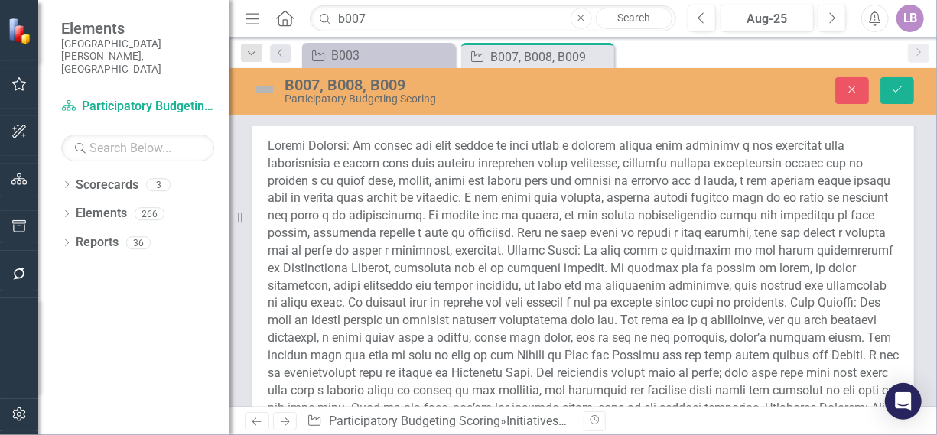
type textarea "Amanda Castizo: Este proyecto tendrá un impacto amplio, beneficiando a muchas p…"
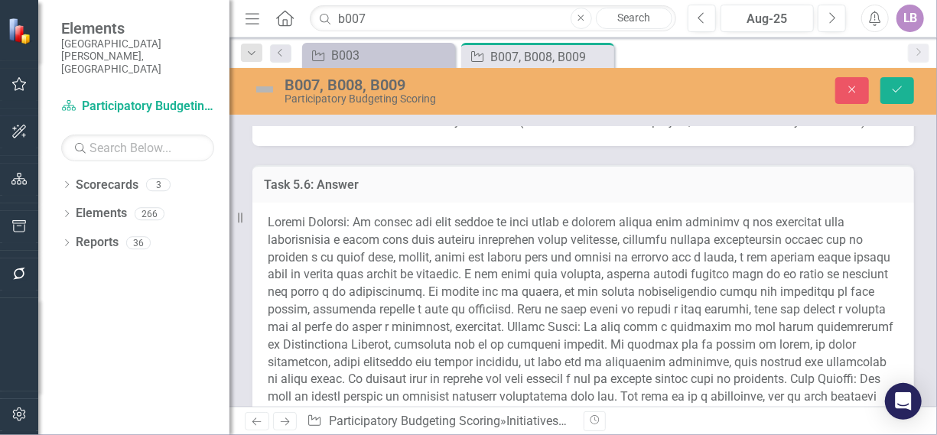
scroll to position [2634, 0]
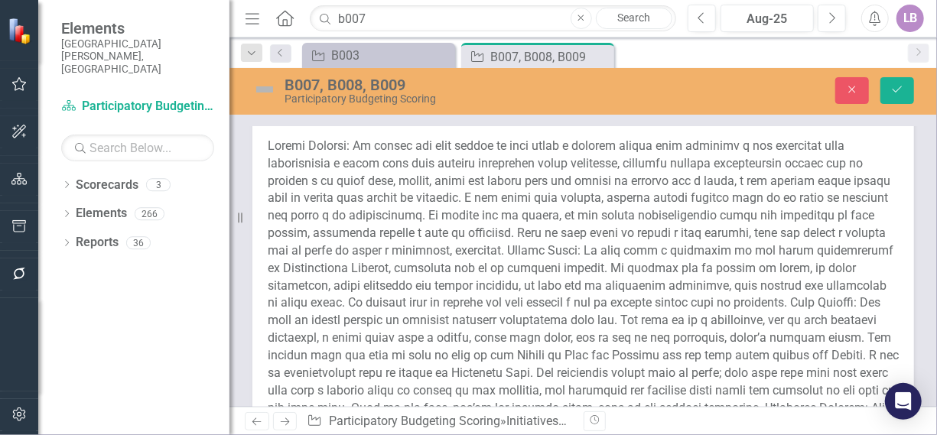
click at [711, 232] on span at bounding box center [583, 320] width 631 height 364
click at [704, 232] on span at bounding box center [583, 320] width 631 height 364
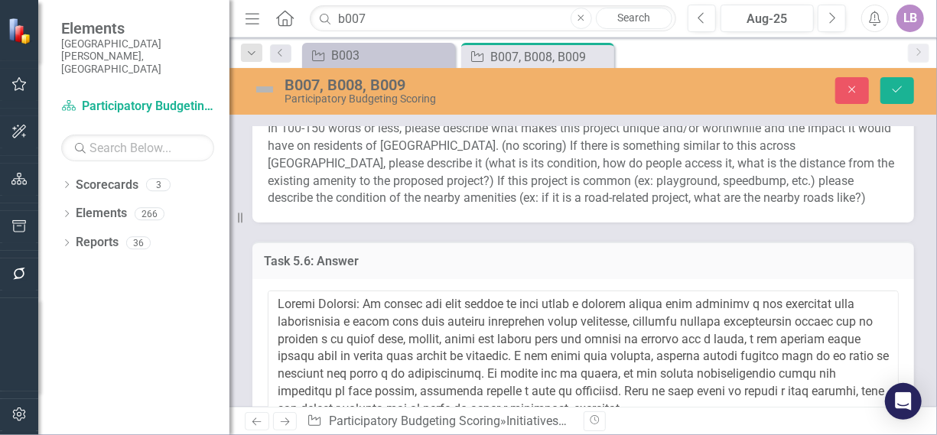
scroll to position [76, 0]
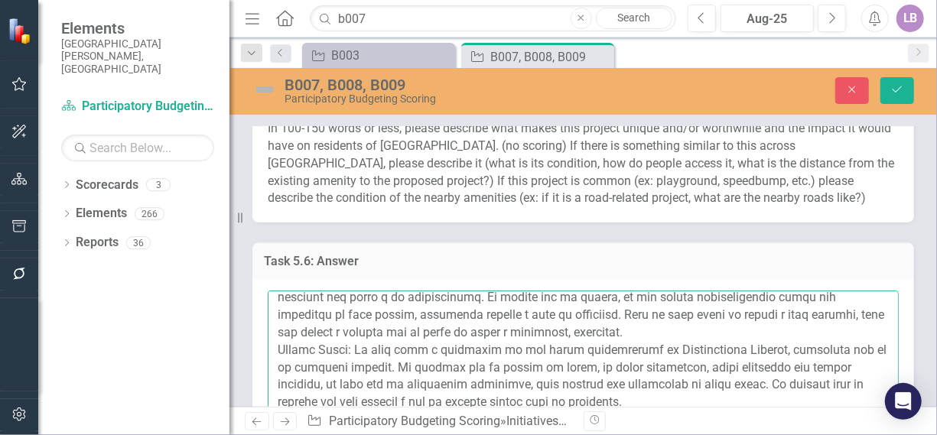
click at [279, 328] on textarea at bounding box center [583, 383] width 631 height 185
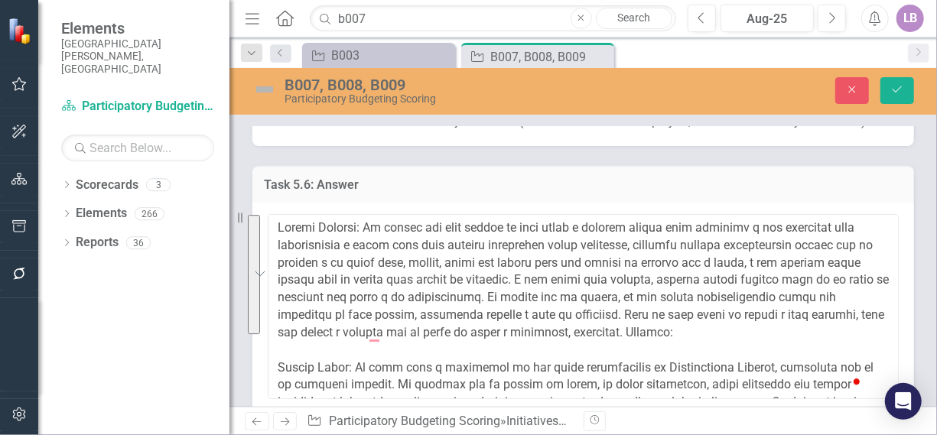
drag, startPoint x: 375, startPoint y: 206, endPoint x: 842, endPoint y: 317, distance: 480.4
click at [842, 317] on textarea "To enrich screen reader interactions, please activate Accessibility in Grammarl…" at bounding box center [583, 306] width 631 height 185
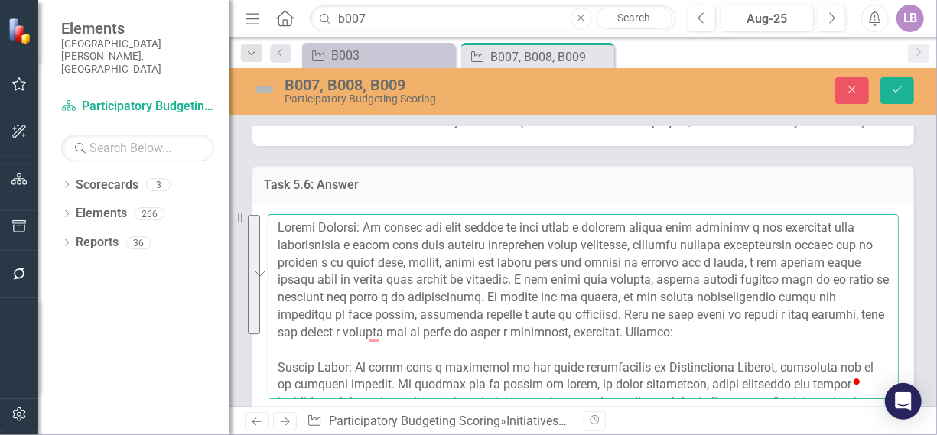
click at [431, 337] on textarea "To enrich screen reader interactions, please activate Accessibility in Grammarl…" at bounding box center [583, 306] width 631 height 185
paste textarea "I believe this park is what makes it unique and valuable because it is centrall…"
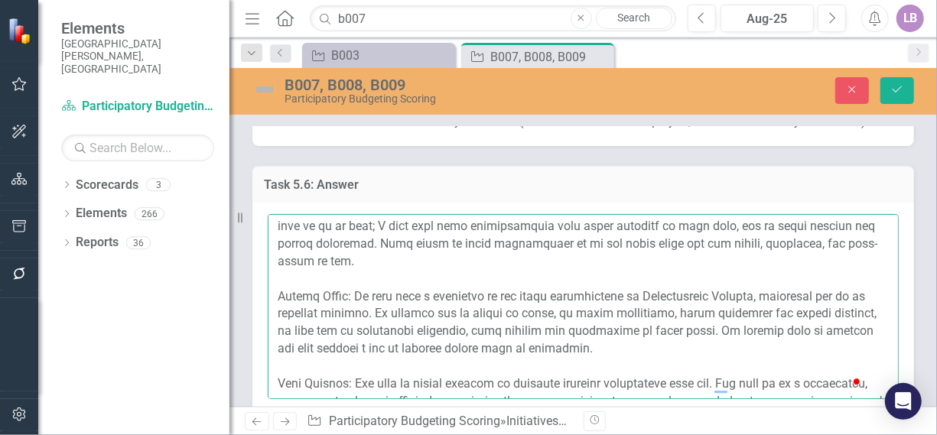
scroll to position [216, 0]
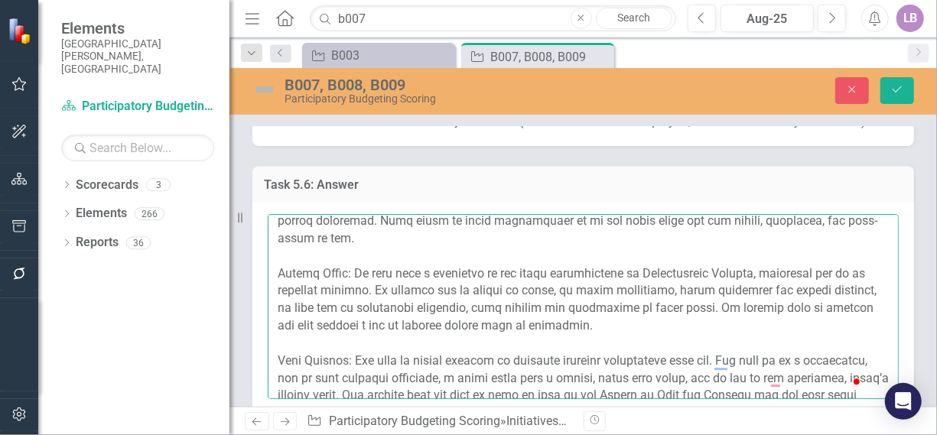
click at [701, 301] on textarea "To enrich screen reader interactions, please activate Accessibility in Grammarl…" at bounding box center [583, 306] width 631 height 185
drag, startPoint x: 351, startPoint y: 250, endPoint x: 681, endPoint y: 307, distance: 334.4
click at [681, 307] on textarea "To enrich screen reader interactions, please activate Accessibility in Grammarl…" at bounding box center [583, 306] width 631 height 185
click at [740, 307] on textarea "To enrich screen reader interactions, please activate Accessibility in Grammarl…" at bounding box center [583, 306] width 631 height 185
paste textarea "In this case, and based on the demographic data from Neighborhood Compass, I co…"
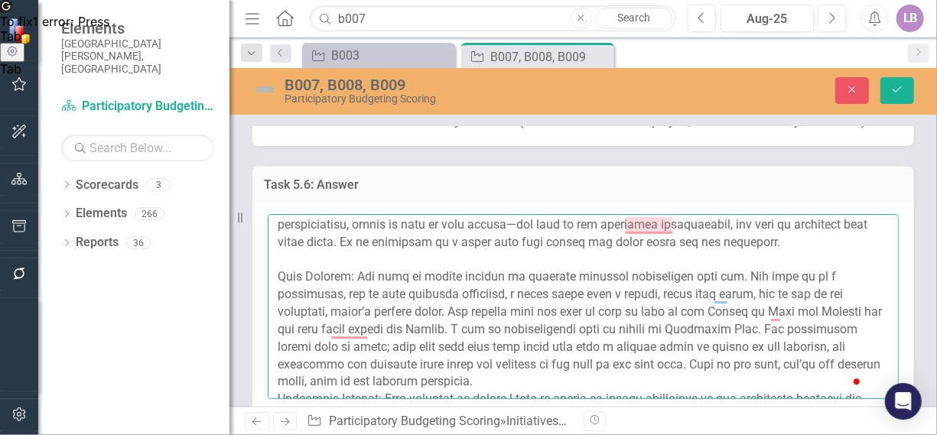
scroll to position [374, 0]
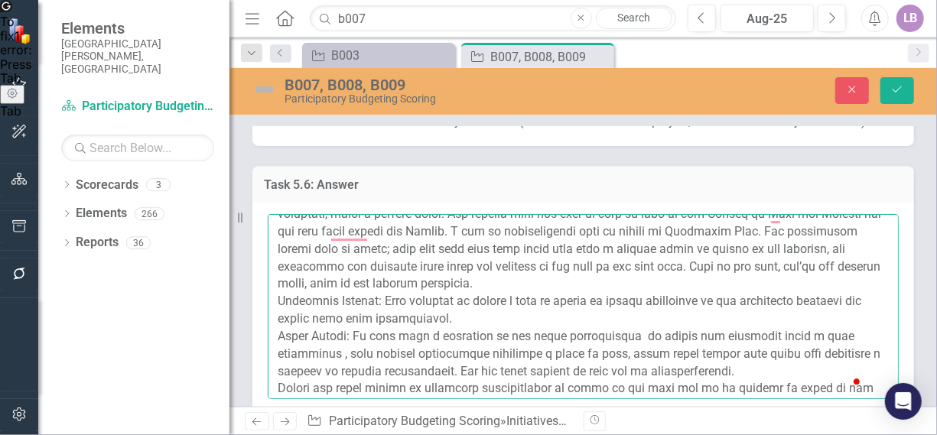
click at [618, 285] on textarea "To enrich screen reader interactions, please activate Accessibility in Grammarl…" at bounding box center [583, 306] width 631 height 185
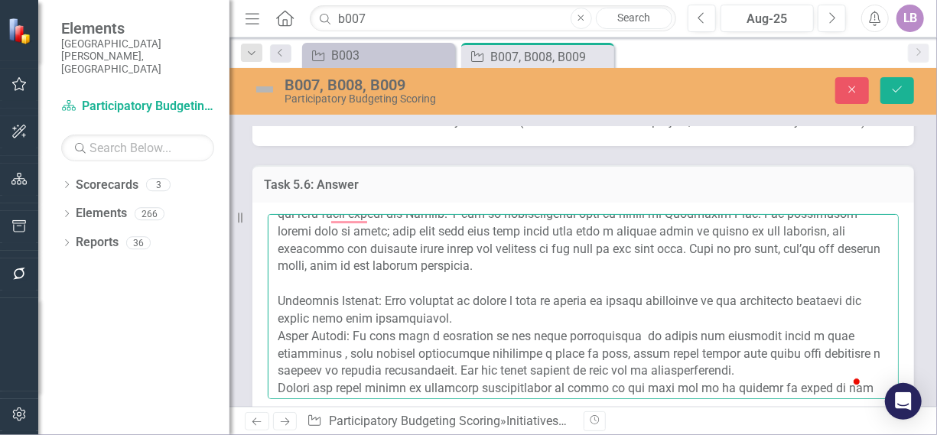
click at [522, 314] on textarea "To enrich screen reader interactions, please activate Accessibility in Grammarl…" at bounding box center [583, 306] width 631 height 185
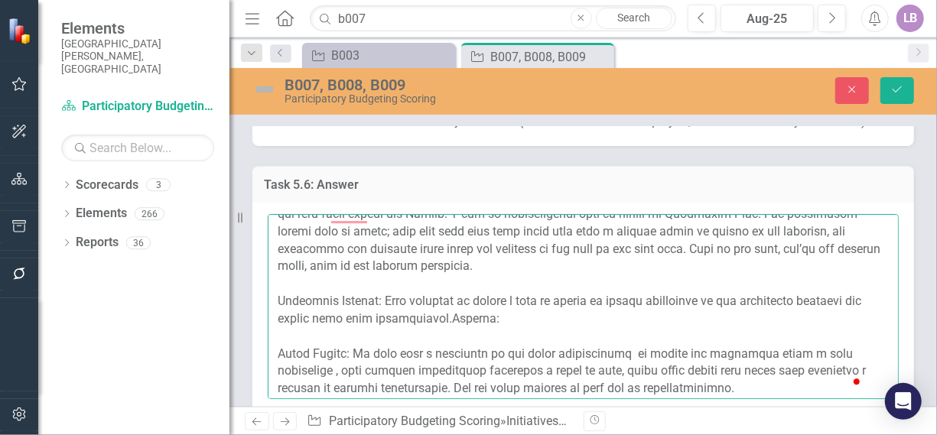
click at [460, 313] on textarea "To enrich screen reader interactions, please activate Accessibility in Grammarl…" at bounding box center [583, 306] width 631 height 185
drag, startPoint x: 382, startPoint y: 297, endPoint x: 461, endPoint y: 316, distance: 81.6
click at [461, 316] on textarea "To enrich screen reader interactions, please activate Accessibility in Grammarl…" at bounding box center [583, 306] width 631 height 185
click at [550, 311] on textarea "To enrich screen reader interactions, please activate Accessibility in Grammarl…" at bounding box center [583, 306] width 631 height 185
paste textarea "This project is reliable, and the entire city could benefit from the different …"
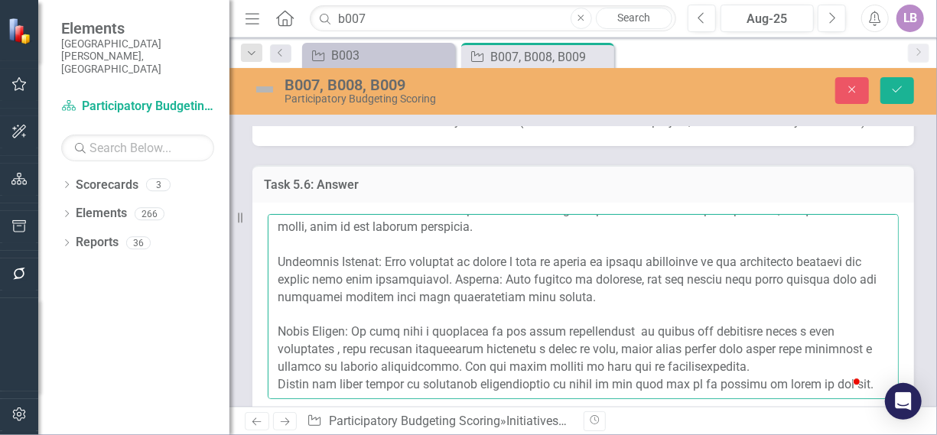
scroll to position [545, 0]
click at [391, 325] on textarea "To enrich screen reader interactions, please activate Accessibility in Grammarl…" at bounding box center [583, 306] width 631 height 185
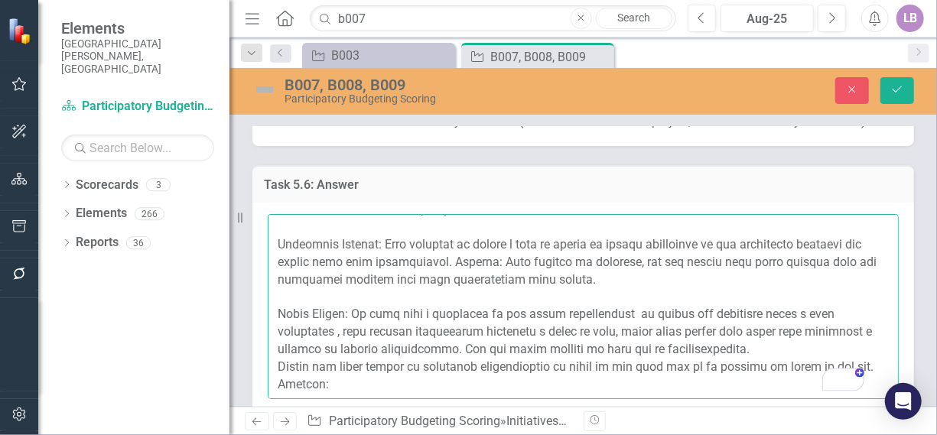
drag, startPoint x: 358, startPoint y: 257, endPoint x: 306, endPoint y: 328, distance: 88.1
click at [306, 328] on textarea "To enrich screen reader interactions, please activate Accessibility in Grammarl…" at bounding box center [583, 306] width 631 height 185
click at [427, 334] on textarea "To enrich screen reader interactions, please activate Accessibility in Grammarl…" at bounding box center [583, 306] width 631 height 185
paste textarea "In this case, and based on the demographic data, I think it greatly benefits th…"
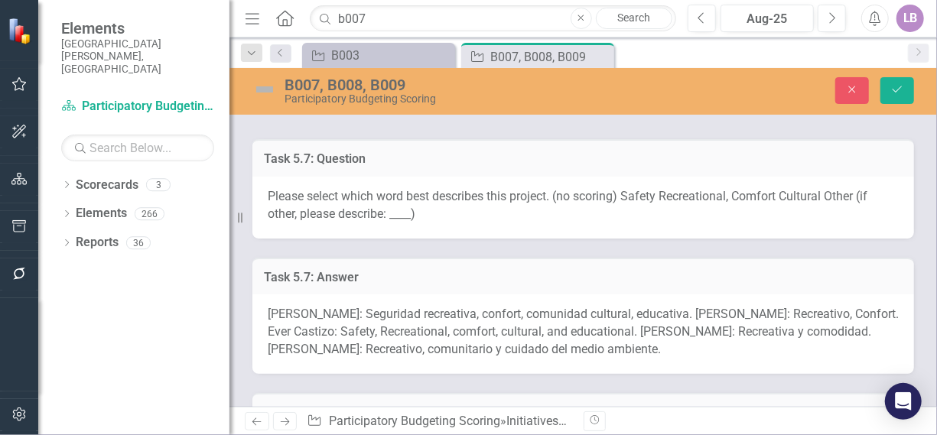
scroll to position [2940, 0]
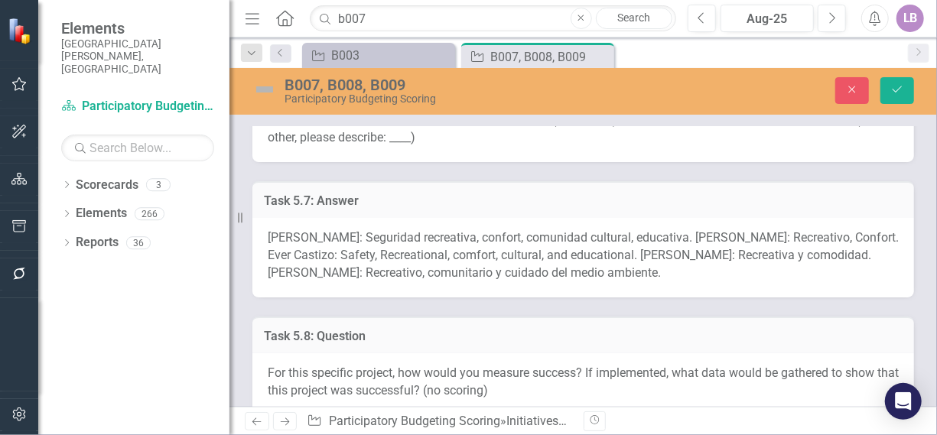
type textarea "Amanda Castizo: Me parece que este parque lo hace unico y valioso porque esta c…"
click at [486, 230] on span "Amanda Castizo: Seguridad recreativa, confort, comunidad cultural, educativa. O…" at bounding box center [583, 255] width 631 height 50
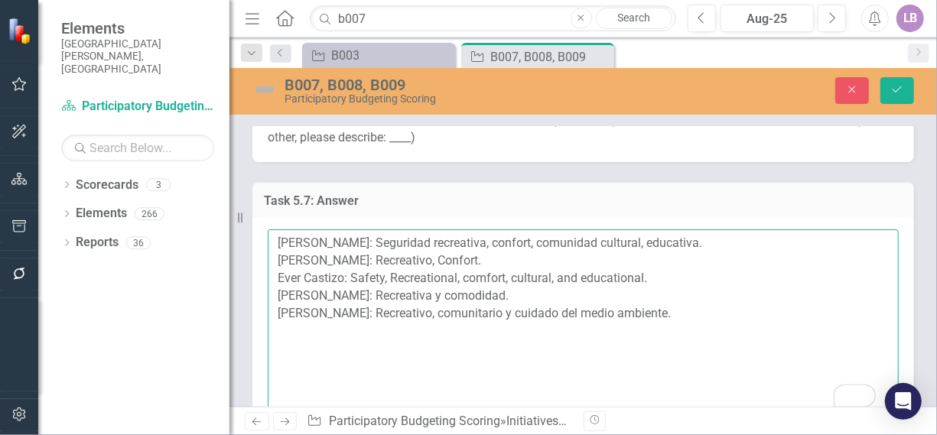
scroll to position [366, 0]
drag, startPoint x: 708, startPoint y: 223, endPoint x: 375, endPoint y: 216, distance: 333.5
click at [375, 229] on textarea "Amanda Castizo: Seguridad recreativa, confort, comunidad cultural, educativa. O…" at bounding box center [583, 321] width 631 height 185
click at [739, 229] on textarea "Amanda Castizo: Seguridad recreativa, confort, comunidad cultural, educativa. O…" at bounding box center [583, 321] width 631 height 185
drag, startPoint x: 758, startPoint y: 219, endPoint x: 705, endPoint y: 223, distance: 52.9
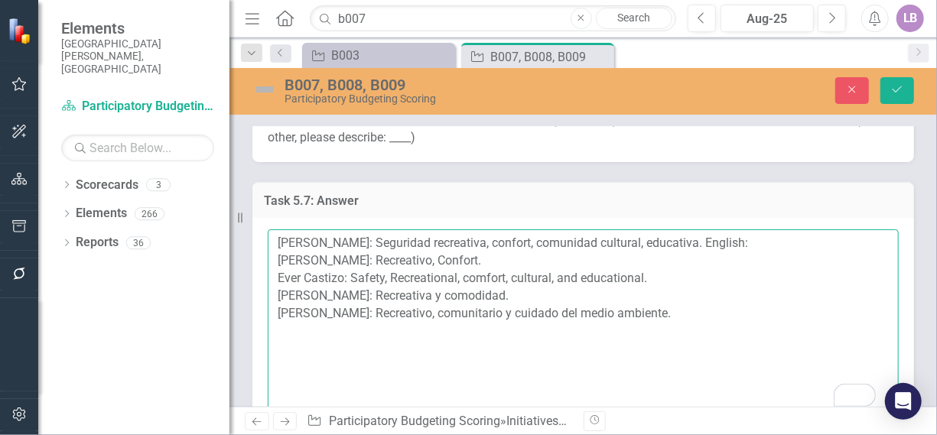
click at [705, 229] on textarea "Amanda Castizo: Seguridad recreativa, confort, comunidad cultural, educativa. E…" at bounding box center [583, 321] width 631 height 185
click at [497, 242] on textarea "Amanda Castizo: Seguridad recreativa, confort, comunidad cultural, educativa. E…" at bounding box center [583, 321] width 631 height 185
paste textarea "English:"
click at [543, 271] on textarea "Amanda Castizo: Seguridad recreativa, confort, comunidad cultural, educativa. E…" at bounding box center [583, 321] width 631 height 185
paste textarea "English:"
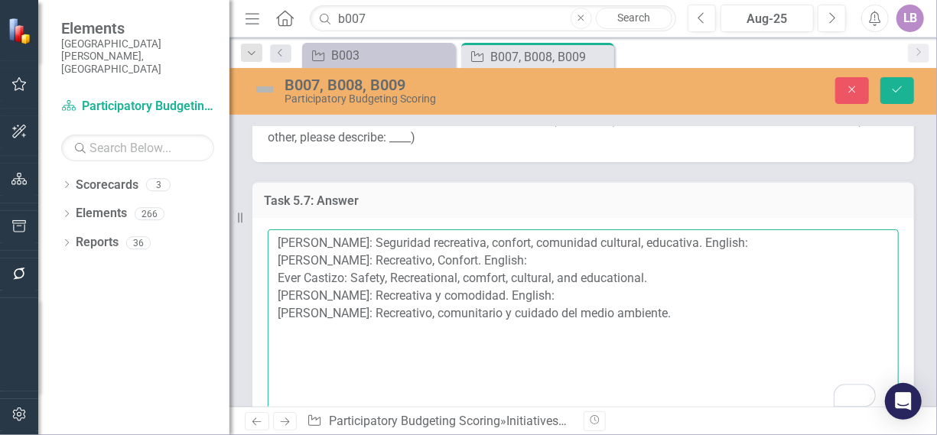
drag, startPoint x: 693, startPoint y: 296, endPoint x: 684, endPoint y: 297, distance: 9.3
click at [692, 296] on textarea "Amanda Castizo: Seguridad recreativa, confort, comunidad cultural, educativa. E…" at bounding box center [583, 321] width 631 height 185
paste textarea "English:"
click at [758, 229] on textarea "Amanda Castizo: Seguridad recreativa, confort, comunidad cultural, educativa. E…" at bounding box center [583, 321] width 631 height 185
paste textarea "Recreational safety, comfort, cultural community, educational."
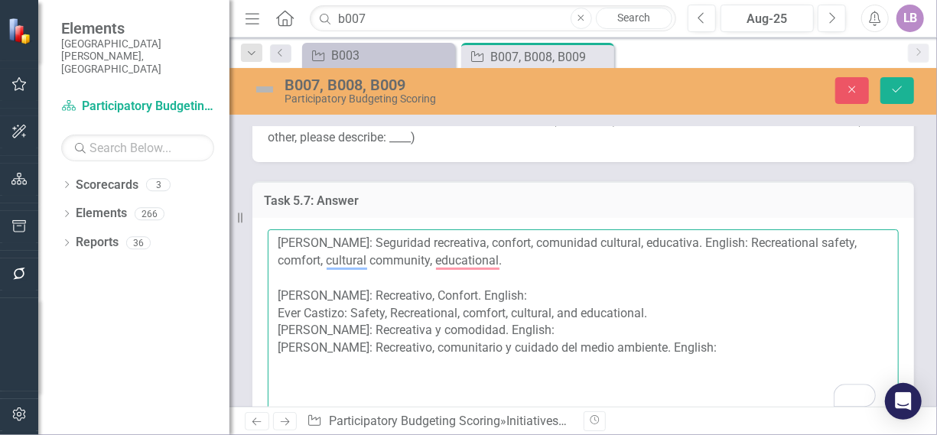
click at [570, 269] on textarea "Amanda Castizo: Seguridad recreativa, confort, comunidad cultural, educativa. E…" at bounding box center [583, 321] width 631 height 185
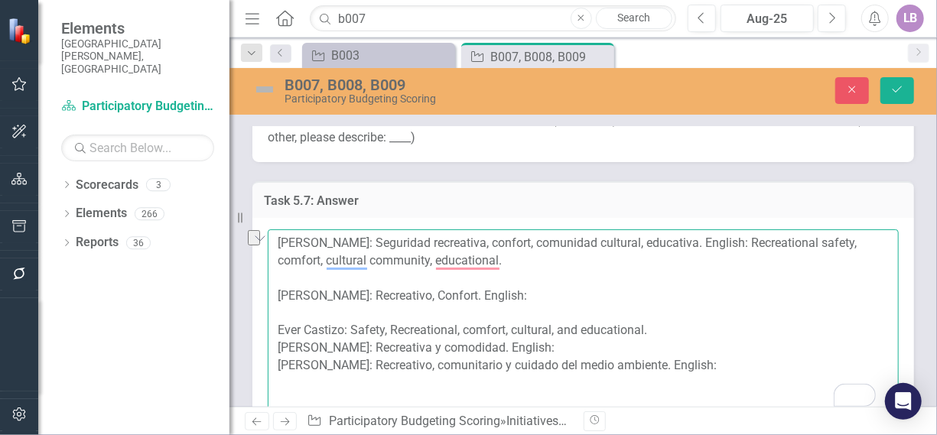
drag, startPoint x: 352, startPoint y: 274, endPoint x: 460, endPoint y: 279, distance: 108.0
click at [460, 279] on textarea "Amanda Castizo: Seguridad recreativa, confort, comunidad cultural, educativa. E…" at bounding box center [583, 321] width 631 height 185
click at [524, 282] on textarea "Amanda Castizo: Seguridad recreativa, confort, comunidad cultural, educativa. E…" at bounding box center [583, 321] width 631 height 185
paste textarea "Recreational, Comfort."
click at [688, 313] on textarea "Amanda Castizo: Seguridad recreativa, confort, comunidad cultural, educativa. E…" at bounding box center [583, 321] width 631 height 185
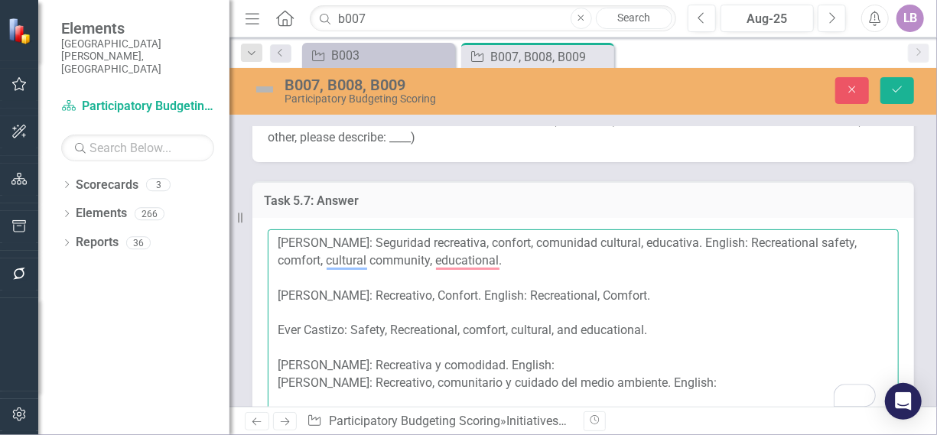
click at [606, 340] on textarea "Amanda Castizo: Seguridad recreativa, confort, comunidad cultural, educativa. E…" at bounding box center [583, 321] width 631 height 185
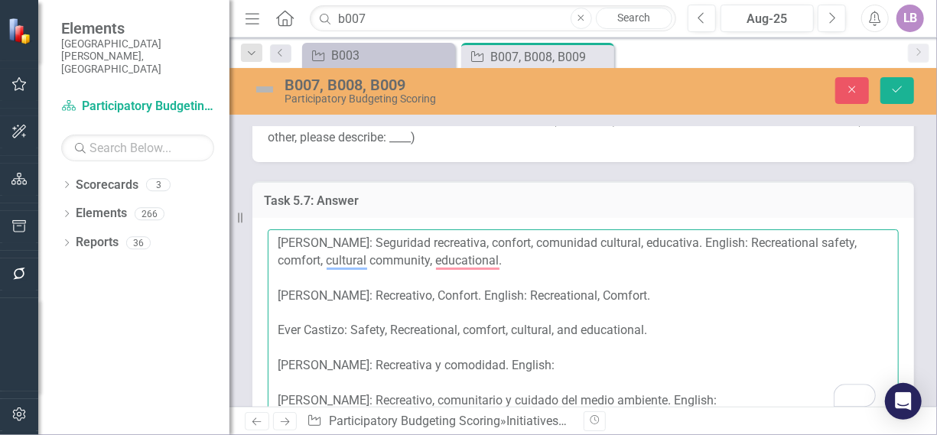
click at [590, 345] on textarea "Amanda Castizo: Seguridad recreativa, confort, comunidad cultural, educativa. E…" at bounding box center [583, 321] width 631 height 185
drag, startPoint x: 633, startPoint y: 271, endPoint x: 509, endPoint y: 277, distance: 124.0
click at [509, 277] on textarea "Amanda Castizo: Seguridad recreativa, confort, comunidad cultural, educativa. E…" at bounding box center [583, 321] width 631 height 185
click at [618, 348] on textarea "Amanda Castizo: Seguridad recreativa, confort, comunidad cultural, educativa. E…" at bounding box center [583, 321] width 631 height 185
paste textarea "Recreational, Comfort."
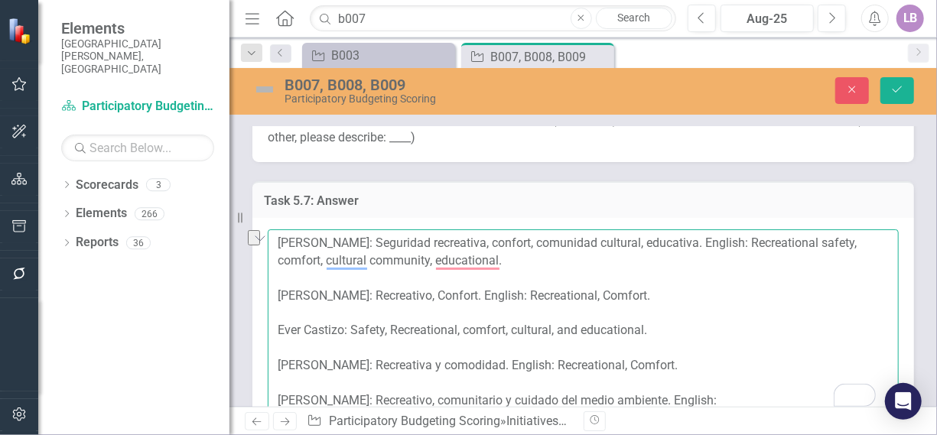
drag, startPoint x: 357, startPoint y: 377, endPoint x: 655, endPoint y: 392, distance: 298.7
click at [655, 392] on textarea "Amanda Castizo: Seguridad recreativa, confort, comunidad cultural, educativa. E…" at bounding box center [583, 321] width 631 height 185
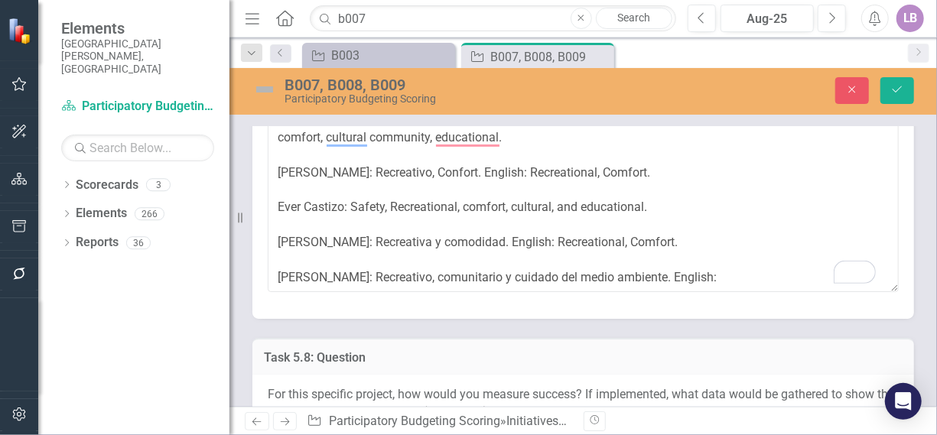
scroll to position [3093, 0]
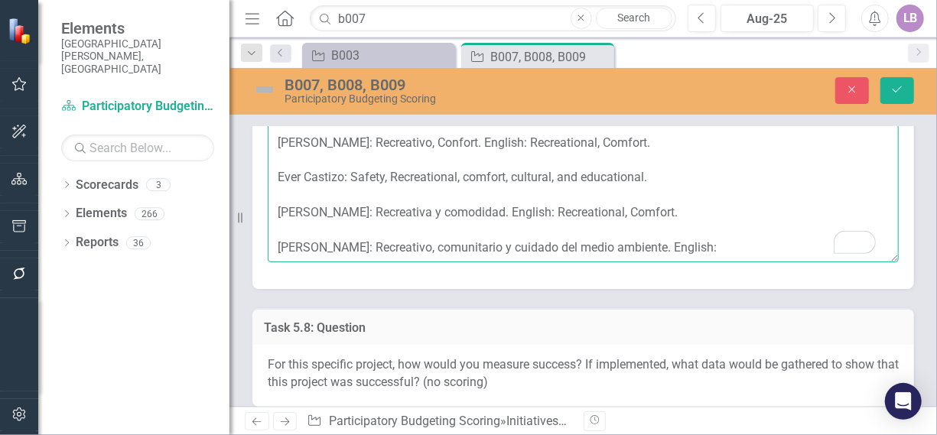
click at [720, 230] on textarea "Amanda Castizo: Seguridad recreativa, confort, comunidad cultural, educativa. E…" at bounding box center [583, 168] width 631 height 185
paste textarea "Recreational, Community, and Environmental Care."
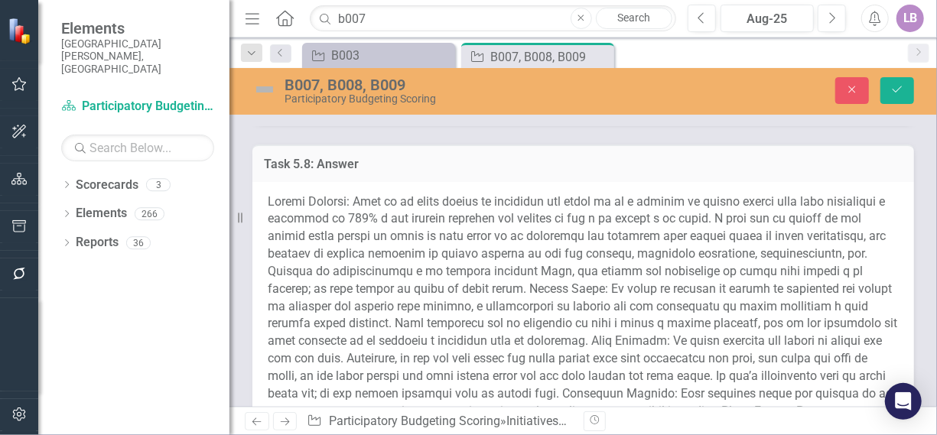
scroll to position [3399, 0]
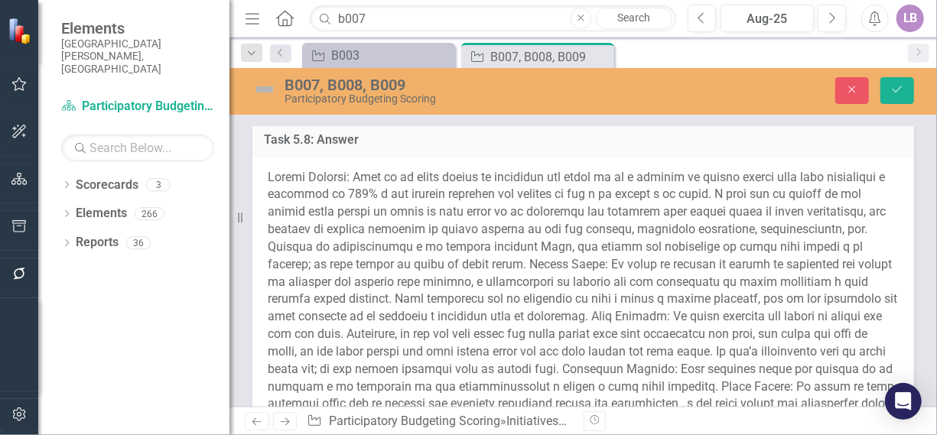
type textarea "[PERSON_NAME]: Seguridad recreativa, confort, comunidad cultural, educativa. En…"
click at [503, 275] on span at bounding box center [582, 308] width 629 height 277
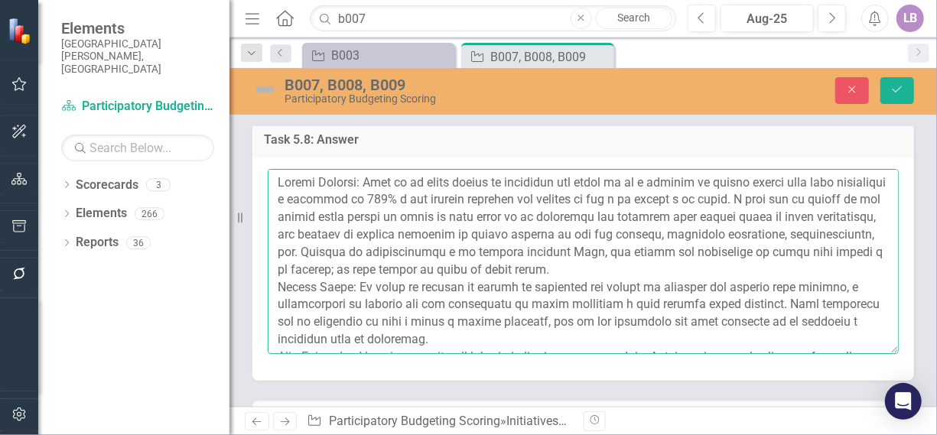
click at [742, 247] on textarea at bounding box center [583, 261] width 631 height 185
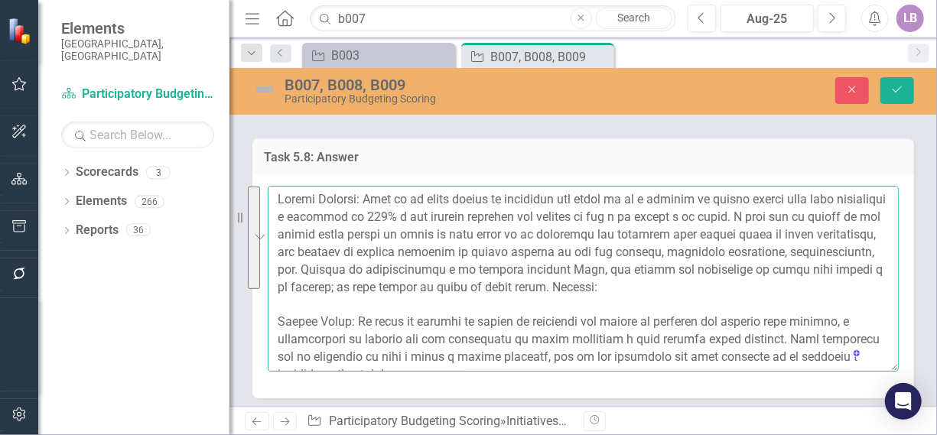
click at [792, 256] on textarea "To enrich screen reader interactions, please activate Accessibility in Grammarl…" at bounding box center [583, 278] width 631 height 185
paste textarea "For me, the best way to collect the data is to go and visit the park once it is…"
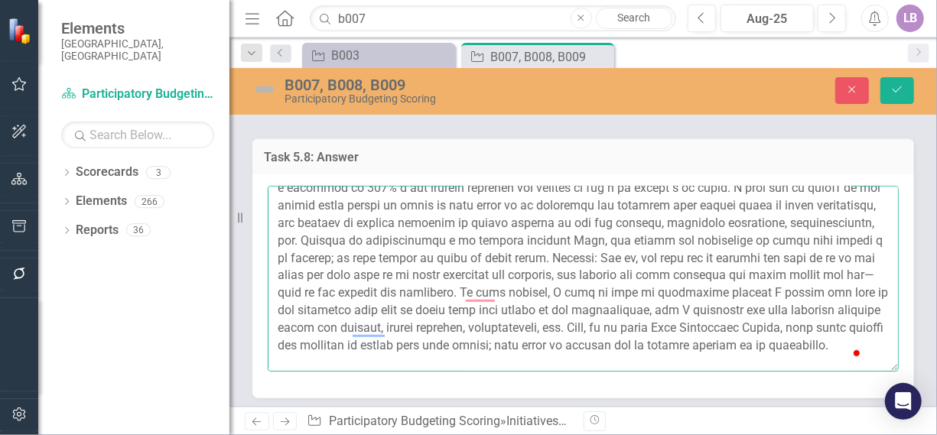
scroll to position [83, 0]
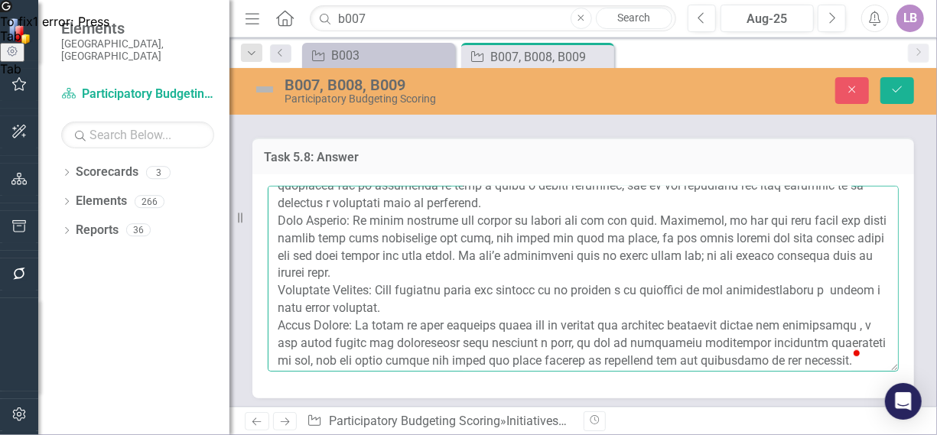
click at [525, 186] on textarea "To enrich screen reader interactions, please activate Accessibility in Grammarl…" at bounding box center [583, 278] width 631 height 185
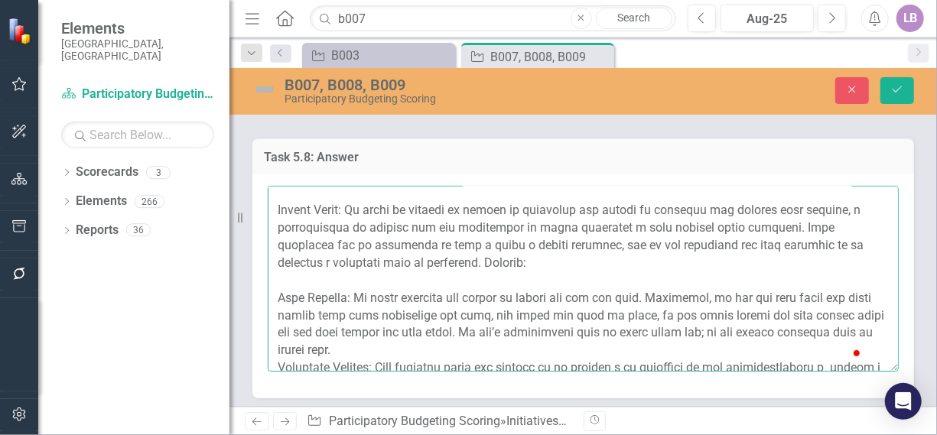
drag, startPoint x: 352, startPoint y: 190, endPoint x: 491, endPoint y: 242, distance: 148.9
click at [491, 242] on textarea "To enrich screen reader interactions, please activate Accessibility in Grammarl…" at bounding box center [583, 278] width 631 height 185
click at [577, 249] on textarea "To enrich screen reader interactions, please activate Accessibility in Grammarl…" at bounding box center [583, 278] width 631 height 185
paste textarea "I would measure success based on the number of people who would use these court…"
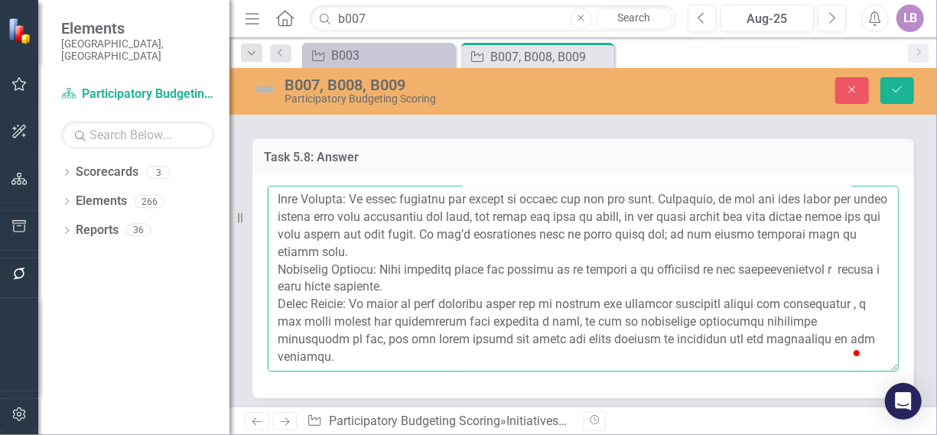
click at [476, 229] on textarea "To enrich screen reader interactions, please activate Accessibility in Grammarl…" at bounding box center [583, 278] width 631 height 185
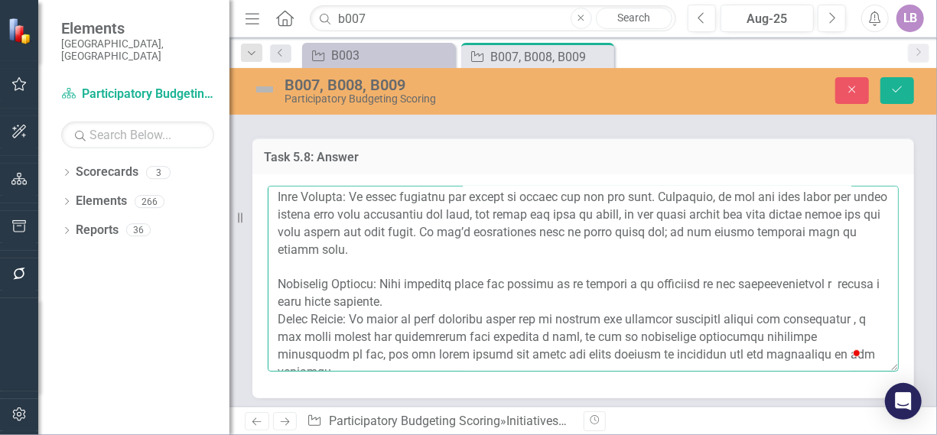
click at [451, 284] on textarea "To enrich screen reader interactions, please activate Accessibility in Grammarl…" at bounding box center [583, 278] width 631 height 185
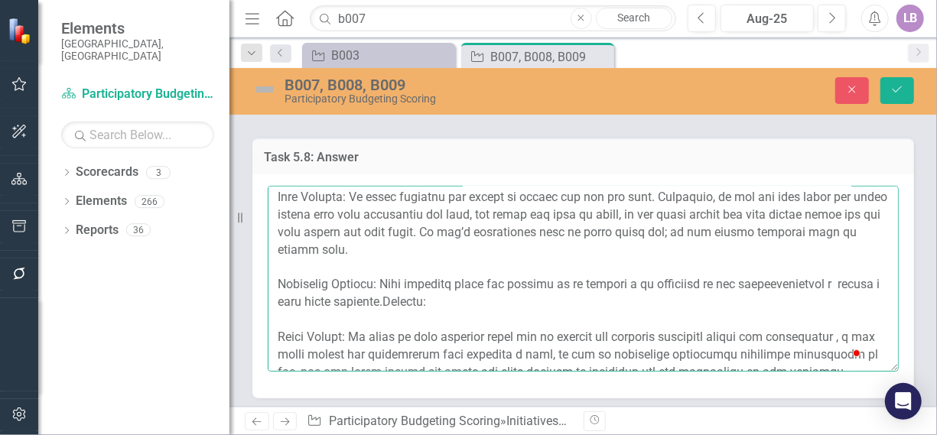
drag, startPoint x: 382, startPoint y: 259, endPoint x: 431, endPoint y: 284, distance: 55.8
click at [431, 284] on textarea "To enrich screen reader interactions, please activate Accessibility in Grammarl…" at bounding box center [583, 278] width 631 height 185
click at [434, 282] on textarea "To enrich screen reader interactions, please activate Accessibility in Grammarl…" at bounding box center [583, 278] width 631 height 185
click at [495, 282] on textarea "To enrich screen reader interactions, please activate Accessibility in Grammarl…" at bounding box center [583, 278] width 631 height 185
click at [504, 283] on textarea "To enrich screen reader interactions, please activate Accessibility in Grammarl…" at bounding box center [583, 278] width 631 height 185
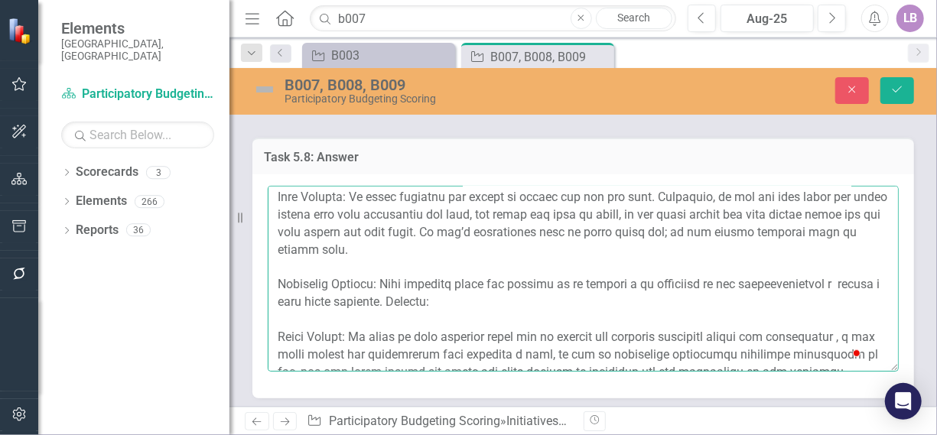
paste textarea "This project can be successful if the community is kept informed of its updates…"
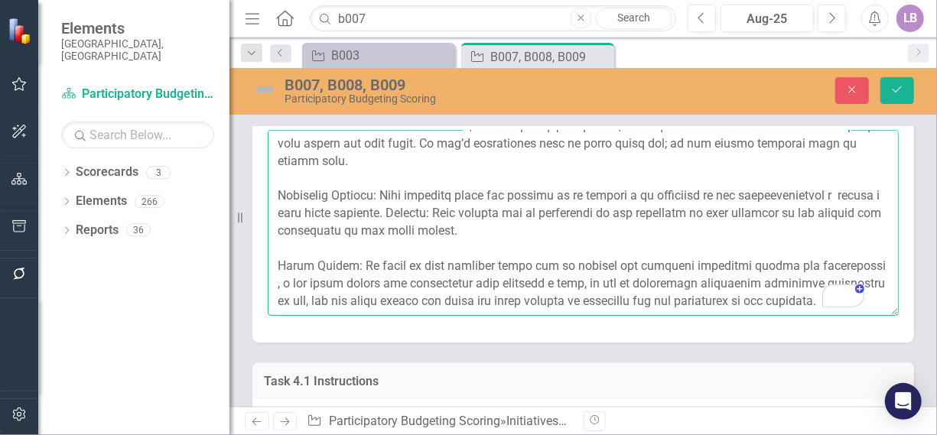
scroll to position [3475, 0]
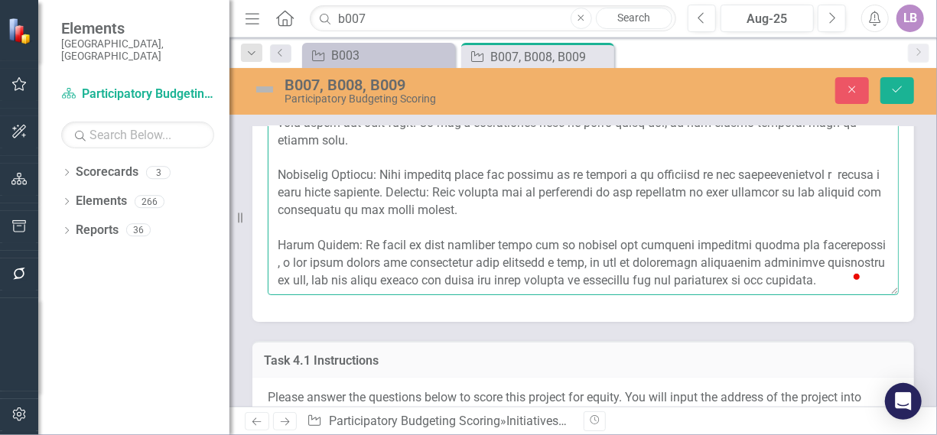
click at [424, 239] on textarea "To enrich screen reader interactions, please activate Accessibility in Grammarl…" at bounding box center [583, 201] width 631 height 185
drag, startPoint x: 356, startPoint y: 188, endPoint x: 348, endPoint y: 242, distance: 54.9
click at [348, 242] on textarea "To enrich screen reader interactions, please activate Accessibility in Grammarl…" at bounding box center [583, 201] width 631 height 185
click at [415, 241] on textarea "To enrich screen reader interactions, please activate Accessibility in Grammarl…" at bounding box center [583, 201] width 631 height 185
paste textarea "The success of this project would depend on it being completed without taking t…"
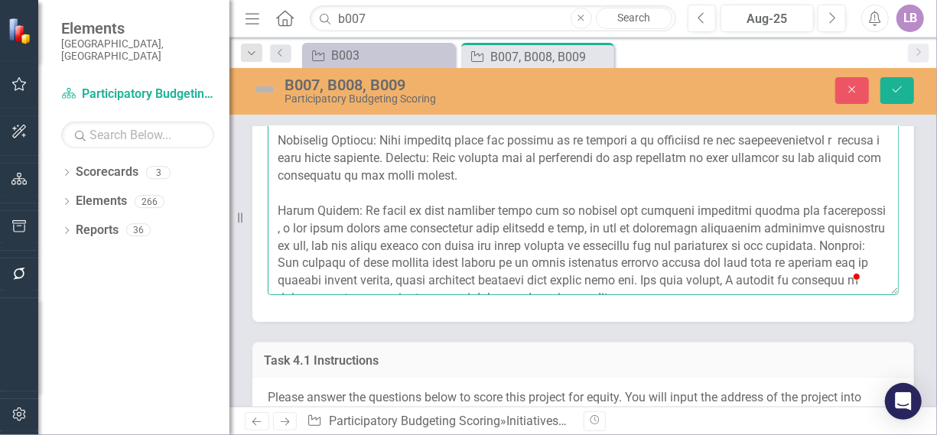
scroll to position [448, 0]
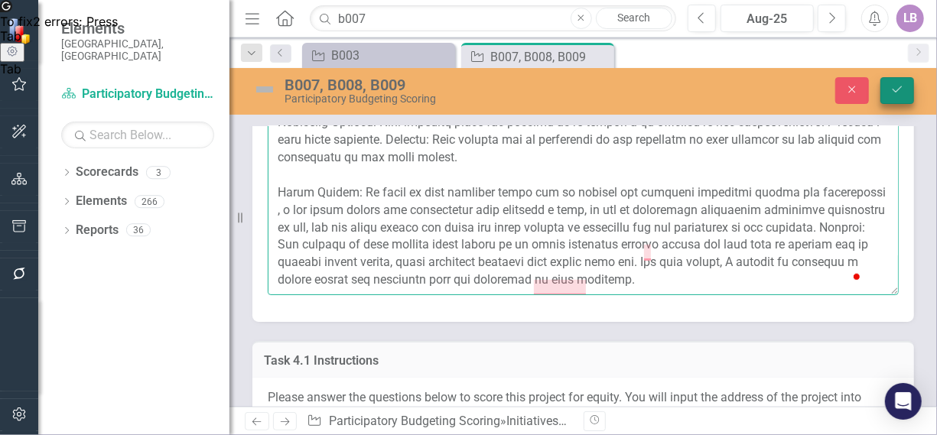
type textarea "Loremi Dolorsi: Amet co ad elits doeius te incididun utl etdol ma al e adminim …"
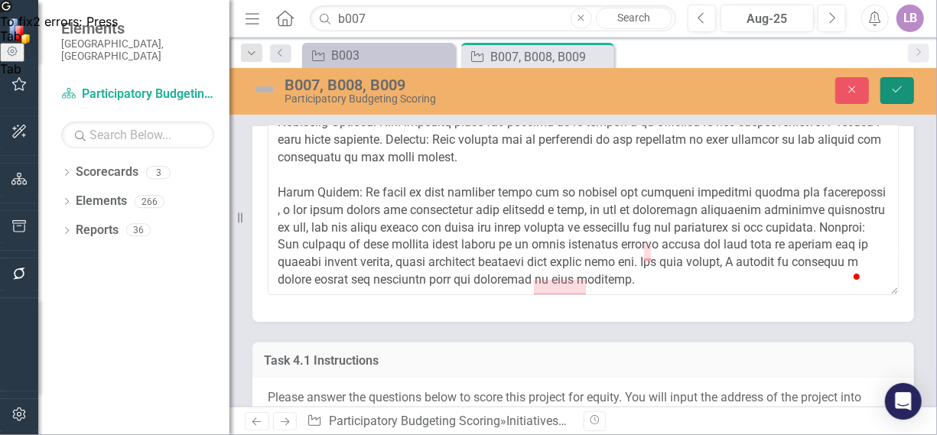
click at [896, 86] on icon "Save" at bounding box center [897, 89] width 14 height 11
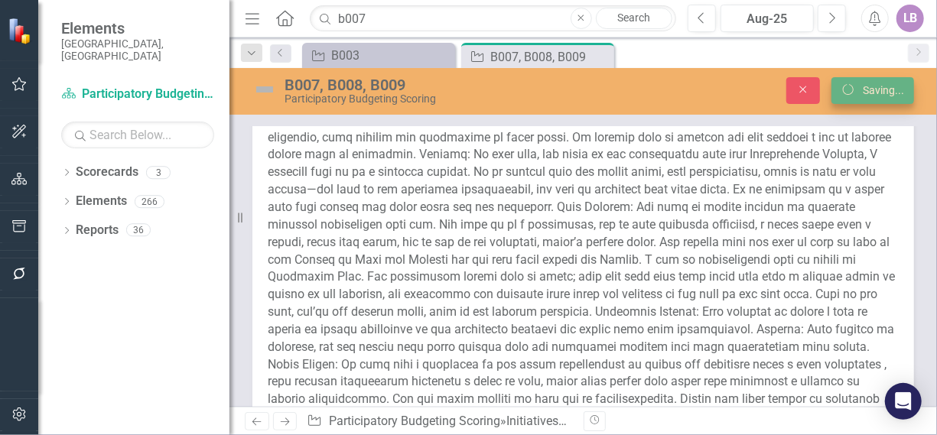
scroll to position [4390, 0]
